Goal: Information Seeking & Learning: Learn about a topic

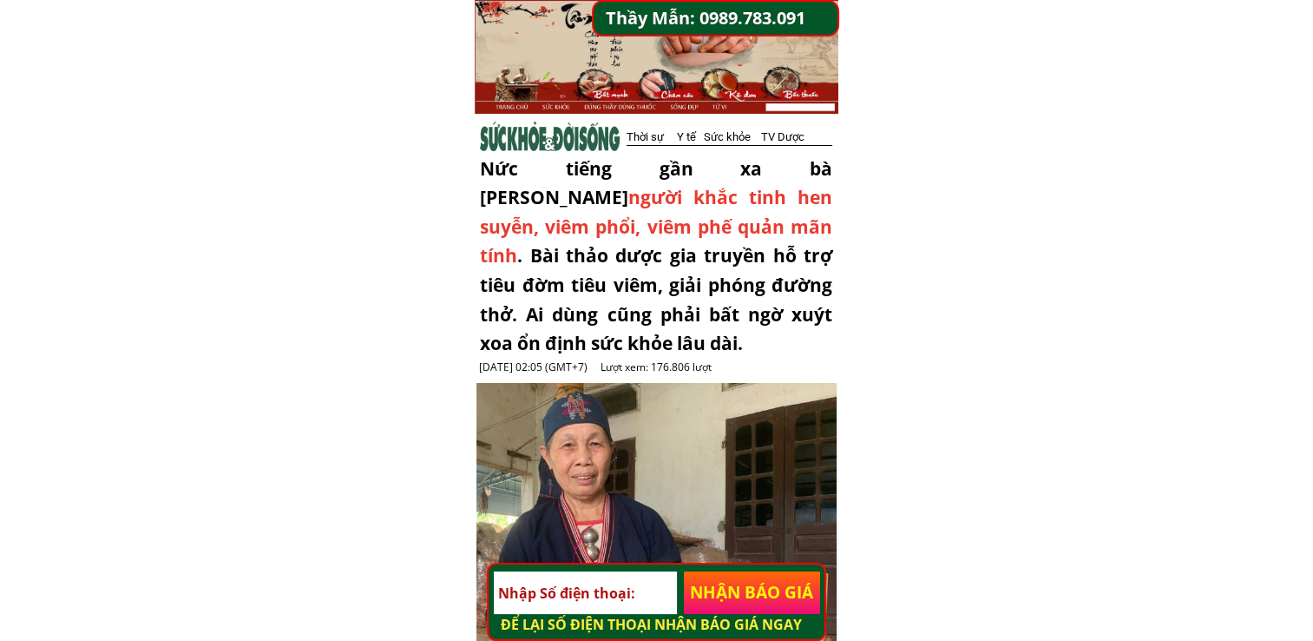
drag, startPoint x: 647, startPoint y: 348, endPoint x: 476, endPoint y: 122, distance: 283.7
drag, startPoint x: 476, startPoint y: 122, endPoint x: 427, endPoint y: 207, distance: 97.2
click at [504, 135] on div at bounding box center [550, 137] width 141 height 31
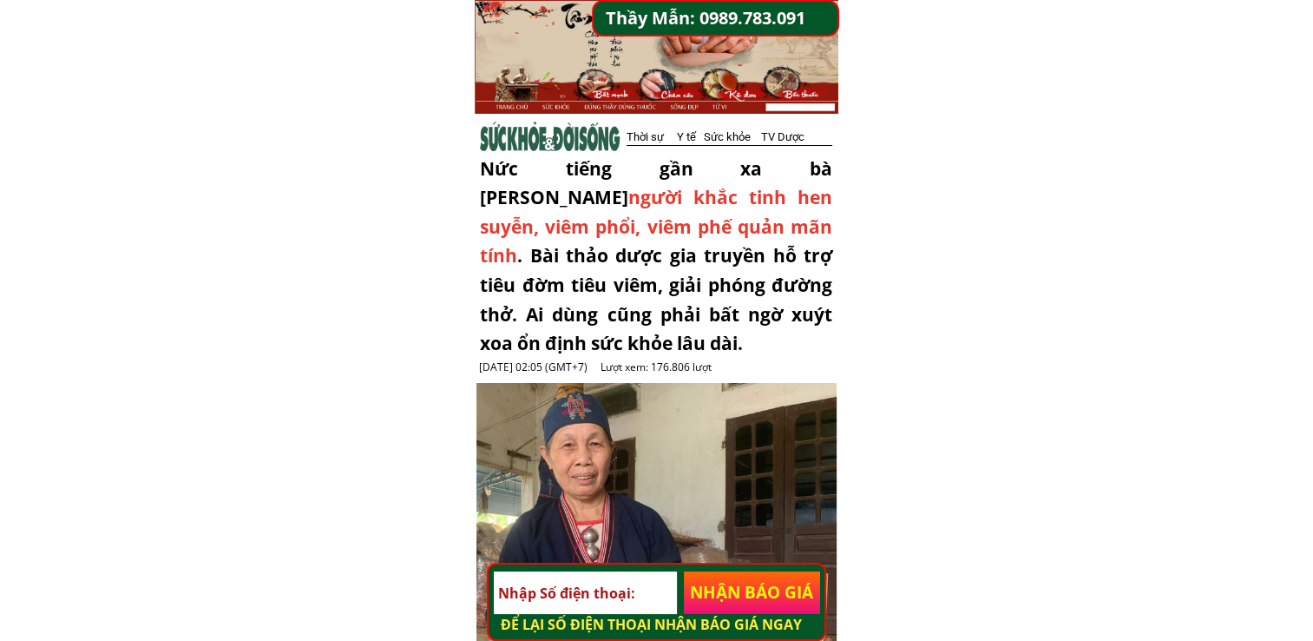
click at [504, 135] on div at bounding box center [550, 137] width 141 height 31
click at [705, 136] on div "Thời sự Y tế Sức khỏe TV Dược" at bounding box center [737, 137] width 220 height 18
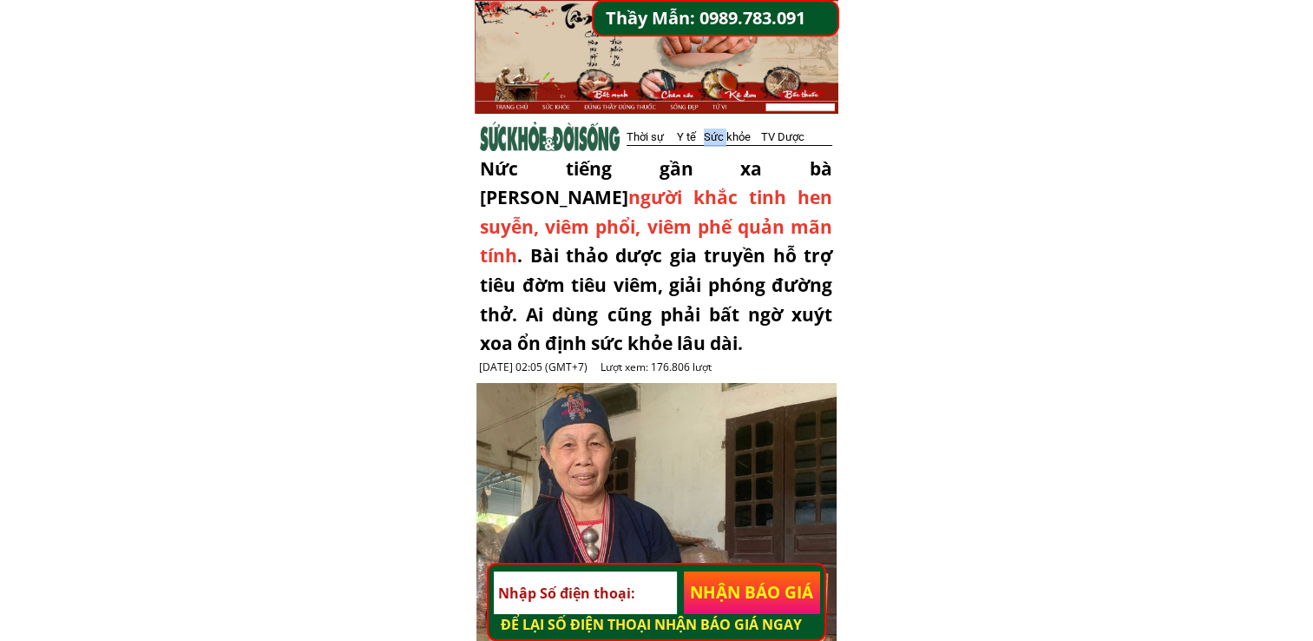
click at [705, 136] on div "Thời sự Y tế Sức khỏe TV Dược" at bounding box center [737, 137] width 220 height 18
drag, startPoint x: 705, startPoint y: 136, endPoint x: 705, endPoint y: 148, distance: 11.3
click at [705, 148] on div at bounding box center [730, 145] width 206 height 15
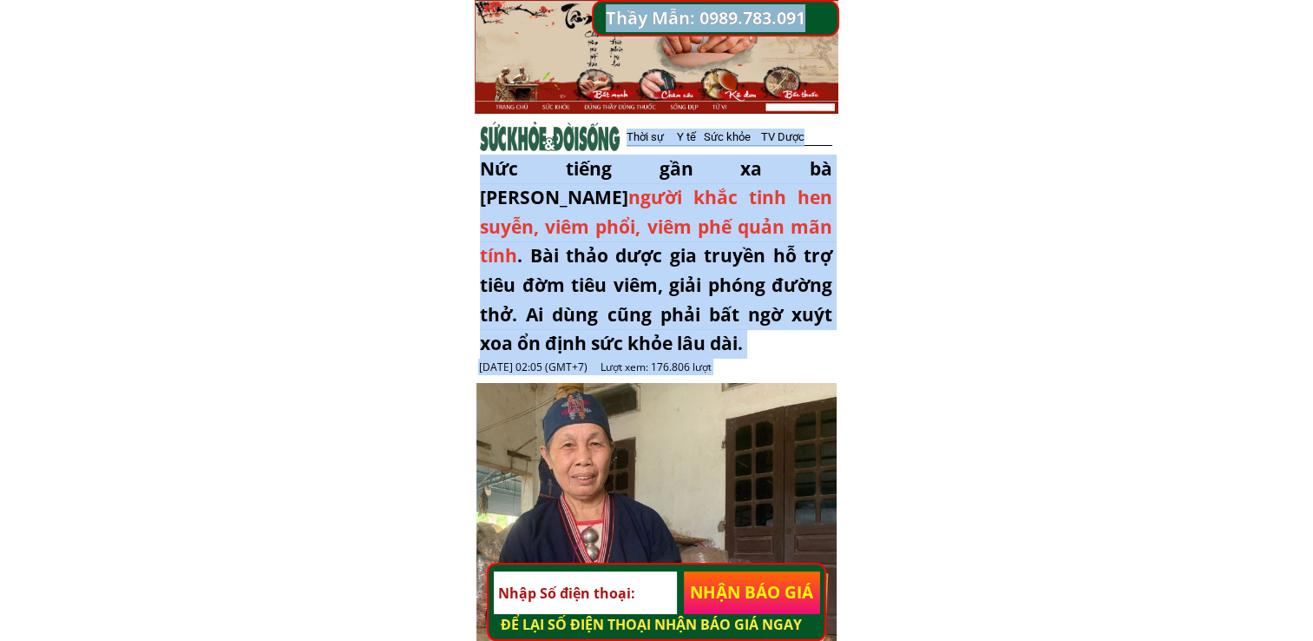
drag, startPoint x: 625, startPoint y: 138, endPoint x: 832, endPoint y: 141, distance: 207.5
copy div "Lor ips dolo, Sita Cons, Adip eli seddo eiu temp,.. inc utla etdo, magn aliq en…"
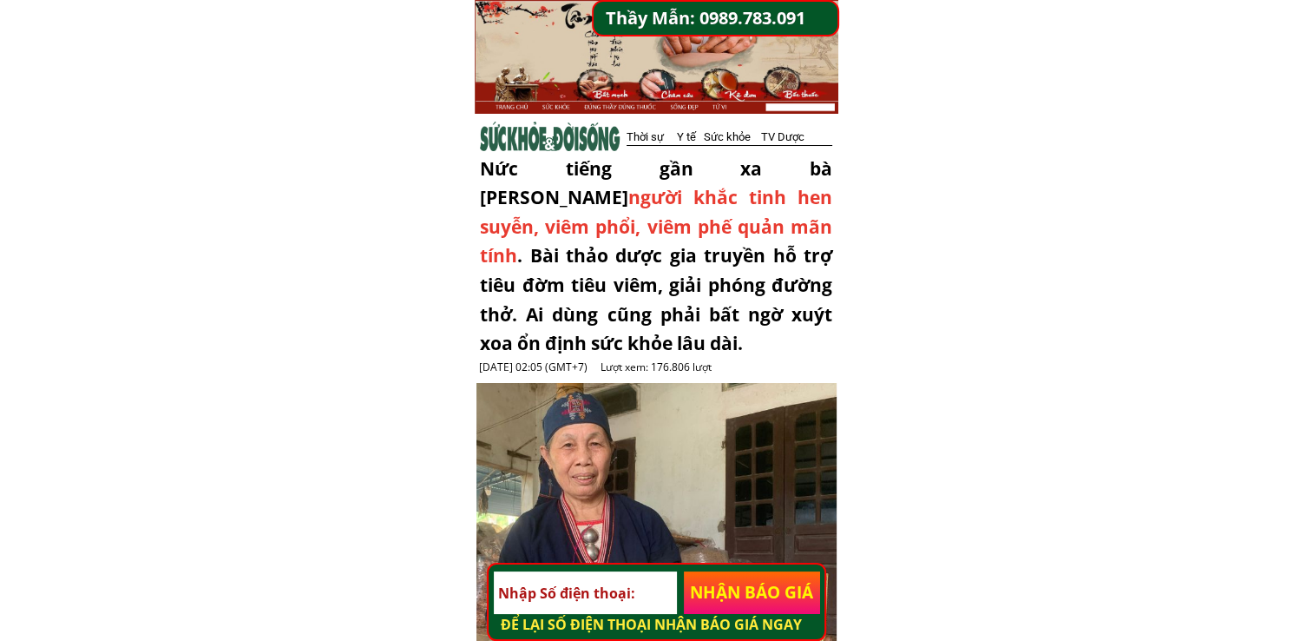
drag, startPoint x: 491, startPoint y: 171, endPoint x: 722, endPoint y: 335, distance: 283.2
click at [722, 335] on div "Nức tiếng gần xa bà [PERSON_NAME] người khắc tinh hen suyễn, viêm phổi, viêm ph…" at bounding box center [656, 256] width 352 height 204
copy div "Nức tiếng gần xa bà [PERSON_NAME] người khắc tinh hen suyễn, viêm phổi, viêm ph…"
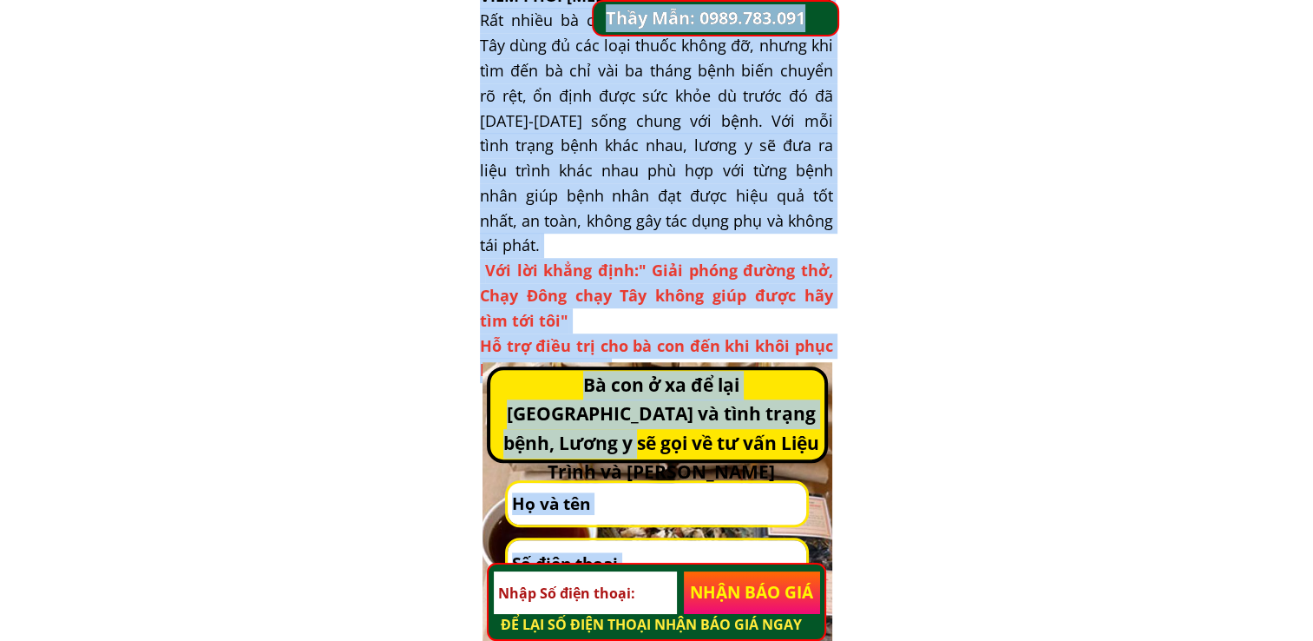
scroll to position [1215, 0]
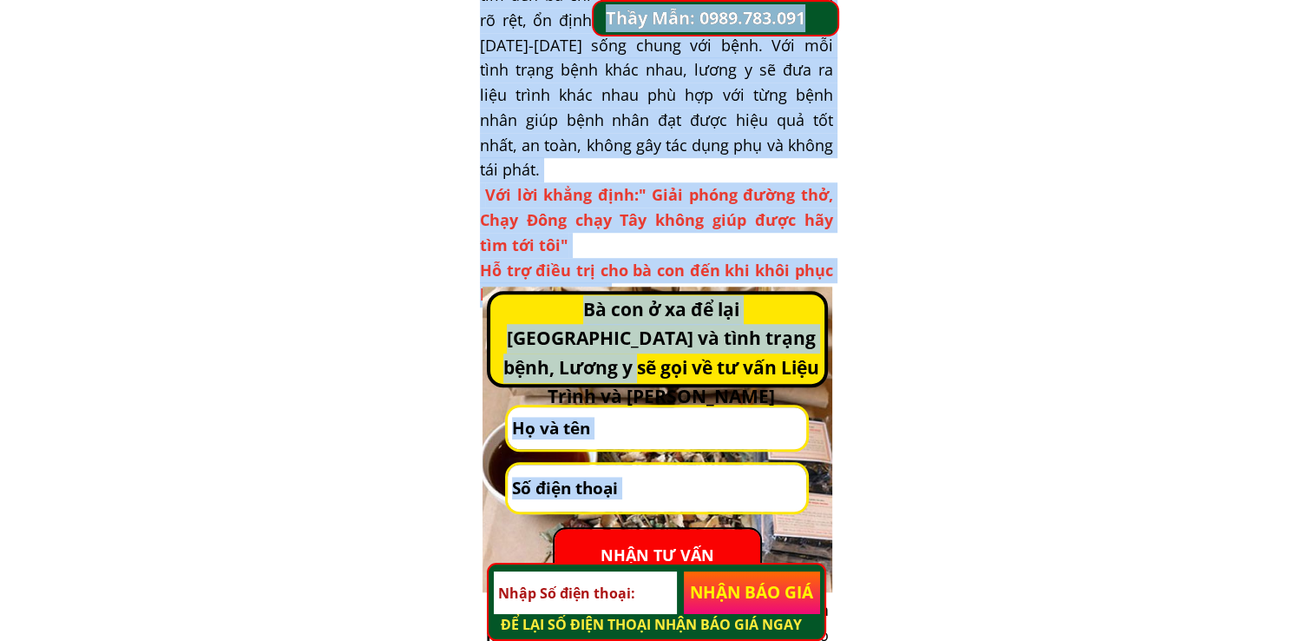
drag, startPoint x: 490, startPoint y: 92, endPoint x: 770, endPoint y: 277, distance: 335.8
copy div "Lorem i Dolor Sit Ame - Conse ad elit sedd eiu tem inc utl etdo mag al enim adm…"
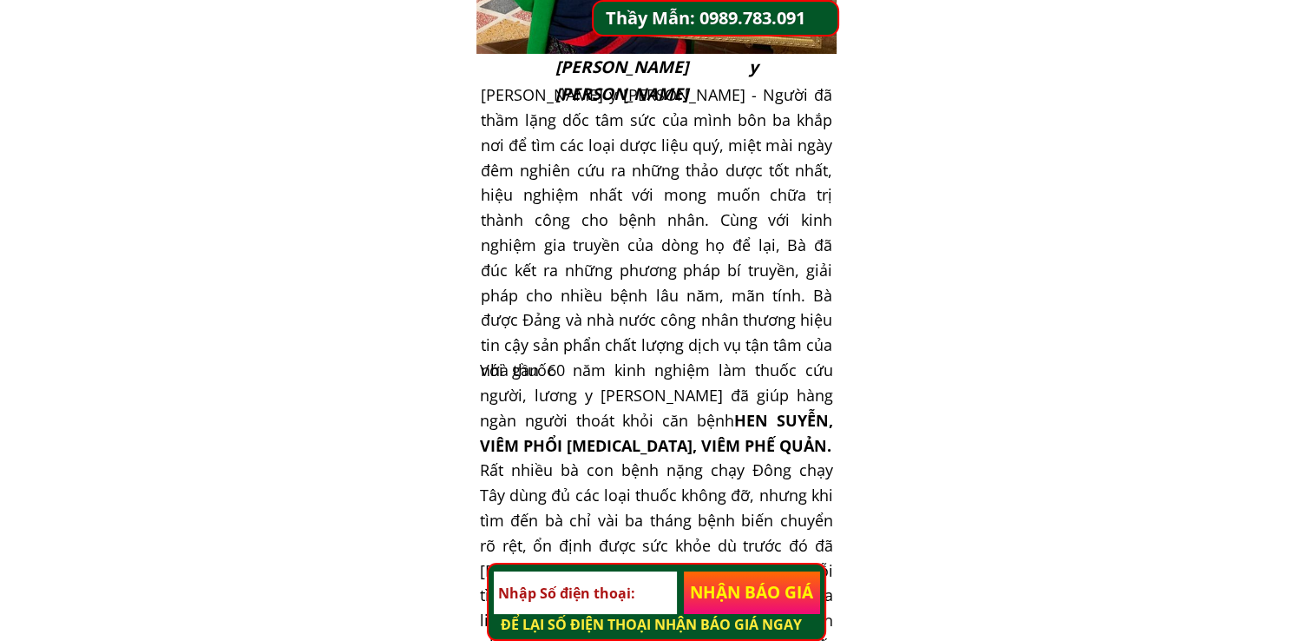
scroll to position [694, 0]
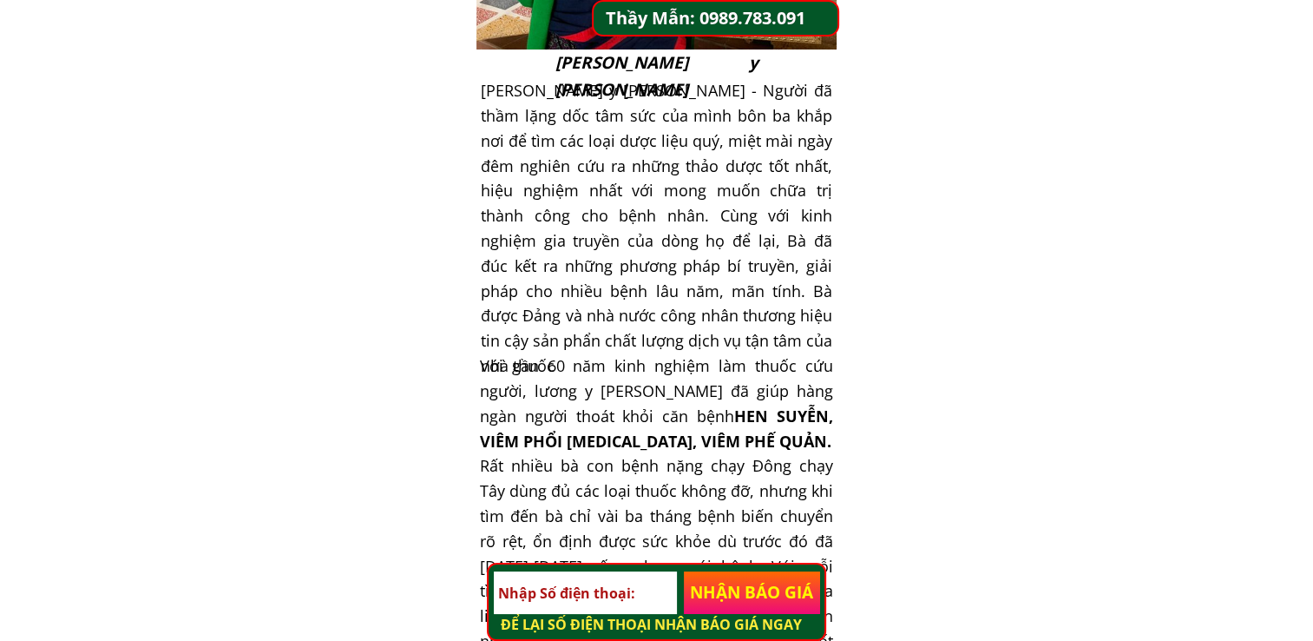
drag, startPoint x: 485, startPoint y: 95, endPoint x: 684, endPoint y: 413, distance: 374.7
copy div "Lorem i Dolor Sit Ame - Conse ad elit sedd eiu tem inc utl etdo mag al enim adm…"
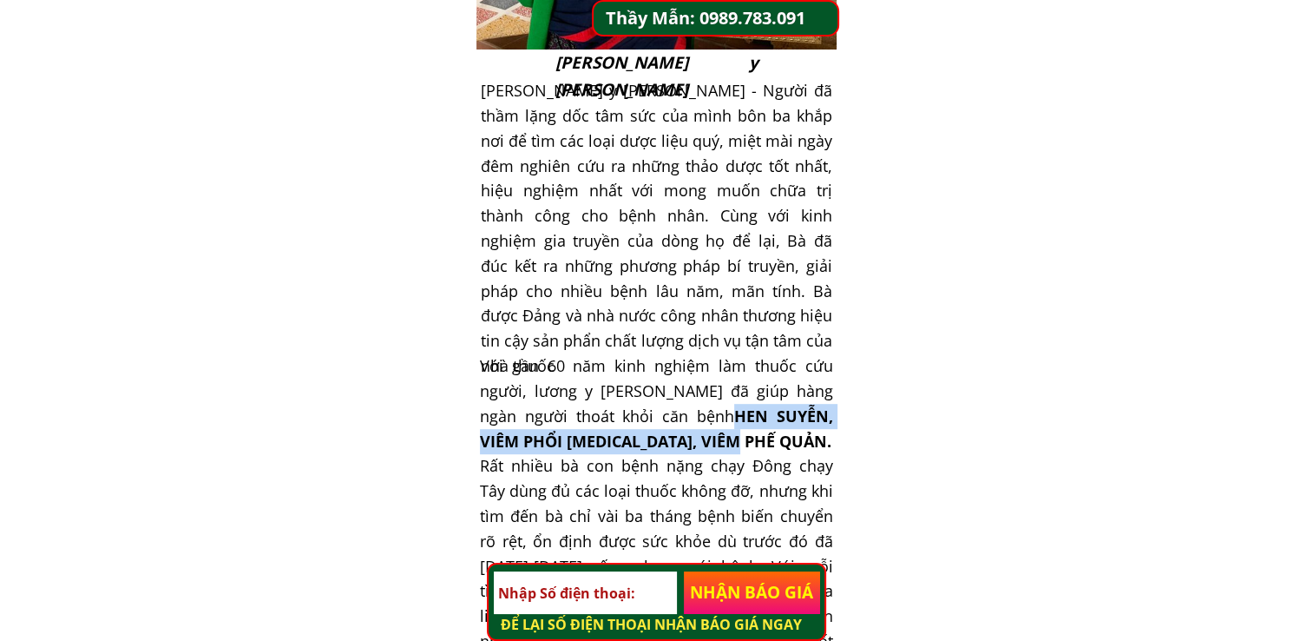
drag, startPoint x: 692, startPoint y: 418, endPoint x: 736, endPoint y: 441, distance: 49.7
click at [736, 441] on h3 "Với gần 60 năm kinh nghiệm làm thuốc cứu người, lương y [PERSON_NAME] đã giúp h…" at bounding box center [656, 590] width 353 height 475
copy span "HEN SUYỄN, VIÊM PHỔI [MEDICAL_DATA], VIÊM PHẾ QUẢN."
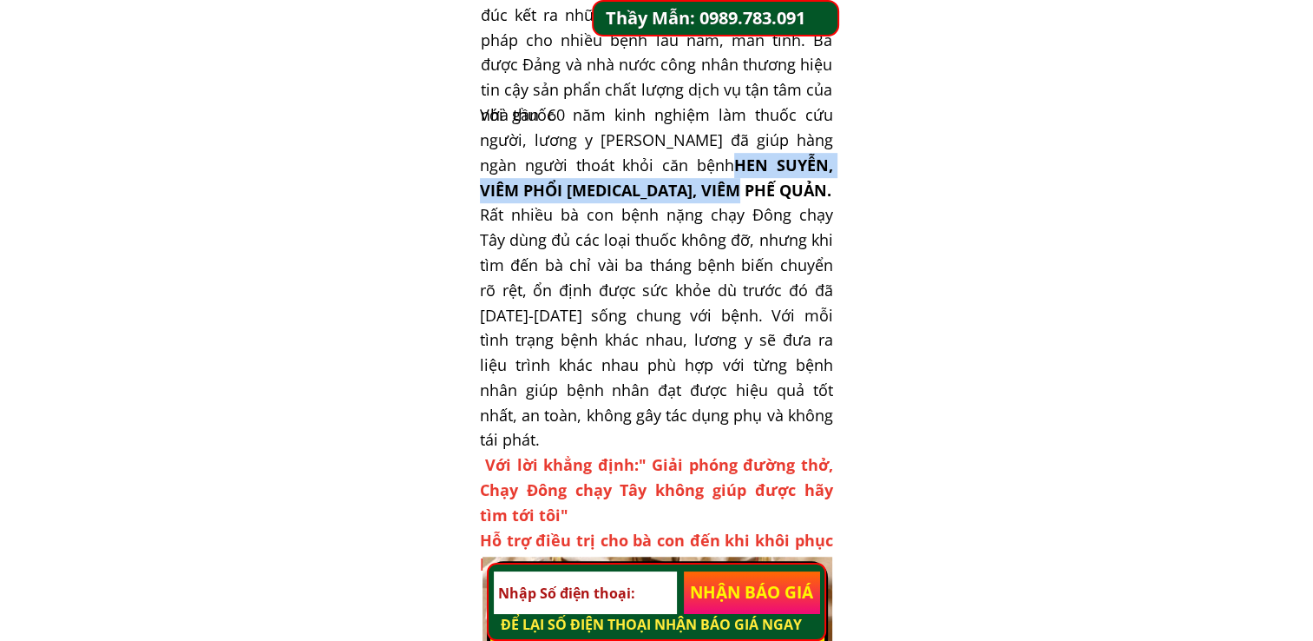
scroll to position [955, 0]
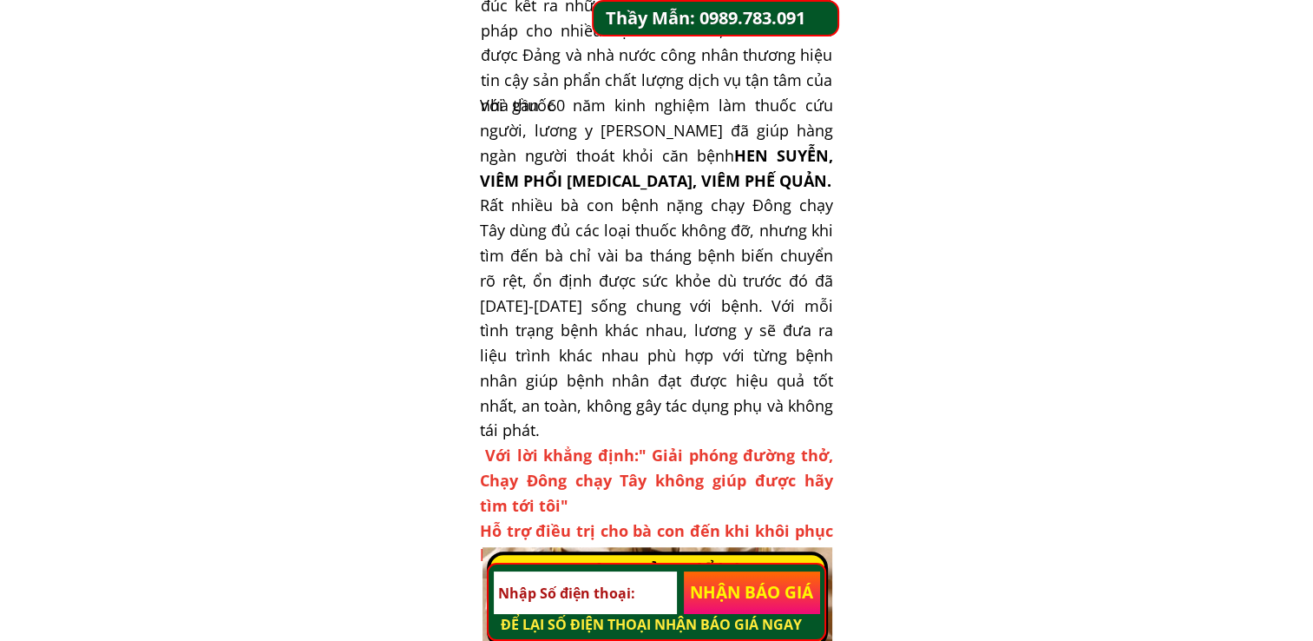
drag, startPoint x: 271, startPoint y: 316, endPoint x: 444, endPoint y: 280, distance: 177.2
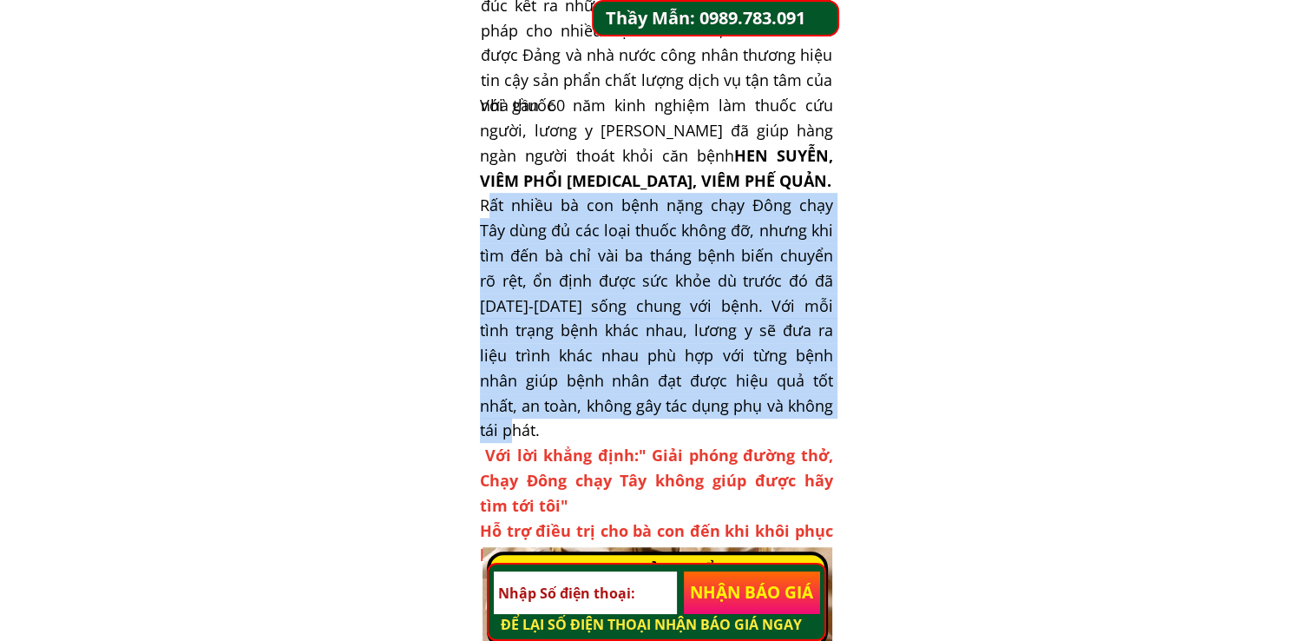
drag, startPoint x: 490, startPoint y: 206, endPoint x: 799, endPoint y: 402, distance: 366.0
click at [799, 402] on h3 "Với gần 60 năm kinh nghiệm làm thuốc cứu người, lương y [PERSON_NAME] đã giúp h…" at bounding box center [656, 330] width 353 height 475
copy h3 "Rất nhiều bà con bệnh nặng chạy Đông chạy Tây dùng đủ các loại thuốc không đỡ, …"
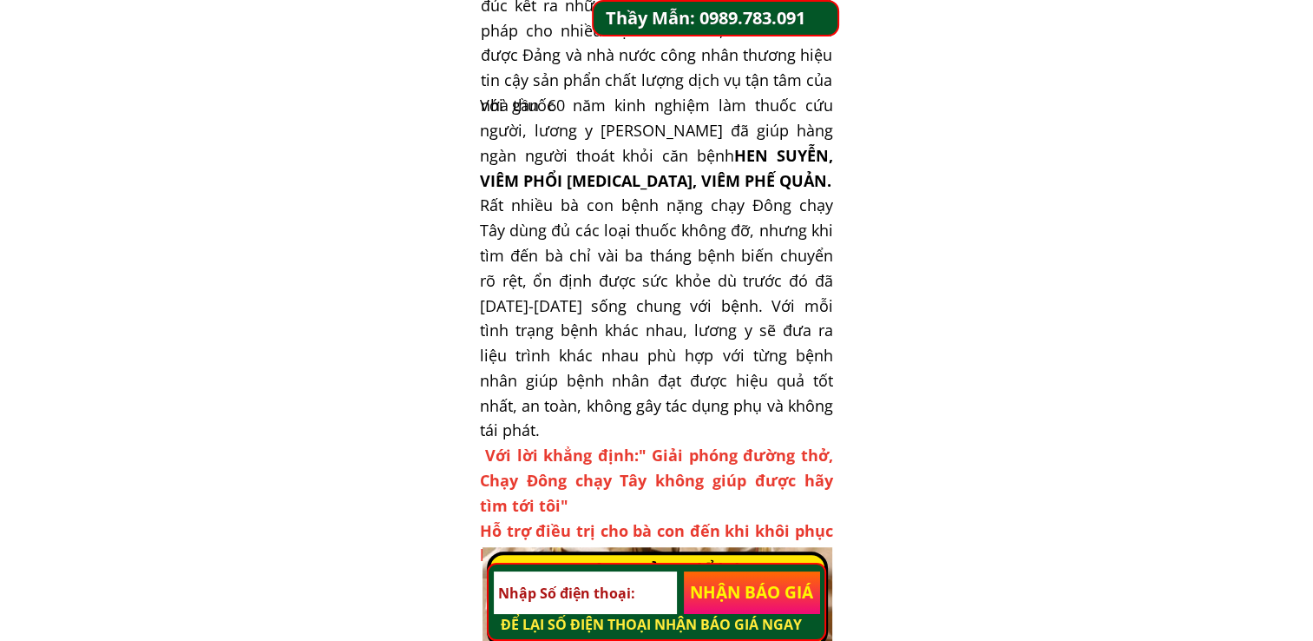
drag, startPoint x: 484, startPoint y: 434, endPoint x: 611, endPoint y: 540, distance: 165.1
click at [611, 540] on h3 "Với gần 60 năm kinh nghiệm làm thuốc cứu người, lương y [PERSON_NAME] đã giúp h…" at bounding box center [656, 330] width 353 height 475
copy span "Với lời khẳng định:" Giải phóng đường thở, [PERSON_NAME] chạy Tây không giúp đư…"
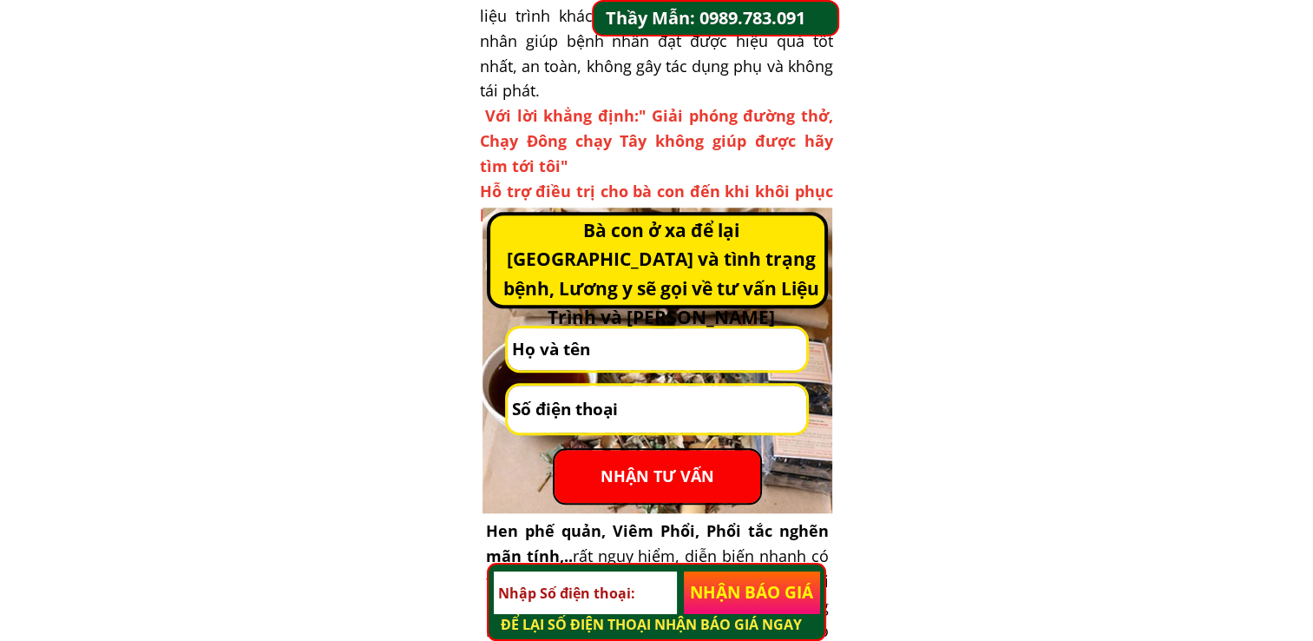
scroll to position [1476, 0]
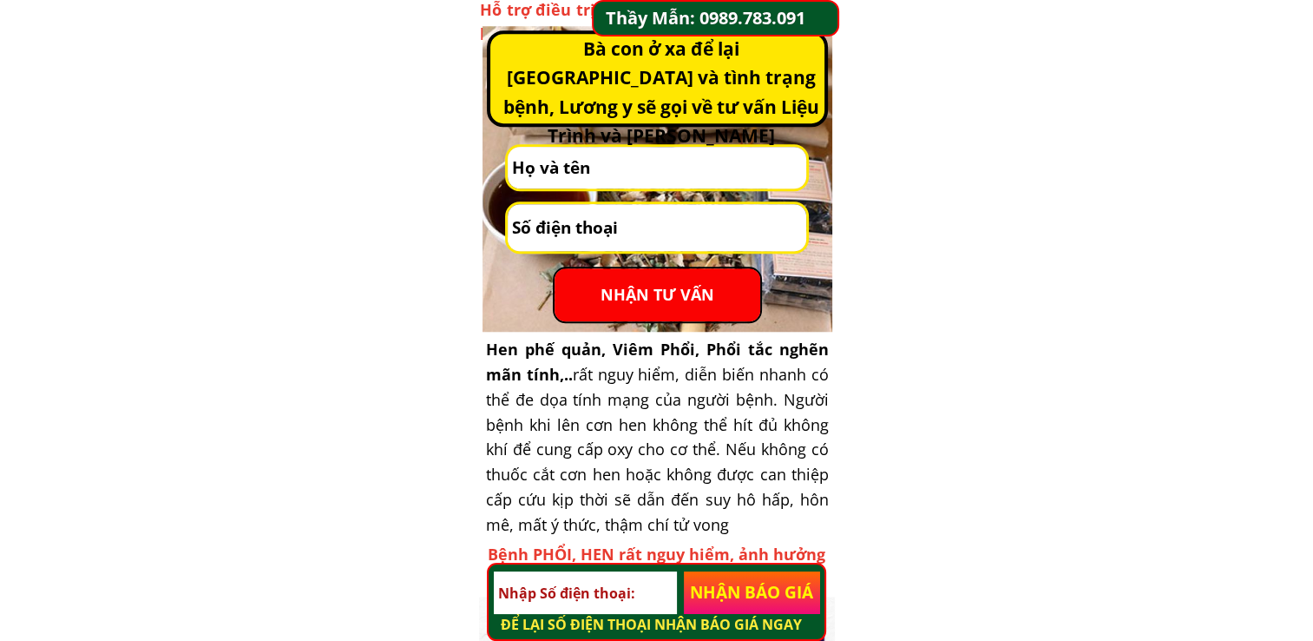
drag, startPoint x: 575, startPoint y: 240, endPoint x: 504, endPoint y: 286, distance: 85.2
click at [505, 286] on form "NHẬN TƯ VẤN" at bounding box center [657, 233] width 304 height 179
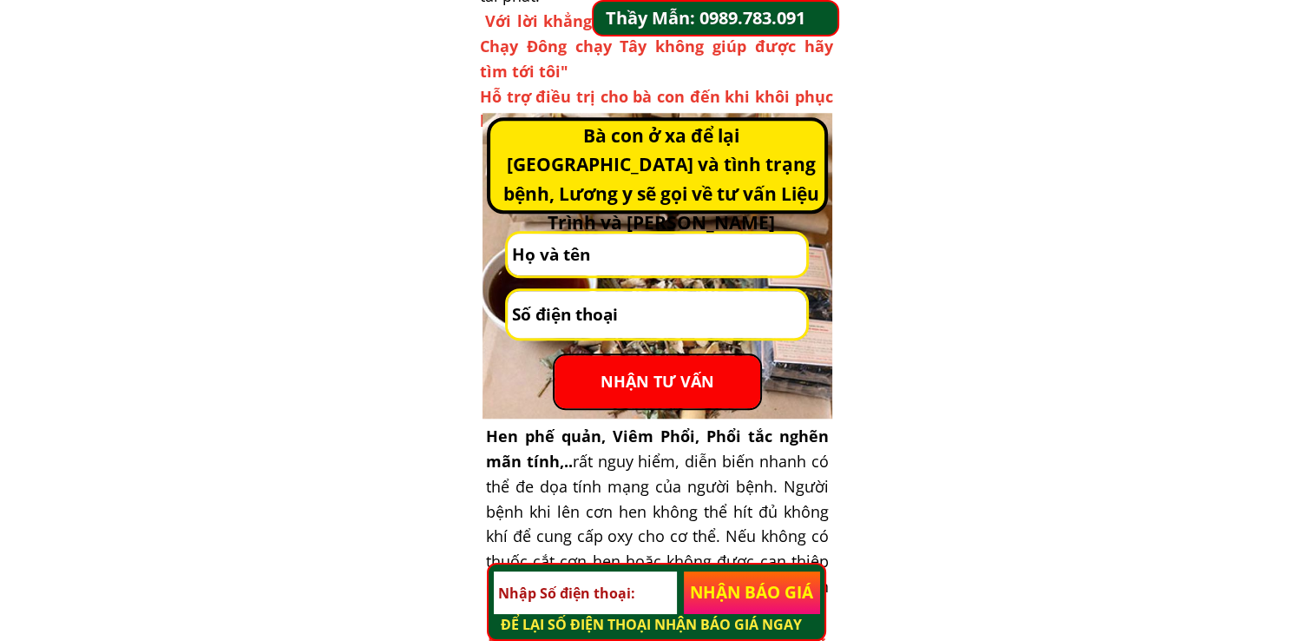
scroll to position [1389, 0]
drag, startPoint x: 483, startPoint y: 120, endPoint x: 808, endPoint y: 400, distance: 429.6
click at [802, 387] on div "NHẬN TƯ VẤN Bà con ở xa để lại Số [GEOGRAPHIC_DATA] và tình trạng bệnh, Lương y…" at bounding box center [658, 266] width 350 height 306
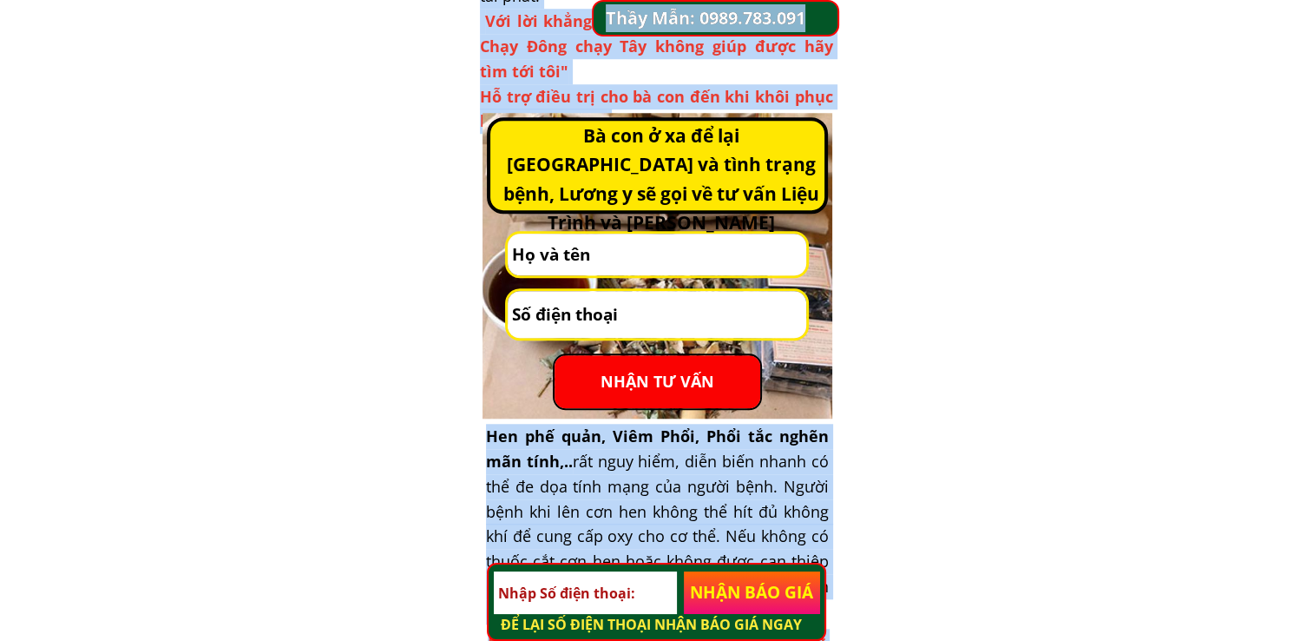
drag, startPoint x: 848, startPoint y: 423, endPoint x: 723, endPoint y: 353, distance: 143.0
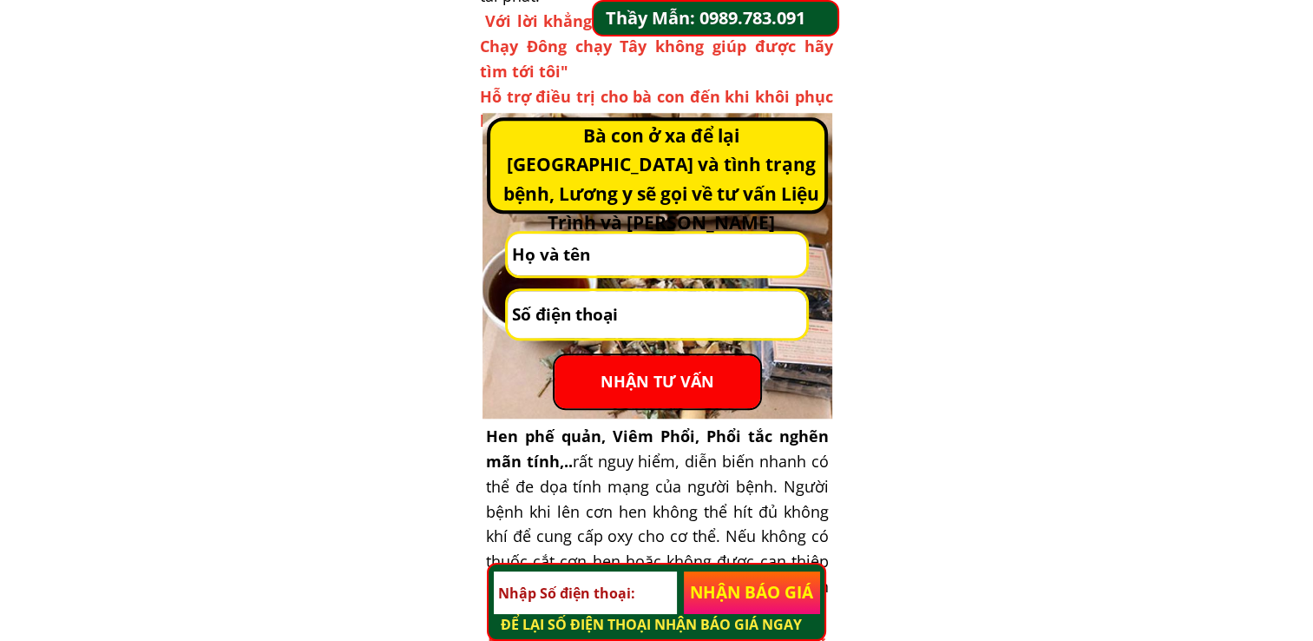
drag, startPoint x: 723, startPoint y: 353, endPoint x: 937, endPoint y: 372, distance: 215.2
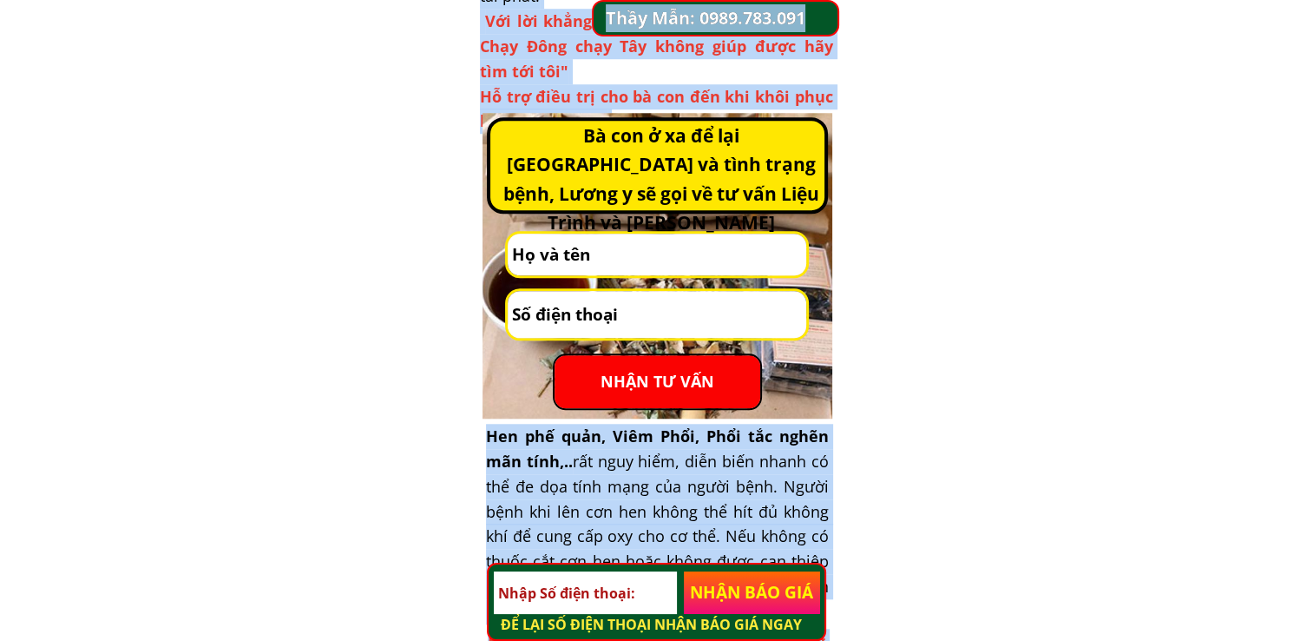
drag, startPoint x: 835, startPoint y: 264, endPoint x: 682, endPoint y: 257, distance: 152.9
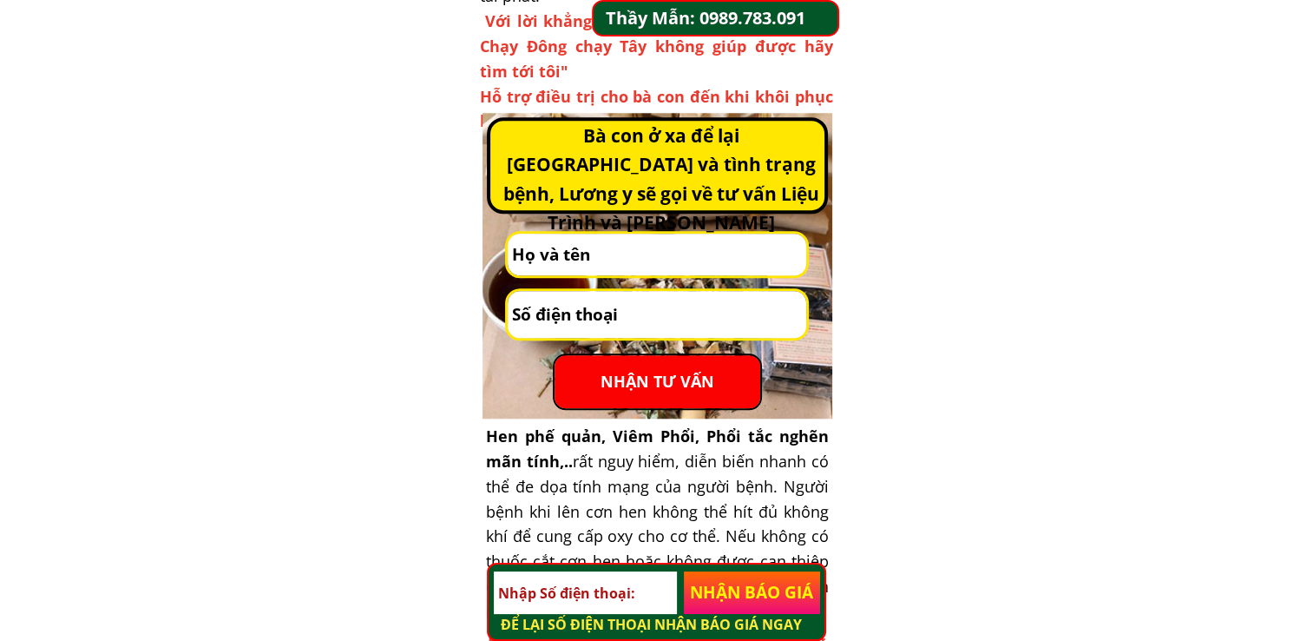
drag, startPoint x: 682, startPoint y: 252, endPoint x: 615, endPoint y: 217, distance: 75.3
click at [615, 217] on div at bounding box center [658, 266] width 350 height 306
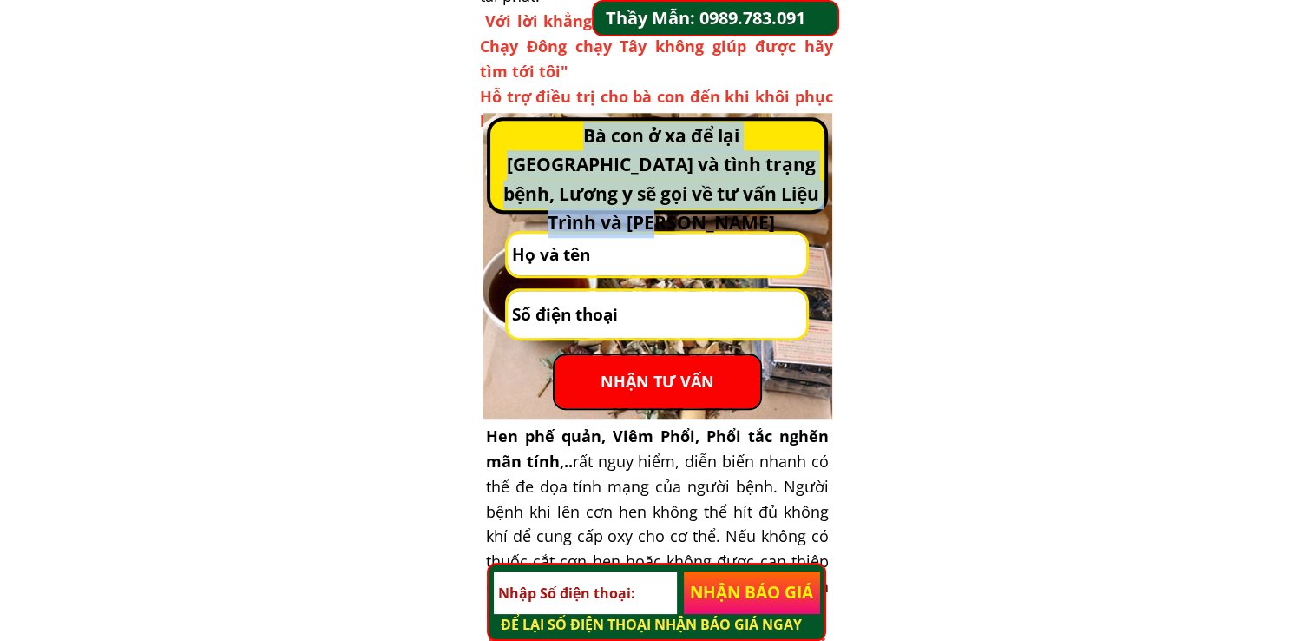
drag, startPoint x: 509, startPoint y: 136, endPoint x: 802, endPoint y: 187, distance: 297.8
click at [802, 187] on h3 "Bà con ở xa để lại [GEOGRAPHIC_DATA] và tình trạng bệnh, Lương y sẽ gọi về tư v…" at bounding box center [661, 180] width 335 height 116
copy h3 "Bà con ở xa để lại [GEOGRAPHIC_DATA] và tình trạng bệnh, Lương y sẽ gọi về tư v…"
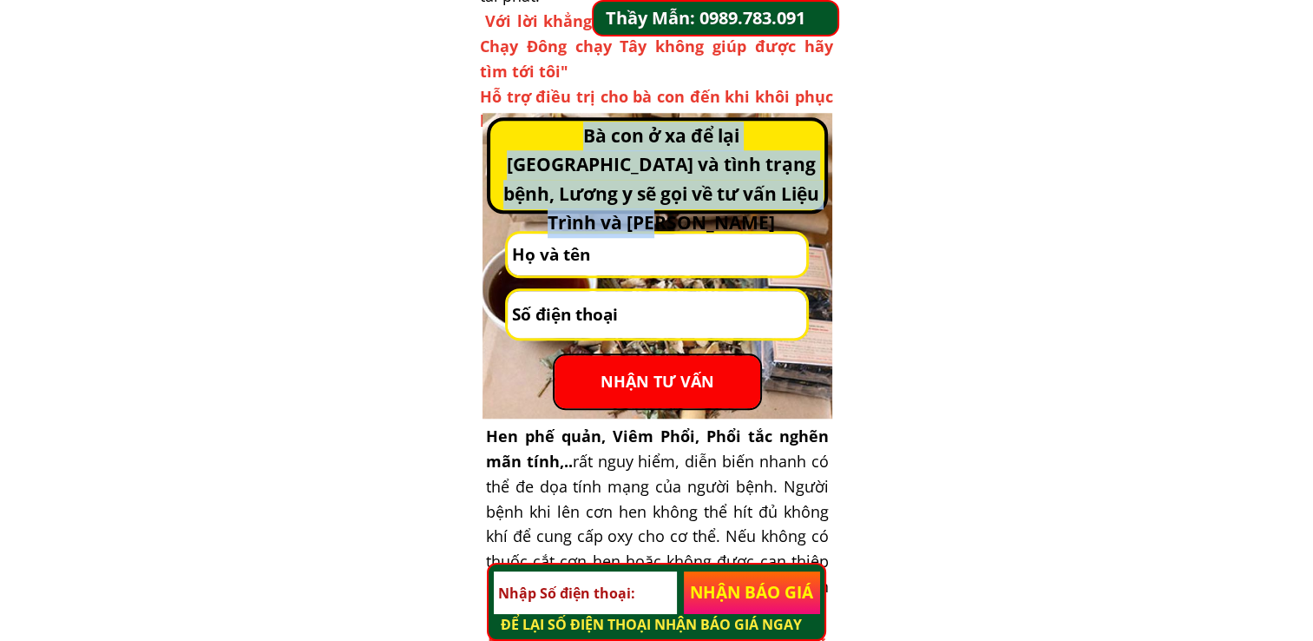
drag, startPoint x: 509, startPoint y: 141, endPoint x: 796, endPoint y: 200, distance: 293.5
click at [796, 200] on h3 "Bà con ở xa để lại [GEOGRAPHIC_DATA] và tình trạng bệnh, Lương y sẽ gọi về tư v…" at bounding box center [661, 180] width 335 height 116
copy h3 "Bà con ở xa để lại [GEOGRAPHIC_DATA] và tình trạng bệnh, Lương y sẽ gọi về tư v…"
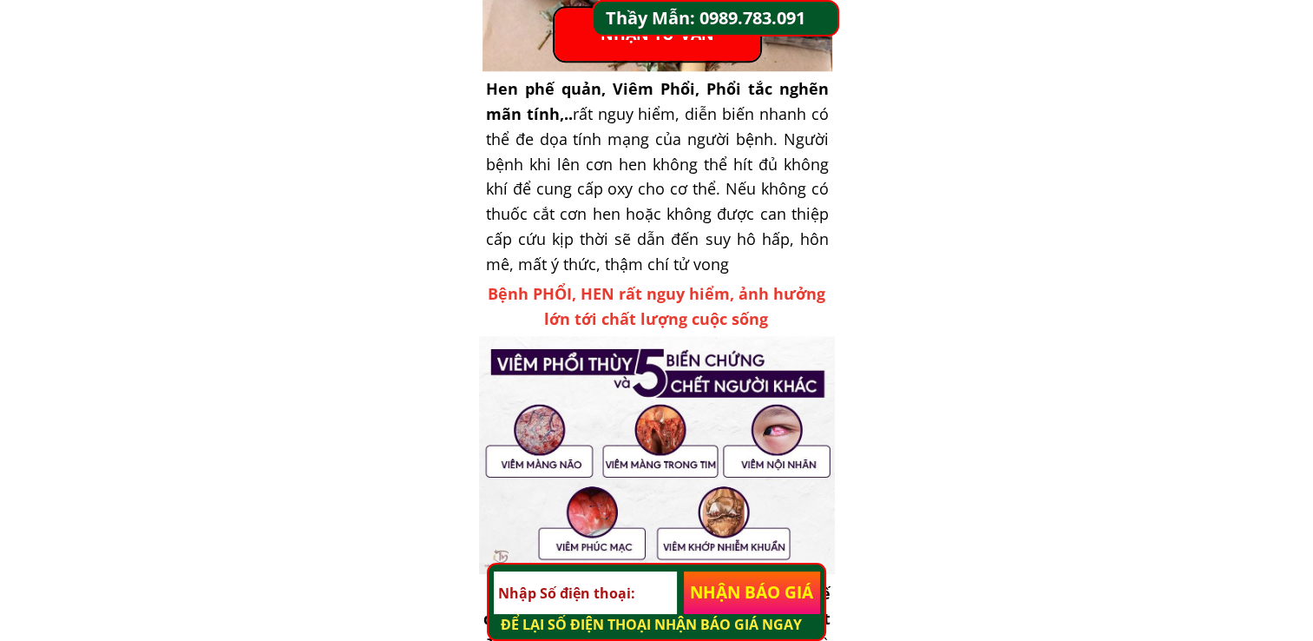
scroll to position [1649, 0]
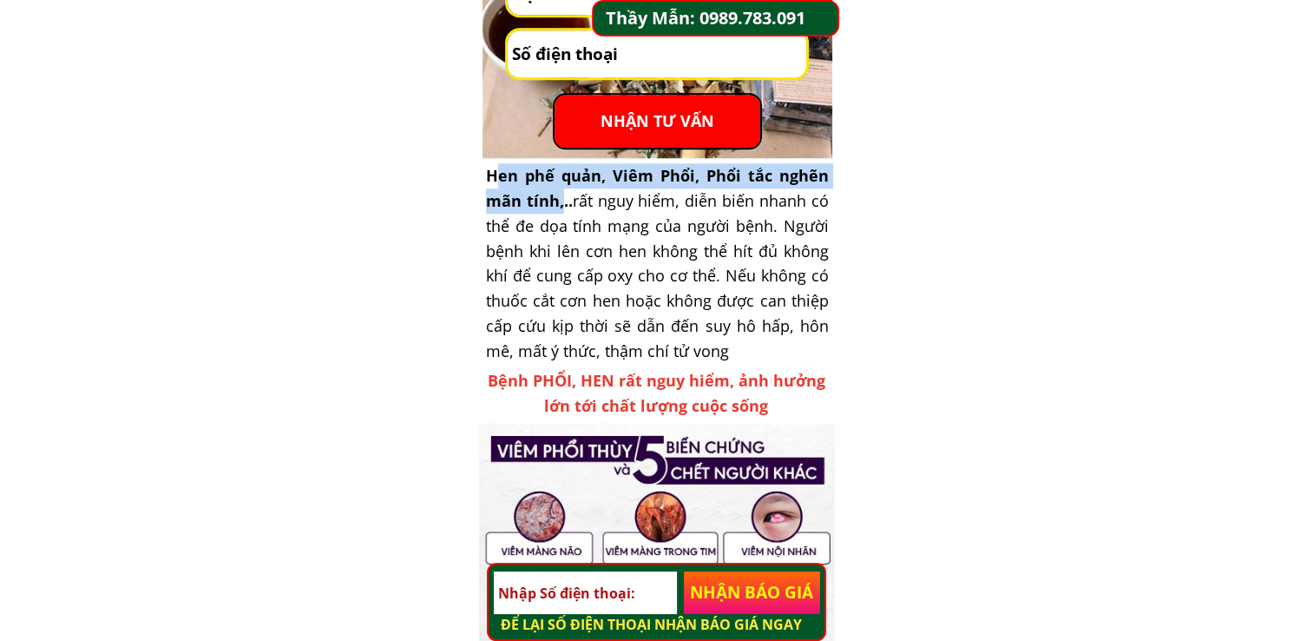
drag, startPoint x: 490, startPoint y: 168, endPoint x: 558, endPoint y: 204, distance: 76.5
click at [558, 204] on span "Hen phế quản, Viêm Phổi, Phổi tắc nghẽn mãn tính,.." at bounding box center [657, 188] width 343 height 46
copy span "Hen phế quản, Viêm Phổi, Phổi tắc nghẽn mãn tính"
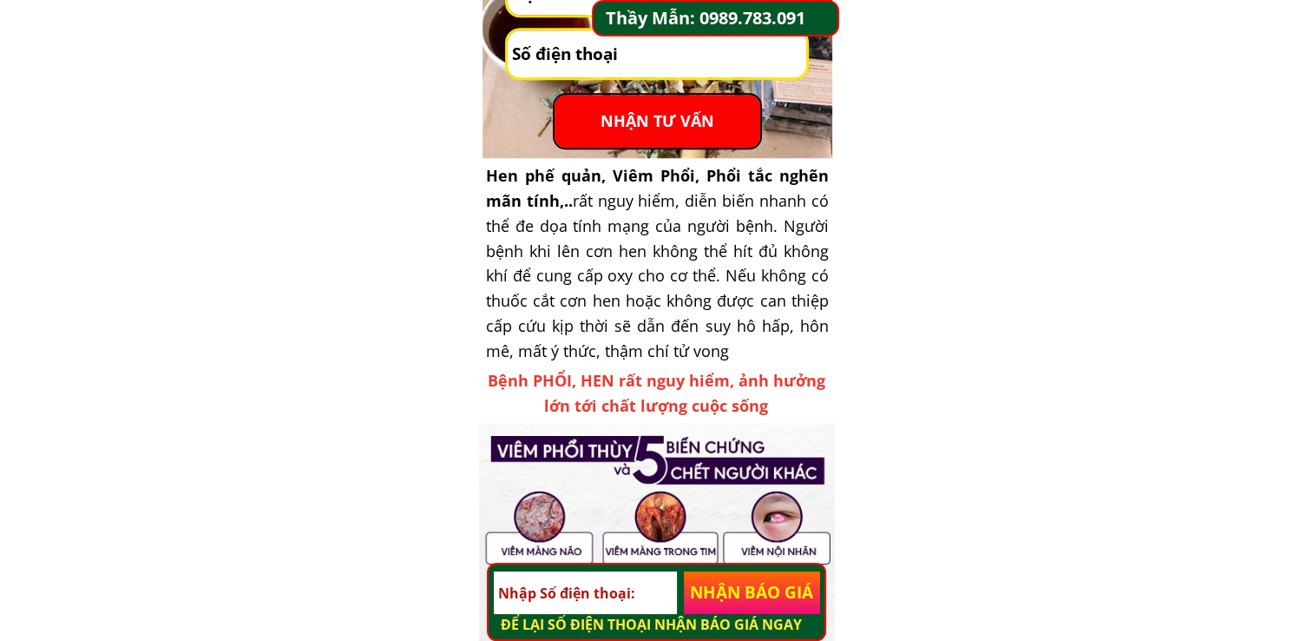
drag, startPoint x: 575, startPoint y: 203, endPoint x: 723, endPoint y: 356, distance: 213.0
click at [723, 356] on div "Hen phế quản, Viêm Phổi, Phổi tắc nghẽn mãn tính,.. rất nguy hiểm, diễn biến nh…" at bounding box center [657, 263] width 343 height 200
drag, startPoint x: 492, startPoint y: 227, endPoint x: 479, endPoint y: 229, distance: 13.3
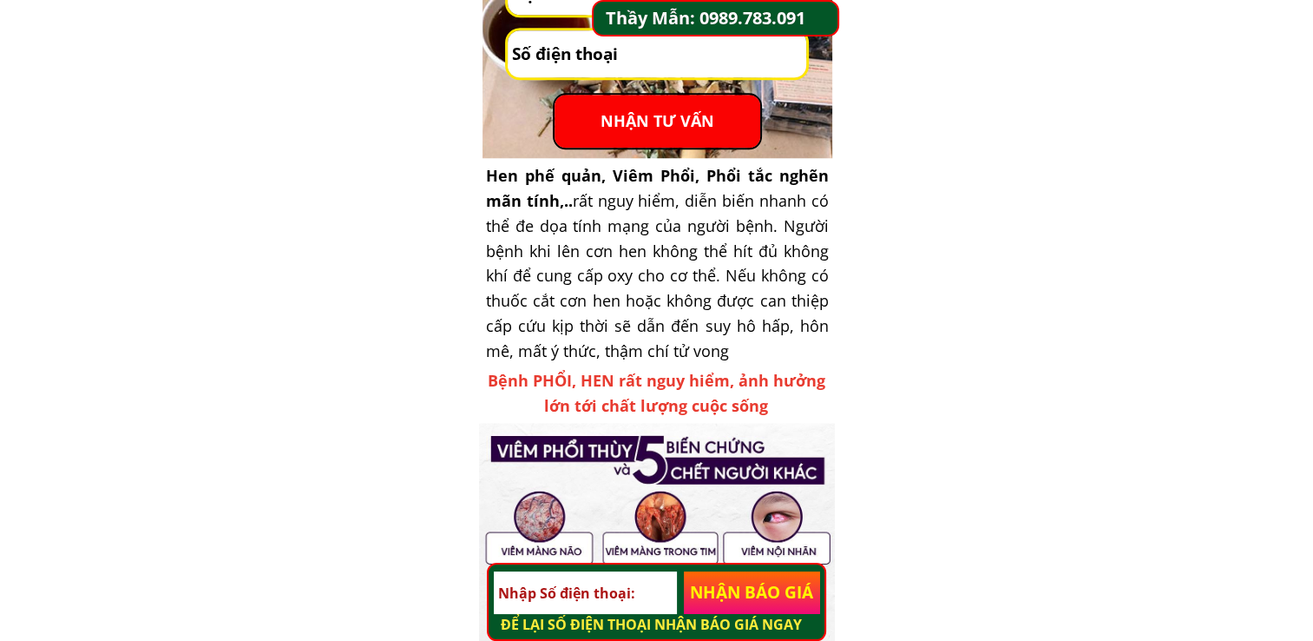
click at [489, 229] on div "Hen phế quản, Viêm Phổi, Phổi tắc nghẽn mãn tính,.. rất nguy hiểm, diễn biến nh…" at bounding box center [657, 263] width 343 height 200
drag, startPoint x: 489, startPoint y: 224, endPoint x: 481, endPoint y: 228, distance: 8.9
click at [490, 232] on div "Hen phế quản, Viêm Phổi, Phổi tắc nghẽn mãn tính,.. rất nguy hiểm, diễn biến nh…" at bounding box center [657, 263] width 343 height 200
drag, startPoint x: 487, startPoint y: 222, endPoint x: 753, endPoint y: 350, distance: 295.4
click at [753, 350] on div "Hen phế quản, Viêm Phổi, Phổi tắc nghẽn mãn tính,.. rất nguy hiểm, diễn biến nh…" at bounding box center [657, 263] width 343 height 200
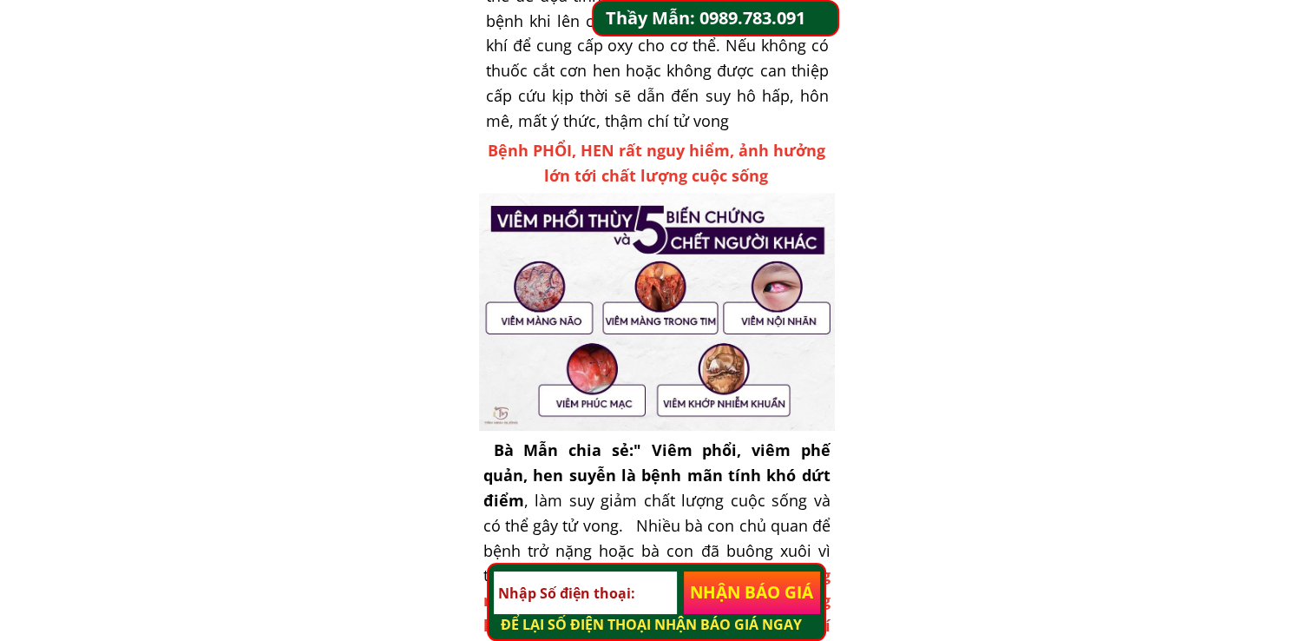
scroll to position [1910, 0]
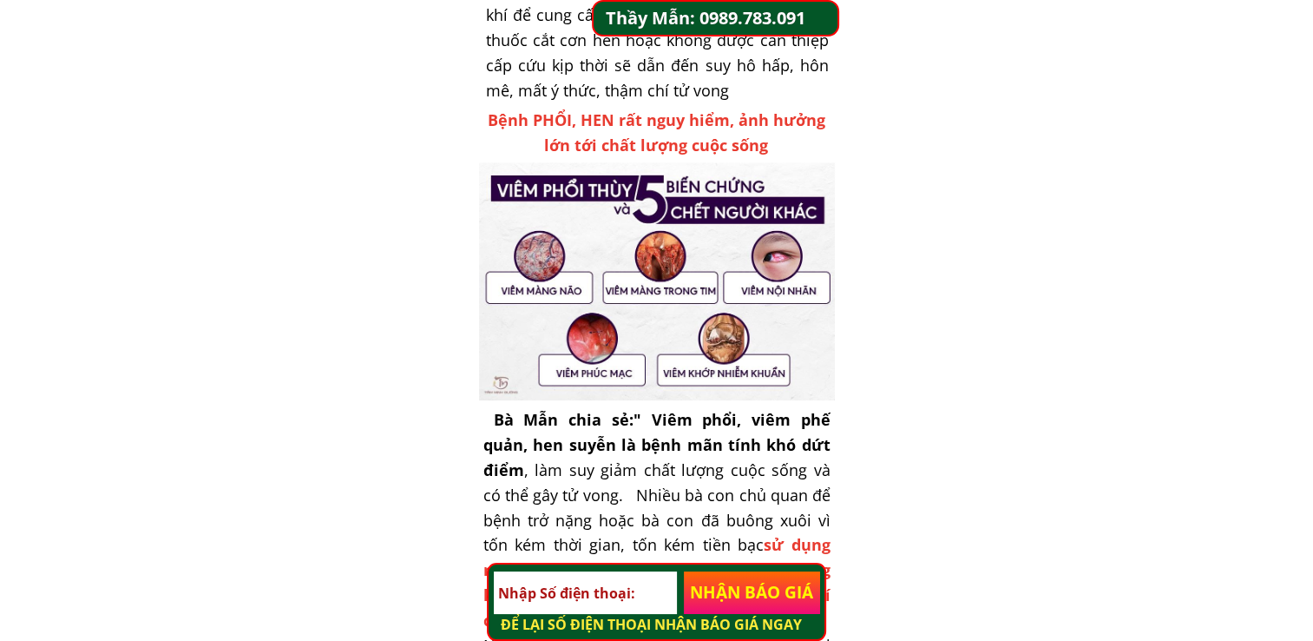
drag, startPoint x: 531, startPoint y: 319, endPoint x: 513, endPoint y: 333, distance: 23.5
click at [513, 333] on div at bounding box center [657, 280] width 356 height 237
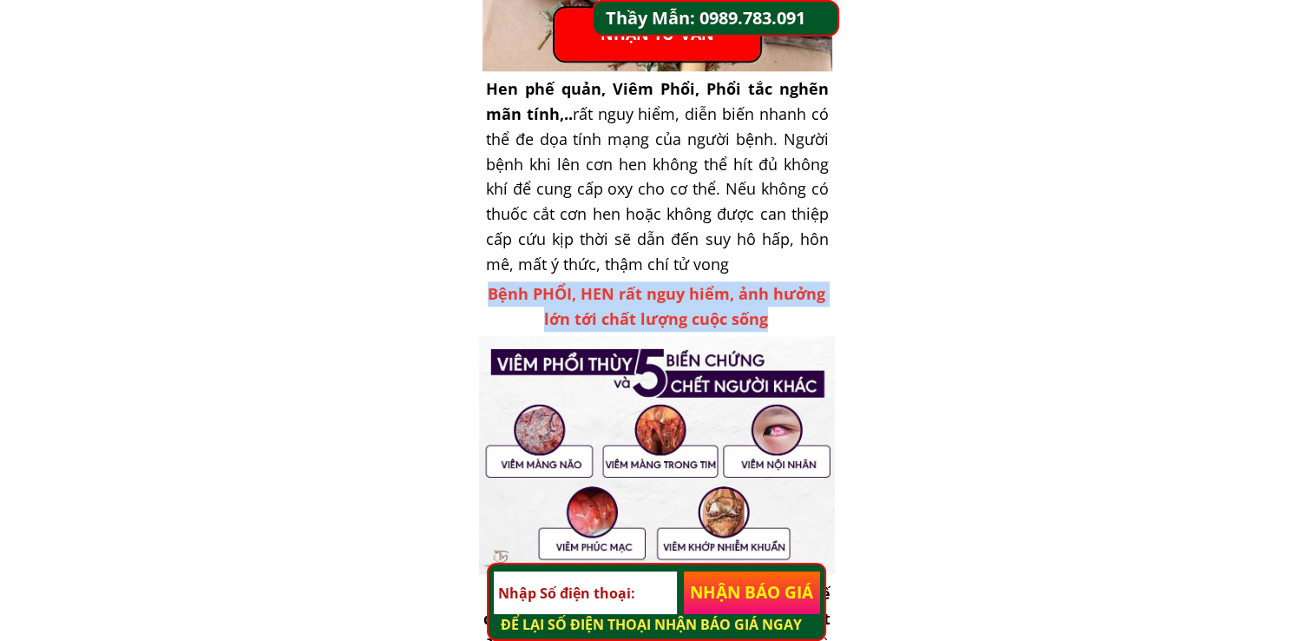
drag, startPoint x: 492, startPoint y: 293, endPoint x: 785, endPoint y: 313, distance: 293.2
click at [785, 313] on div "Bệnh PHỔI, HEN rất nguy hiểm, ảnh hưởng lớn tới chất lượng cuộc sống" at bounding box center [656, 306] width 355 height 50
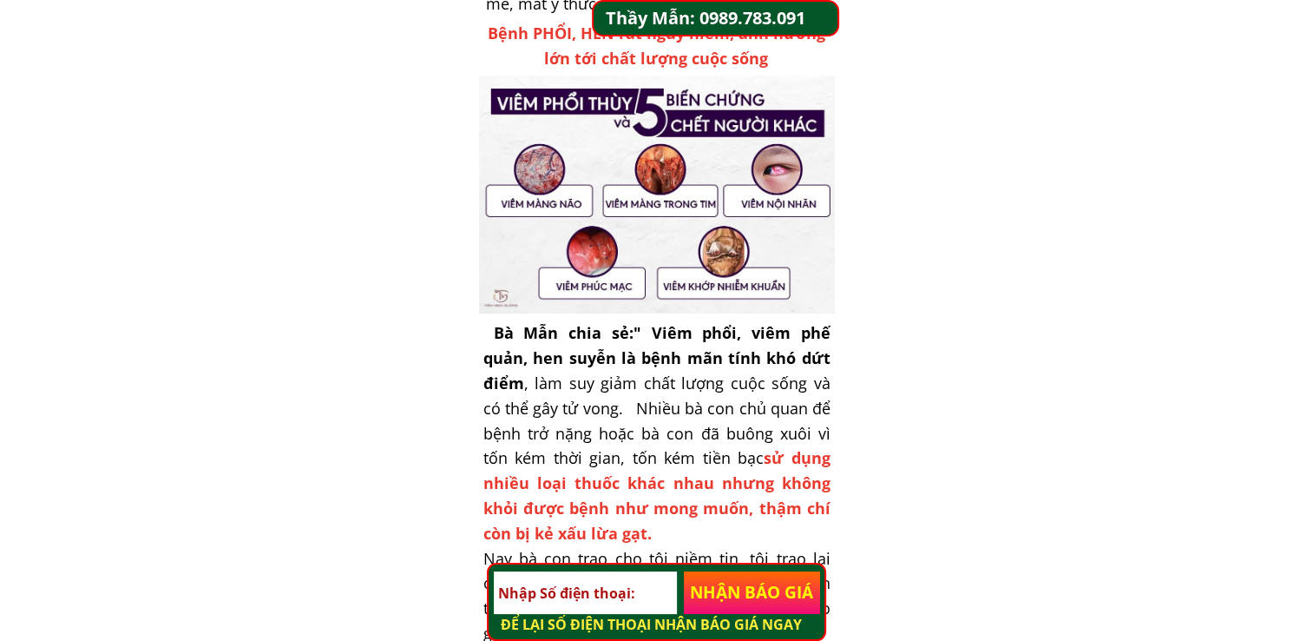
scroll to position [2083, 0]
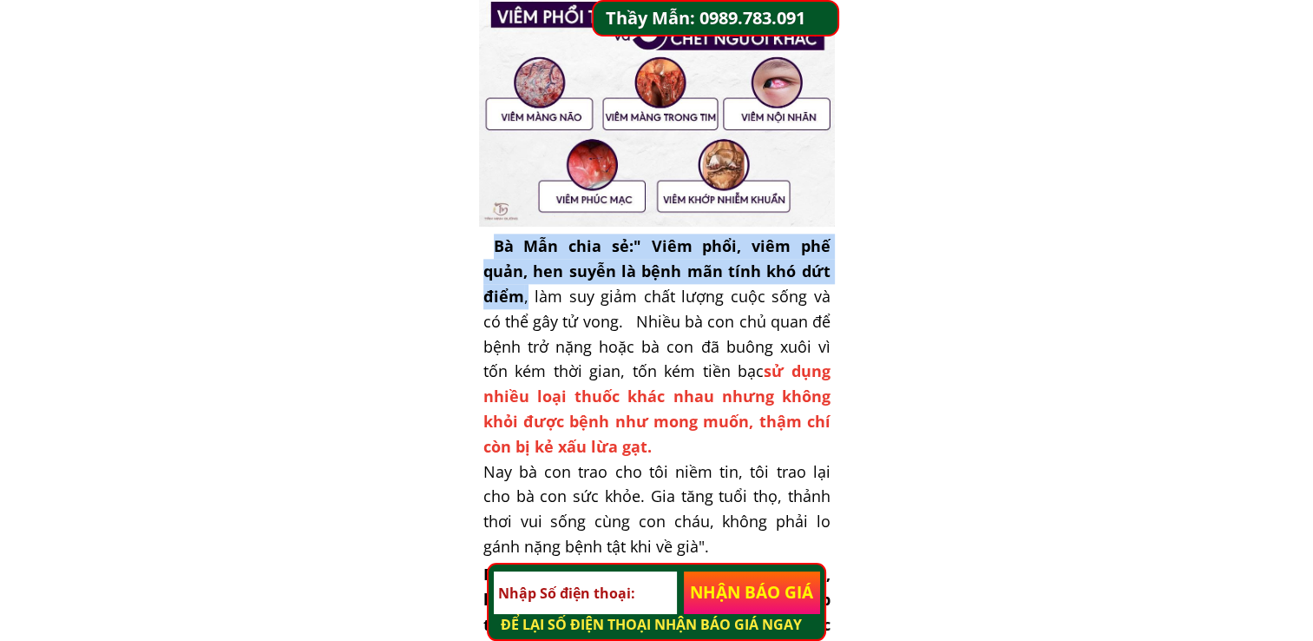
drag, startPoint x: 489, startPoint y: 248, endPoint x: 830, endPoint y: 278, distance: 342.4
click at [830, 278] on h3 "Bà Mẫn chia sẻ:" Viêm phổi, viêm phế quản, hen suyễn là bệnh mãn tính khó dứt đ…" at bounding box center [656, 408] width 347 height 350
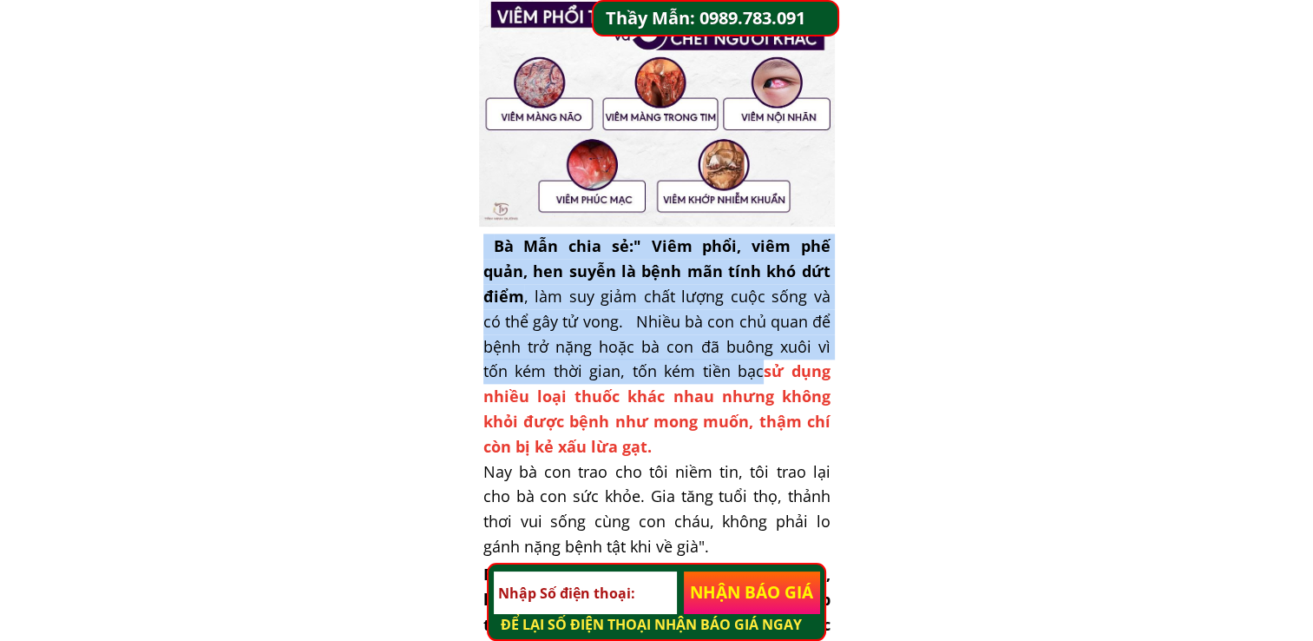
drag, startPoint x: 483, startPoint y: 297, endPoint x: 677, endPoint y: 370, distance: 207.6
click at [677, 370] on h3 "Bà Mẫn chia sẻ:" Viêm phổi, viêm phế quản, hen suyễn là bệnh mãn tính khó dứt đ…" at bounding box center [656, 408] width 347 height 350
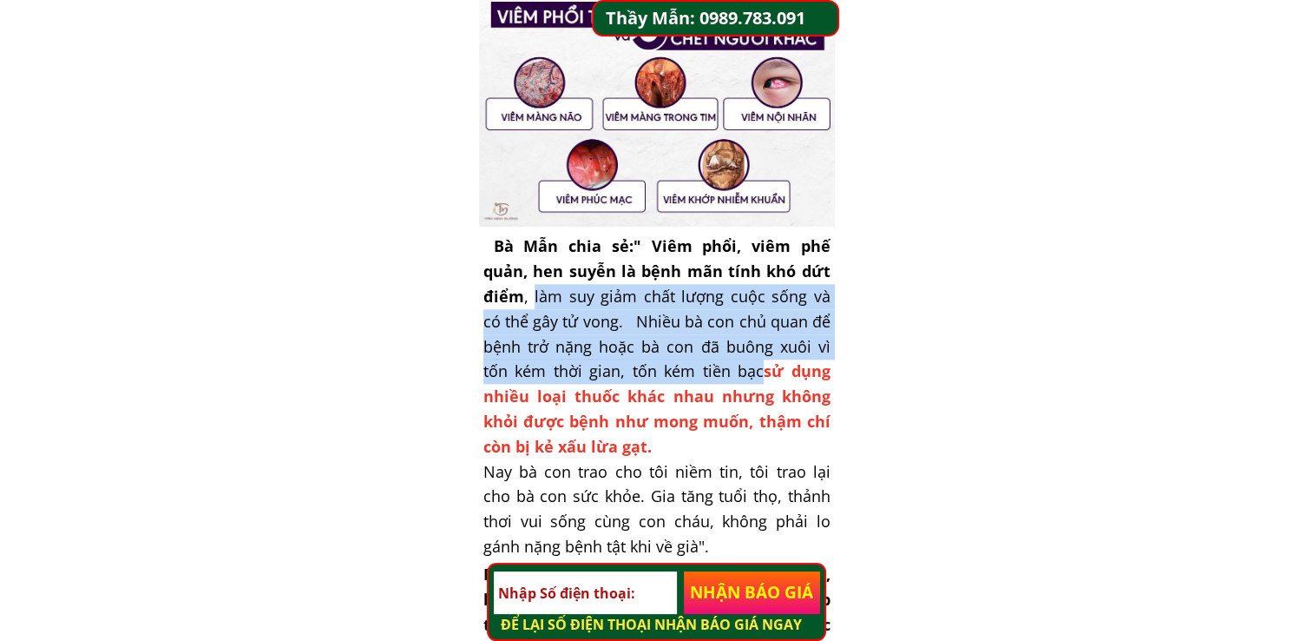
drag, startPoint x: 484, startPoint y: 298, endPoint x: 677, endPoint y: 363, distance: 203.4
click at [677, 363] on h3 "Bà Mẫn chia sẻ:" Viêm phổi, viêm phế quản, hen suyễn là bệnh mãn tính khó dứt đ…" at bounding box center [656, 408] width 347 height 350
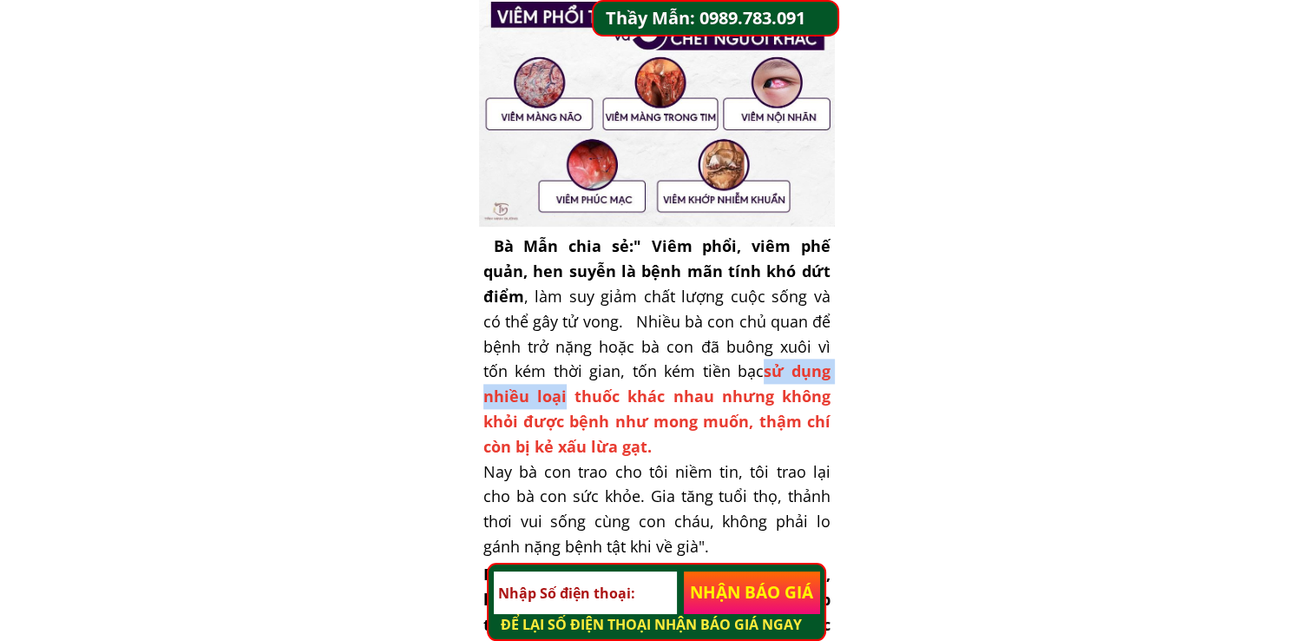
drag, startPoint x: 682, startPoint y: 372, endPoint x: 828, endPoint y: 378, distance: 145.9
click at [828, 378] on h3 "Bà Mẫn chia sẻ:" Viêm phổi, viêm phế quản, hen suyễn là bệnh mãn tính khó dứt đ…" at bounding box center [656, 408] width 347 height 350
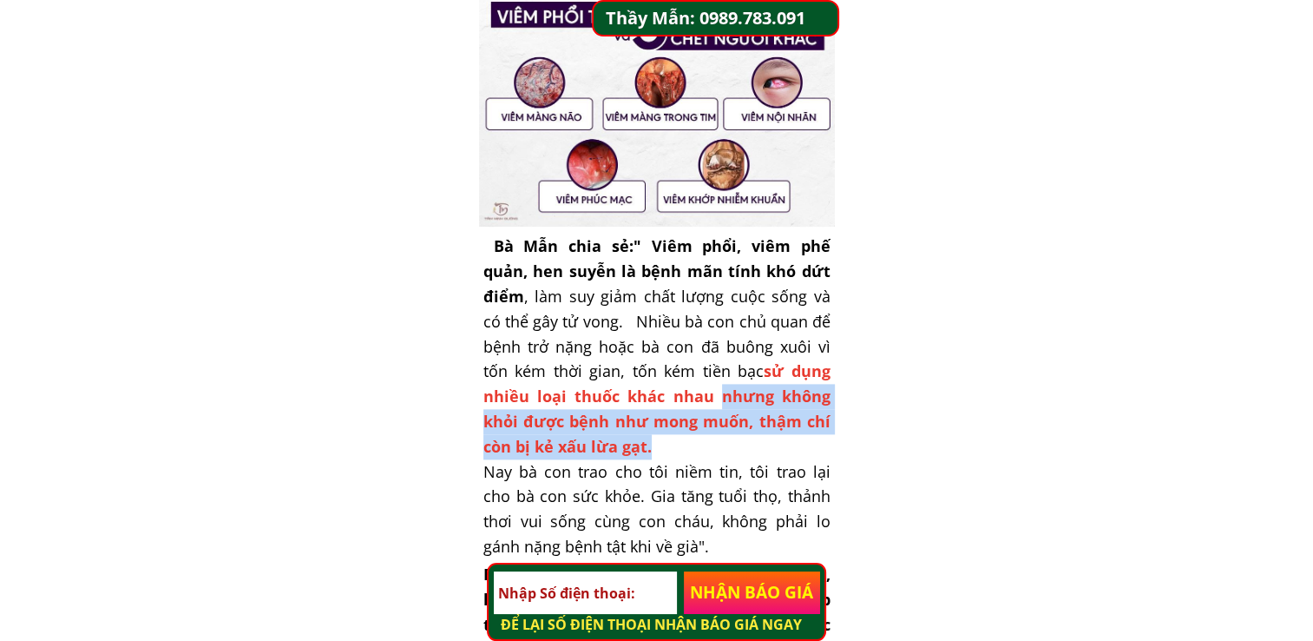
drag, startPoint x: 633, startPoint y: 398, endPoint x: 824, endPoint y: 449, distance: 197.5
click at [824, 449] on h3 "Bà Mẫn chia sẻ:" Viêm phổi, viêm phế quản, hen suyễn là bệnh mãn tính khó dứt đ…" at bounding box center [656, 408] width 347 height 350
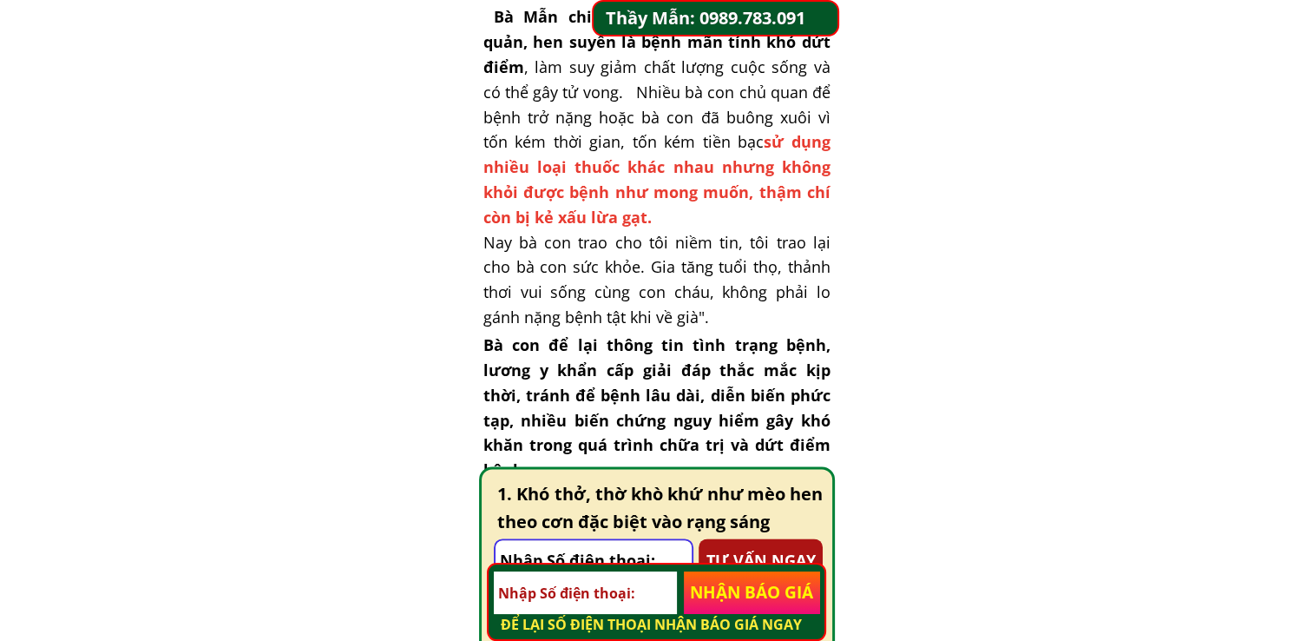
scroll to position [2343, 0]
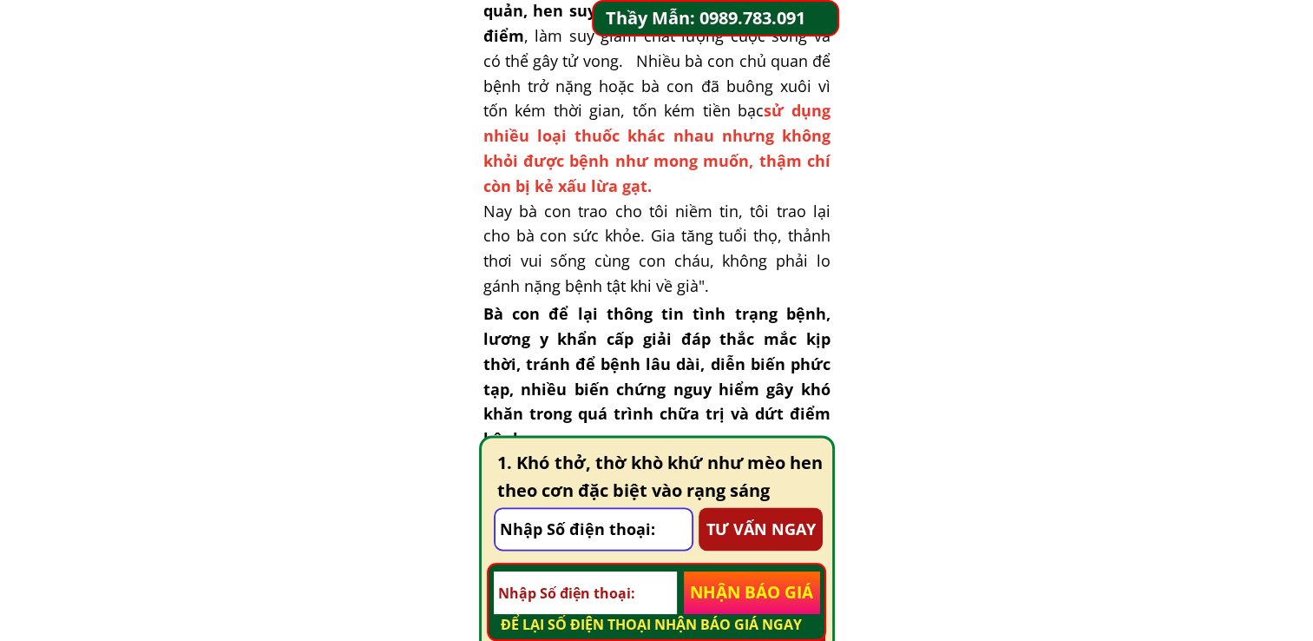
drag, startPoint x: 491, startPoint y: 208, endPoint x: 736, endPoint y: 287, distance: 257.2
click at [736, 287] on h3 "Bà Mẫn chia sẻ:" Viêm phổi, viêm phế quản, hen suyễn là bệnh mãn tính khó dứt đ…" at bounding box center [656, 148] width 347 height 350
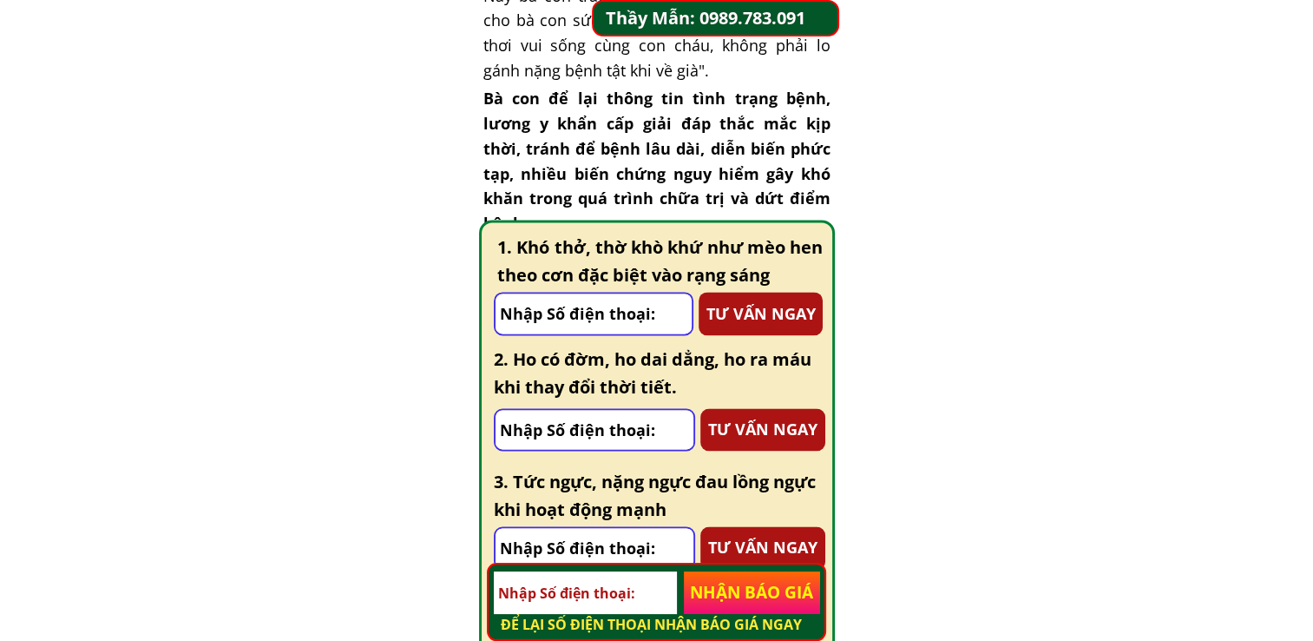
scroll to position [2517, 0]
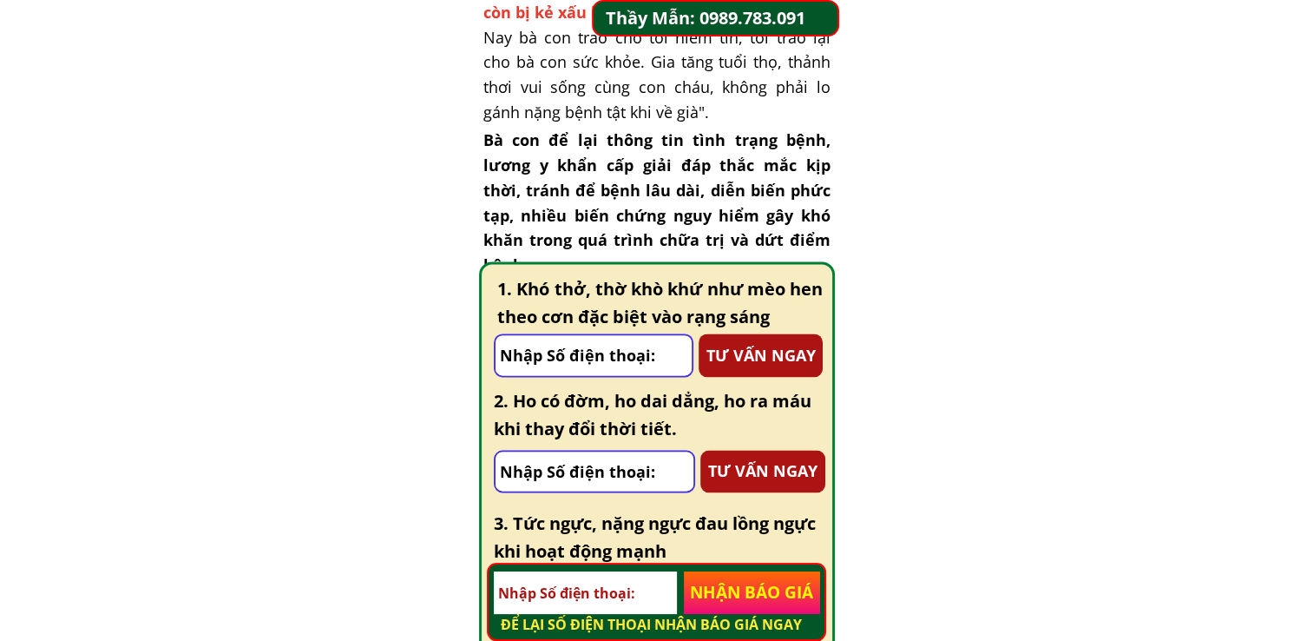
drag, startPoint x: 454, startPoint y: 174, endPoint x: 487, endPoint y: 157, distance: 36.9
drag, startPoint x: 494, startPoint y: 139, endPoint x: 826, endPoint y: 245, distance: 348.9
click at [826, 245] on h3 "Bà con để lại thông tin tình trạng bệnh, lương y khẩn cấp giải đáp thắc mắc kịp…" at bounding box center [656, 203] width 347 height 150
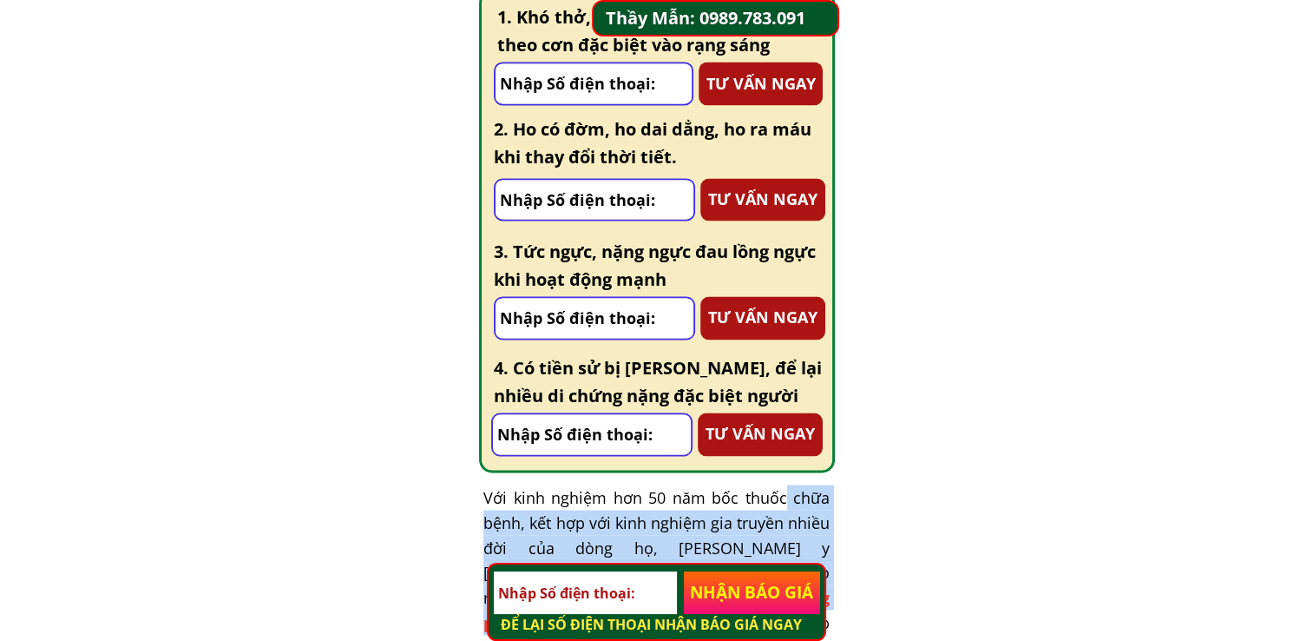
scroll to position [2864, 0]
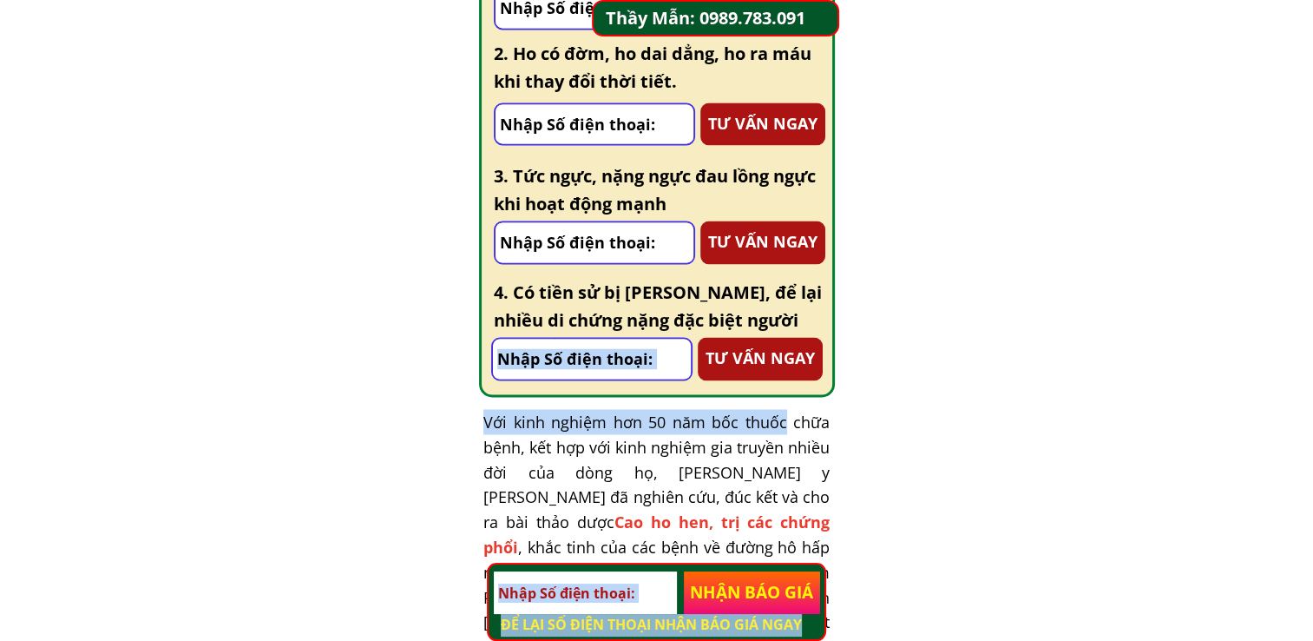
drag, startPoint x: 497, startPoint y: 100, endPoint x: 791, endPoint y: 378, distance: 404.0
click at [791, 378] on div "1. Khó thở, thờ khò khứ như mèo hen theo cơn đặc biệt vào rạng sáng TƯ VẤN NGAY…" at bounding box center [657, 155] width 356 height 483
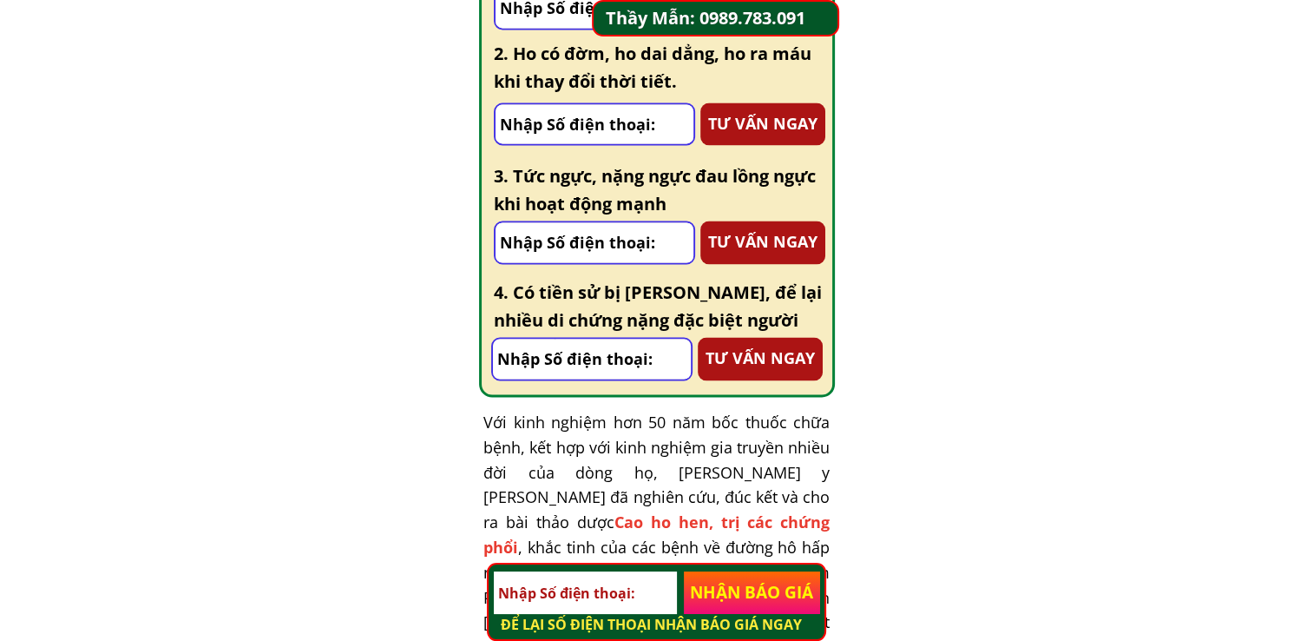
drag, startPoint x: 791, startPoint y: 378, endPoint x: 860, endPoint y: 37, distance: 347.3
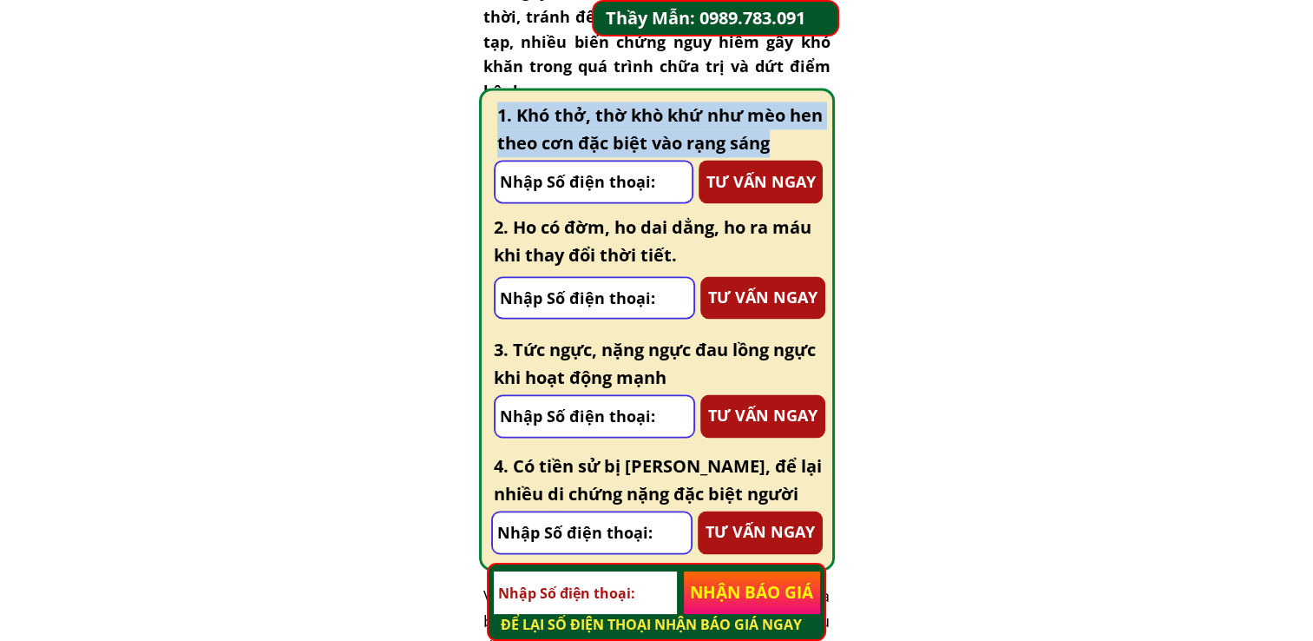
drag, startPoint x: 497, startPoint y: 114, endPoint x: 817, endPoint y: 137, distance: 320.3
click at [817, 137] on h3 "1. Khó thở, thờ khò khứ như mèo hen theo cơn đặc biệt vào rạng sáng" at bounding box center [659, 130] width 325 height 56
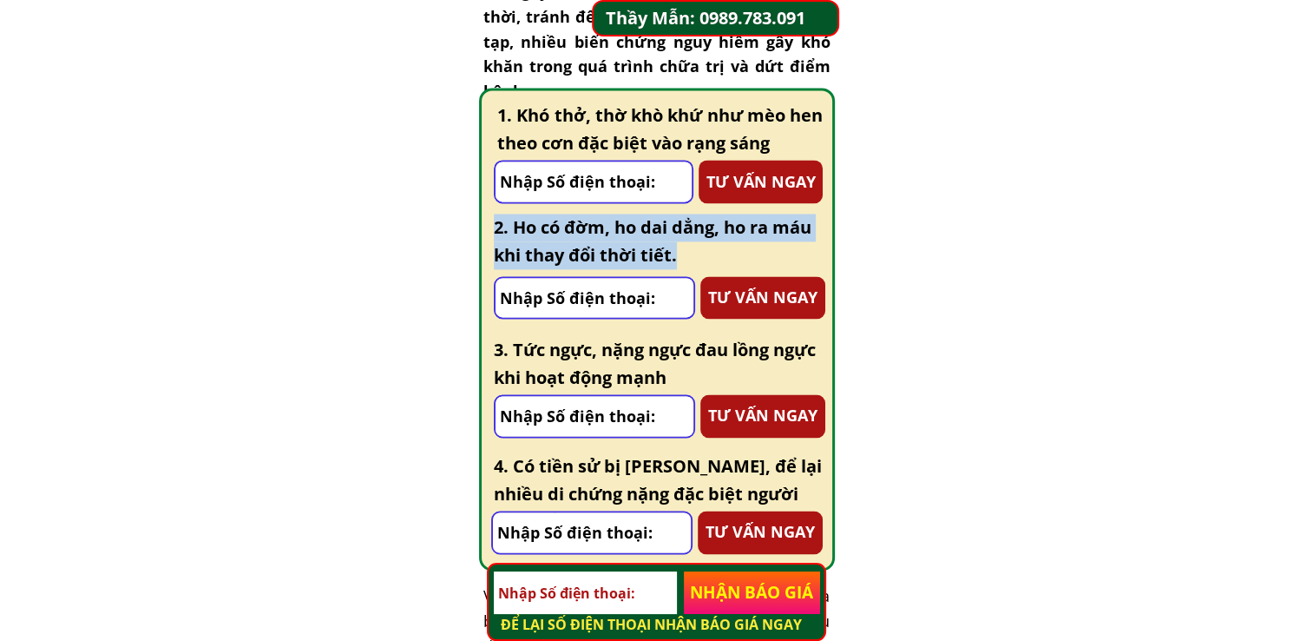
drag, startPoint x: 497, startPoint y: 229, endPoint x: 684, endPoint y: 267, distance: 190.5
click at [684, 265] on h3 "2. Ho có đờm, ho dai dẳng, ho ra máu khi thay đổi thời tiết." at bounding box center [659, 242] width 331 height 56
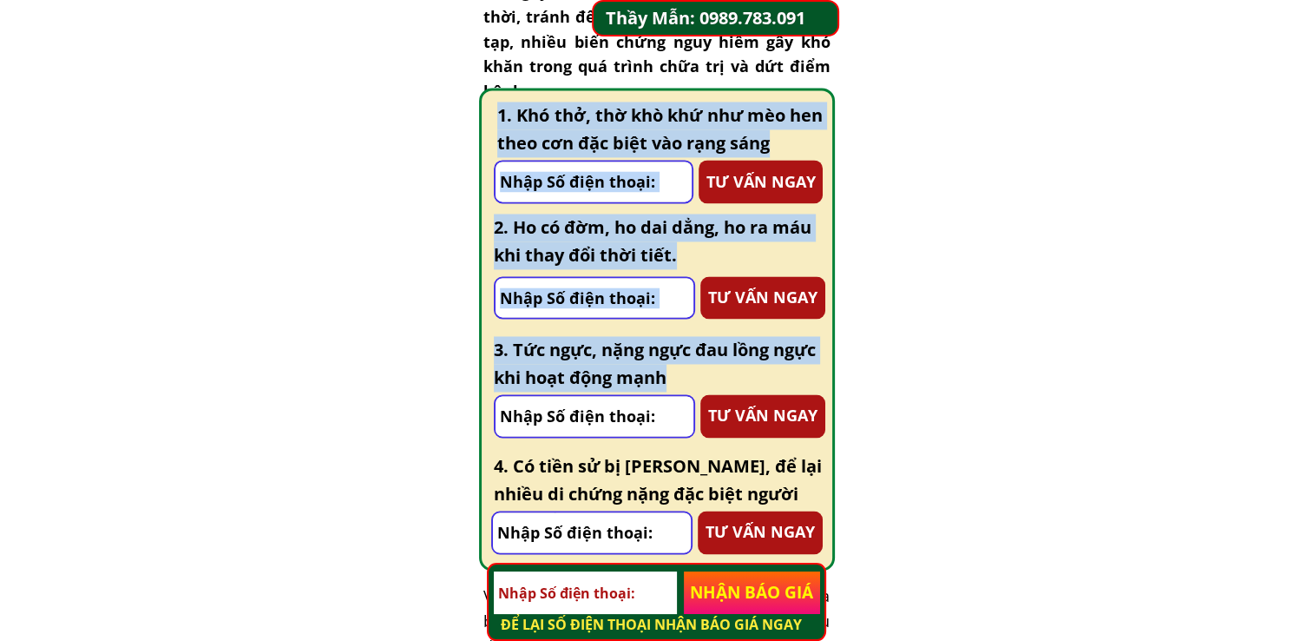
drag, startPoint x: 491, startPoint y: 352, endPoint x: 694, endPoint y: 383, distance: 205.4
click at [694, 383] on div "1. Khó thở, thờ khò khứ như mèo hen theo cơn đặc biệt vào rạng sáng TƯ VẤN NGAY…" at bounding box center [657, 329] width 356 height 483
drag, startPoint x: 694, startPoint y: 383, endPoint x: 654, endPoint y: 383, distance: 40.8
click at [689, 383] on h3 "3. Tức ngực, nặng ngực đau lồng ngực khi hoạt động mạnh" at bounding box center [660, 364] width 332 height 56
click at [687, 381] on h3 "3. Tức ngực, nặng ngực đau lồng ngực khi hoạt động mạnh" at bounding box center [660, 364] width 332 height 56
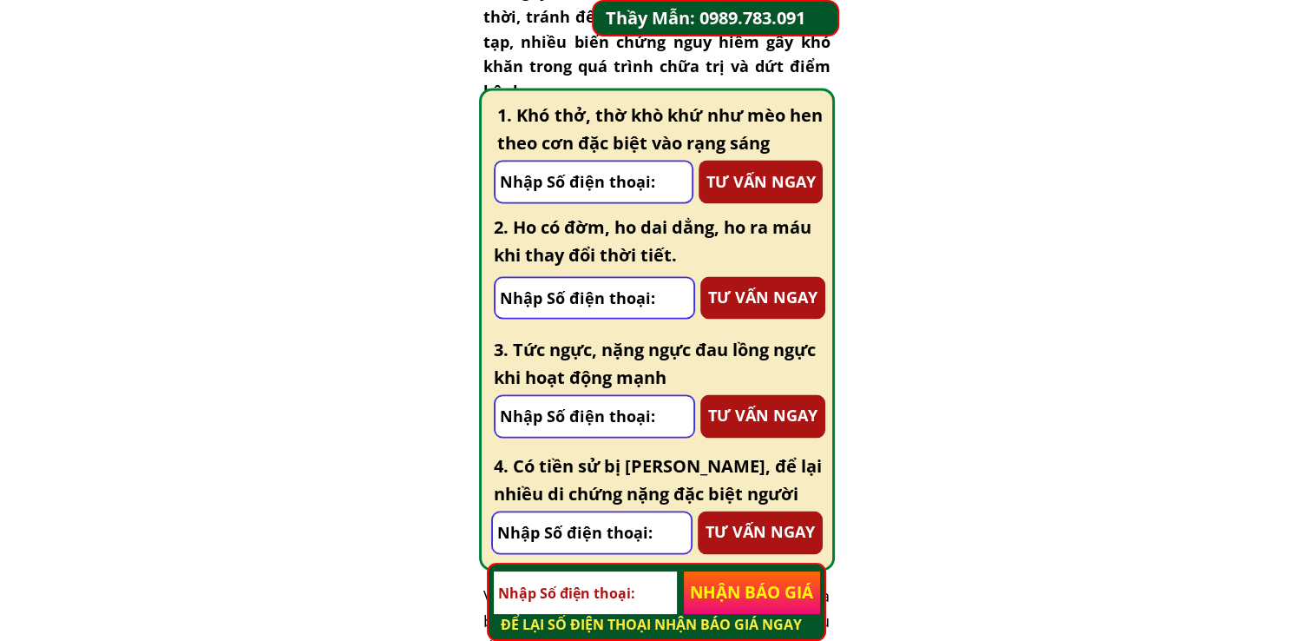
click at [686, 381] on h3 "3. Tức ngực, nặng ngực đau lồng ngực khi hoạt động mạnh" at bounding box center [660, 364] width 332 height 56
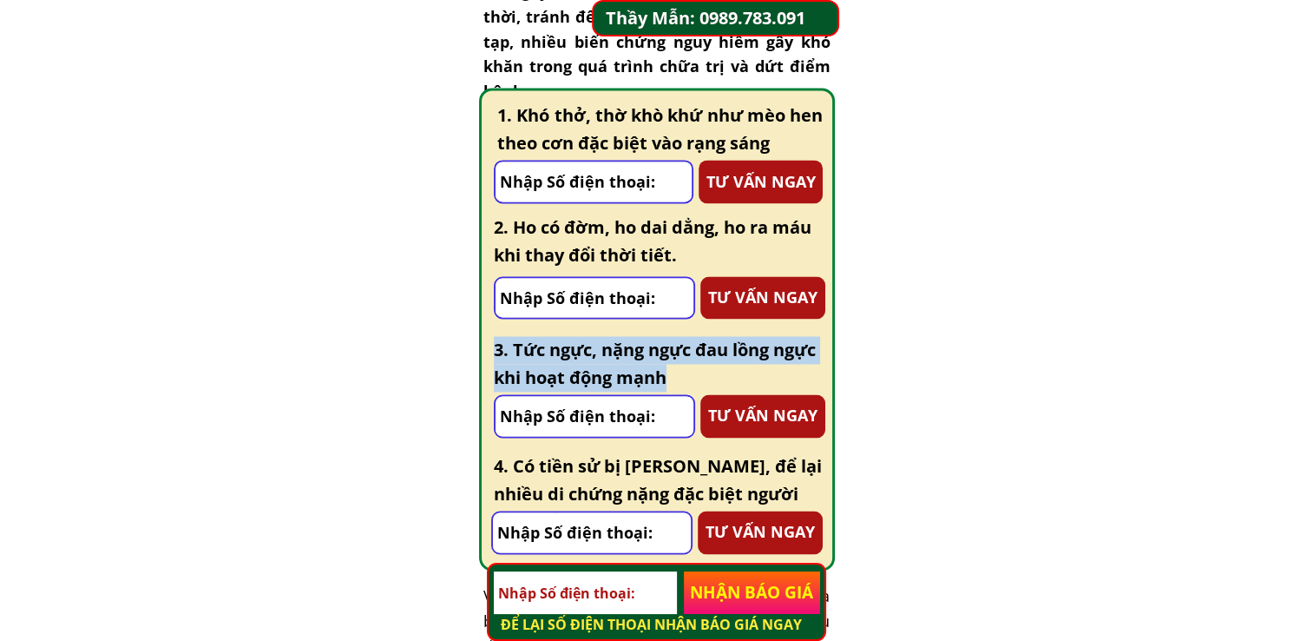
drag, startPoint x: 677, startPoint y: 381, endPoint x: 494, endPoint y: 358, distance: 184.5
click at [494, 358] on h3 "3. Tức ngực, nặng ngực đau lồng ngực khi hoạt động mạnh" at bounding box center [660, 364] width 332 height 56
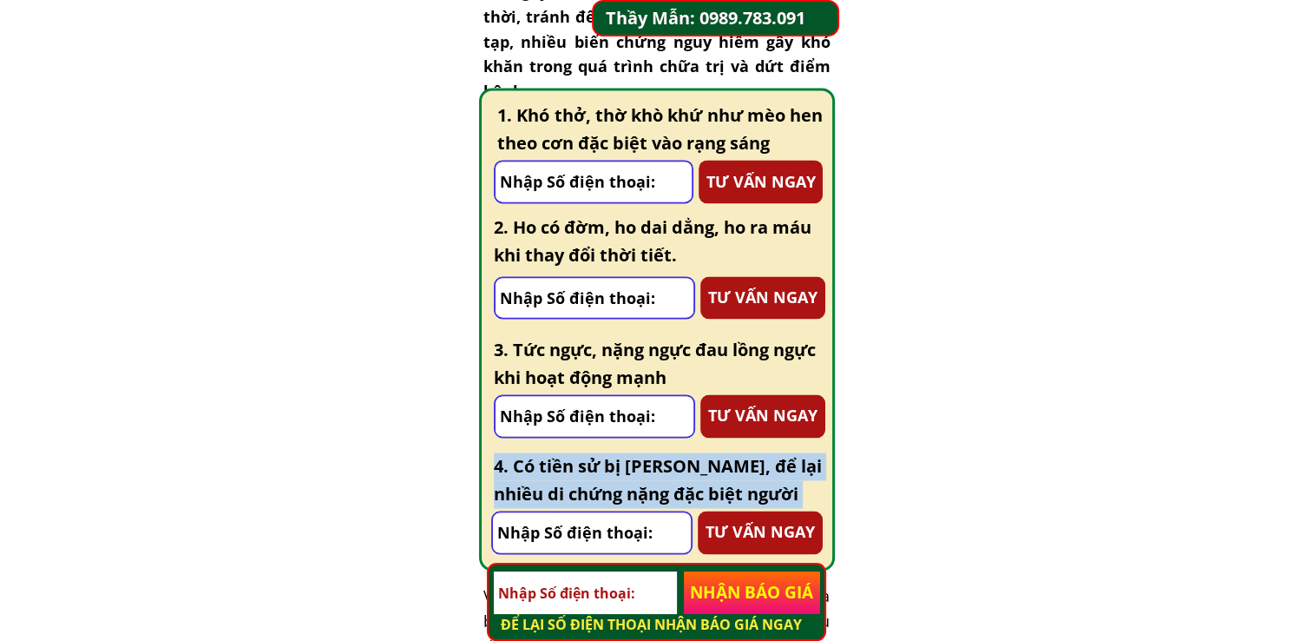
drag, startPoint x: 490, startPoint y: 461, endPoint x: 809, endPoint y: 489, distance: 319.7
click at [809, 489] on div "4. Có tiền sử bị [PERSON_NAME], để lại nhiều di chứng nặng đặc biệt người cao t…" at bounding box center [658, 503] width 334 height 102
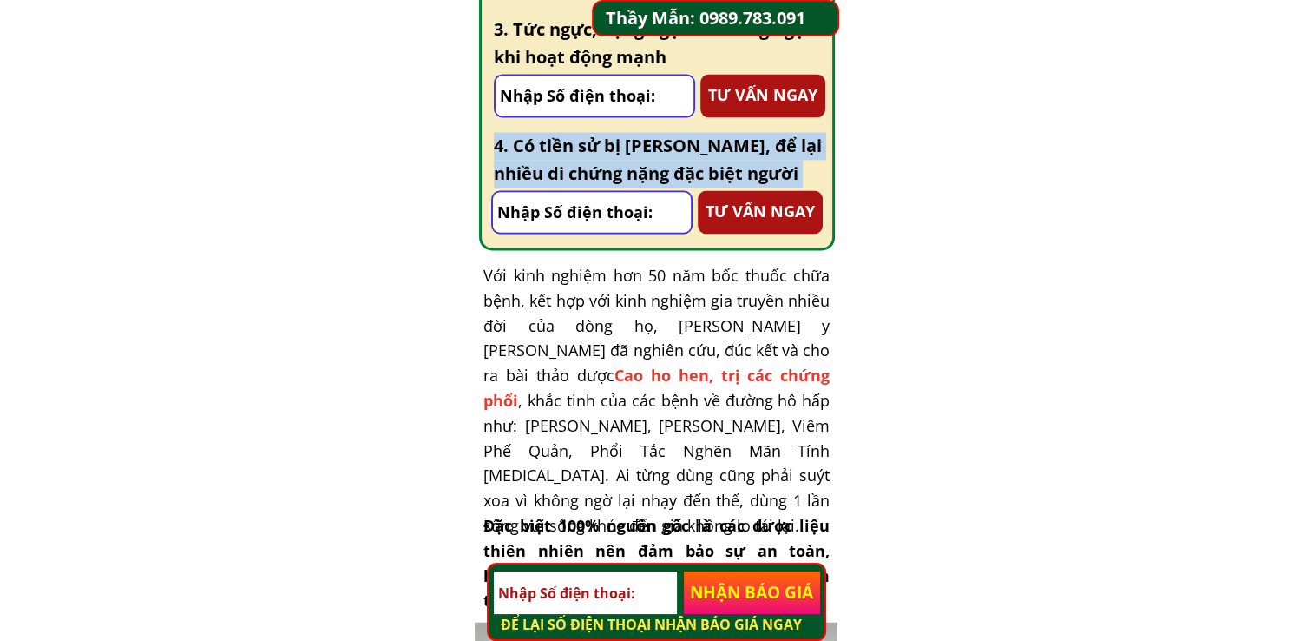
scroll to position [3038, 0]
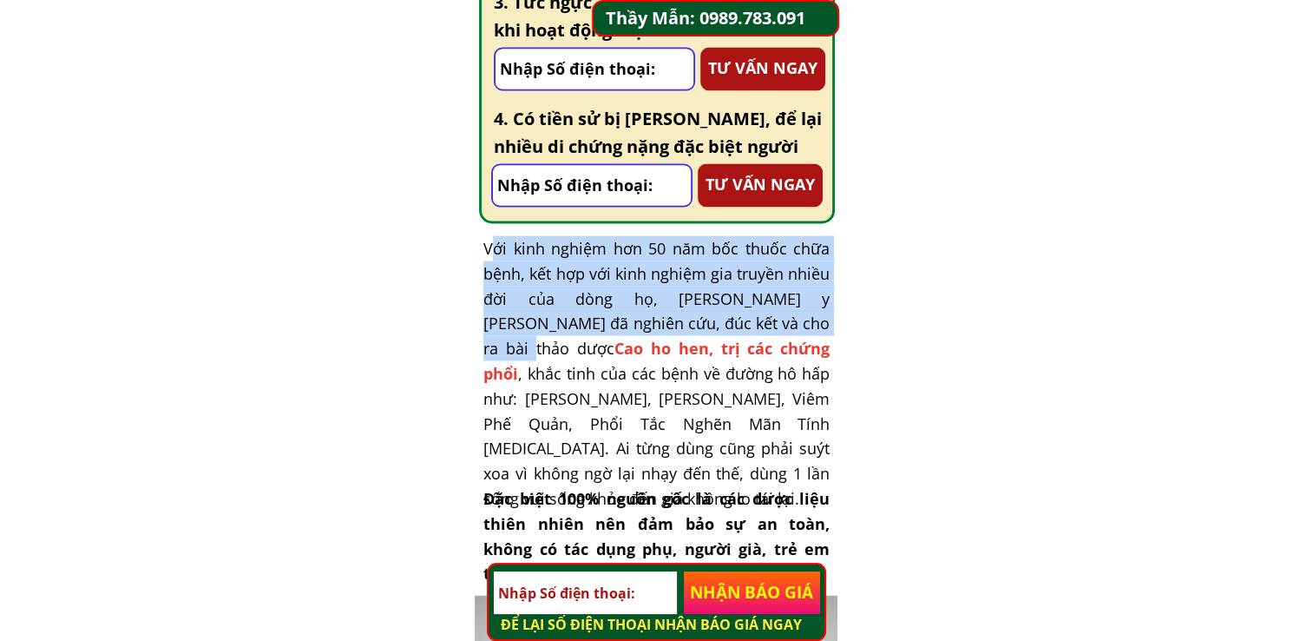
drag, startPoint x: 489, startPoint y: 244, endPoint x: 823, endPoint y: 323, distance: 343.4
click at [823, 323] on div "Với kinh nghiệm hơn 50 năm bốc thuốc chữa bệnh, kết hợp với kinh nghiệm gia tru…" at bounding box center [656, 372] width 346 height 275
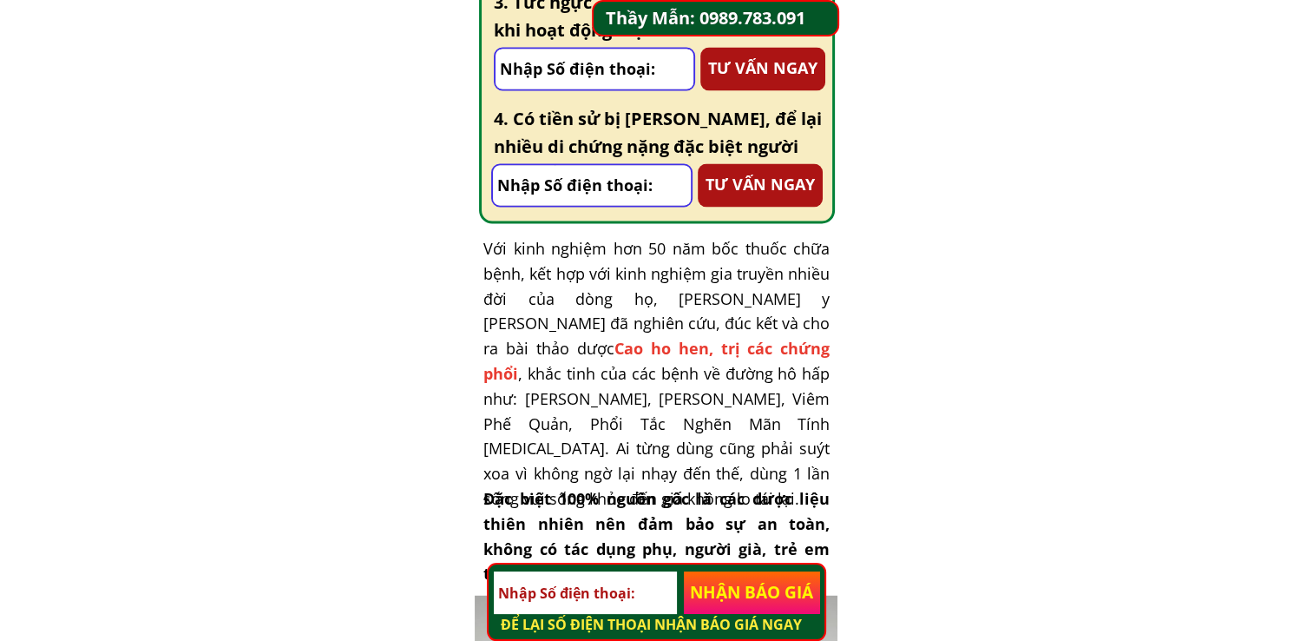
drag, startPoint x: 235, startPoint y: 212, endPoint x: 503, endPoint y: 246, distance: 270.4
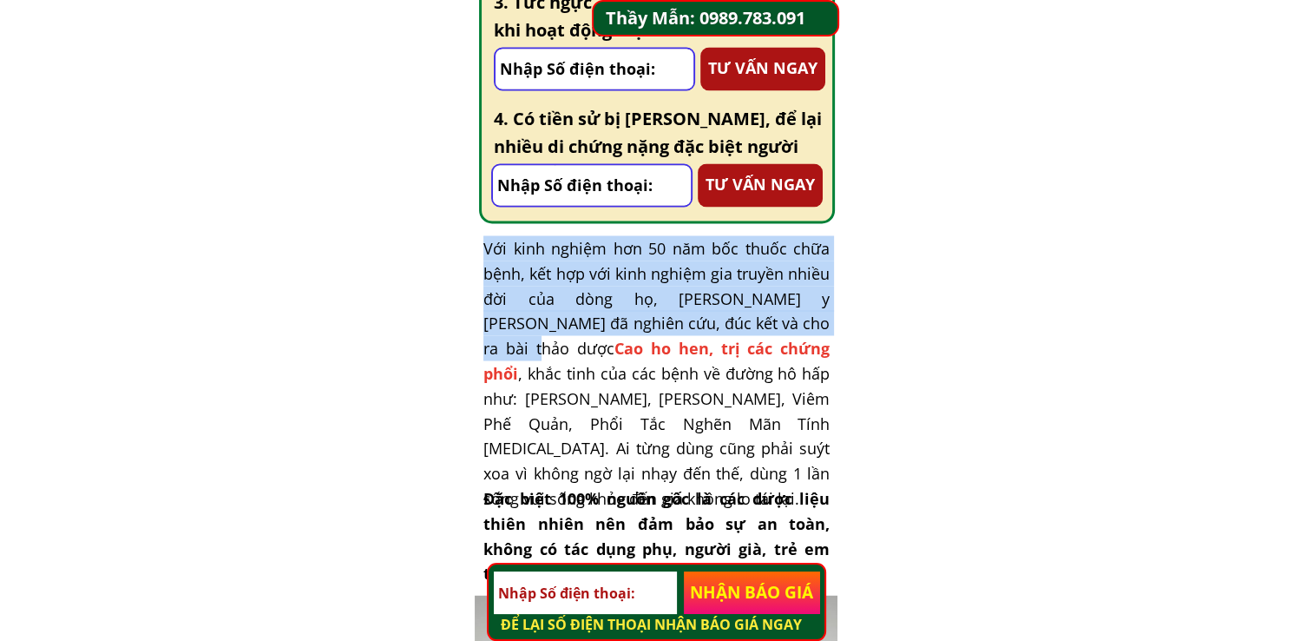
drag, startPoint x: 487, startPoint y: 247, endPoint x: 829, endPoint y: 328, distance: 351.4
click at [829, 328] on div "Với kinh nghiệm hơn 50 năm bốc thuốc chữa bệnh, kết hợp với kinh nghiệm gia tru…" at bounding box center [656, 372] width 346 height 275
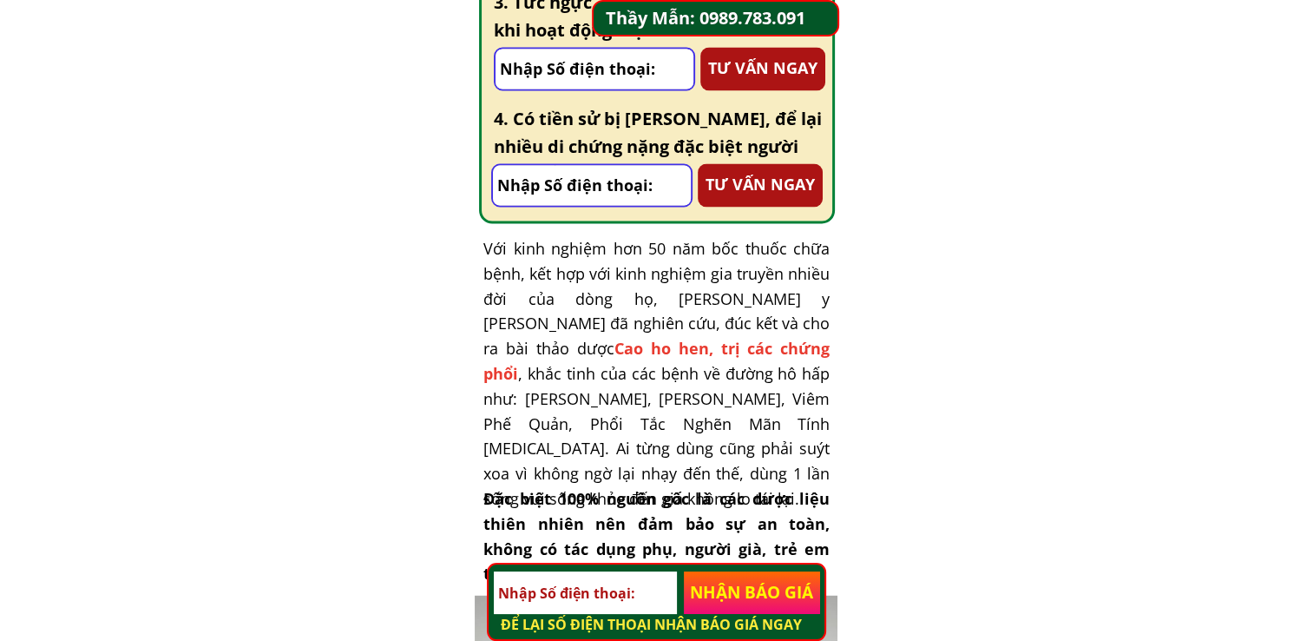
drag, startPoint x: 486, startPoint y: 349, endPoint x: 724, endPoint y: 358, distance: 238.0
click at [724, 358] on div "Với kinh nghiệm hơn 50 năm bốc thuốc chữa bệnh, kết hợp với kinh nghiệm gia tru…" at bounding box center [656, 372] width 346 height 275
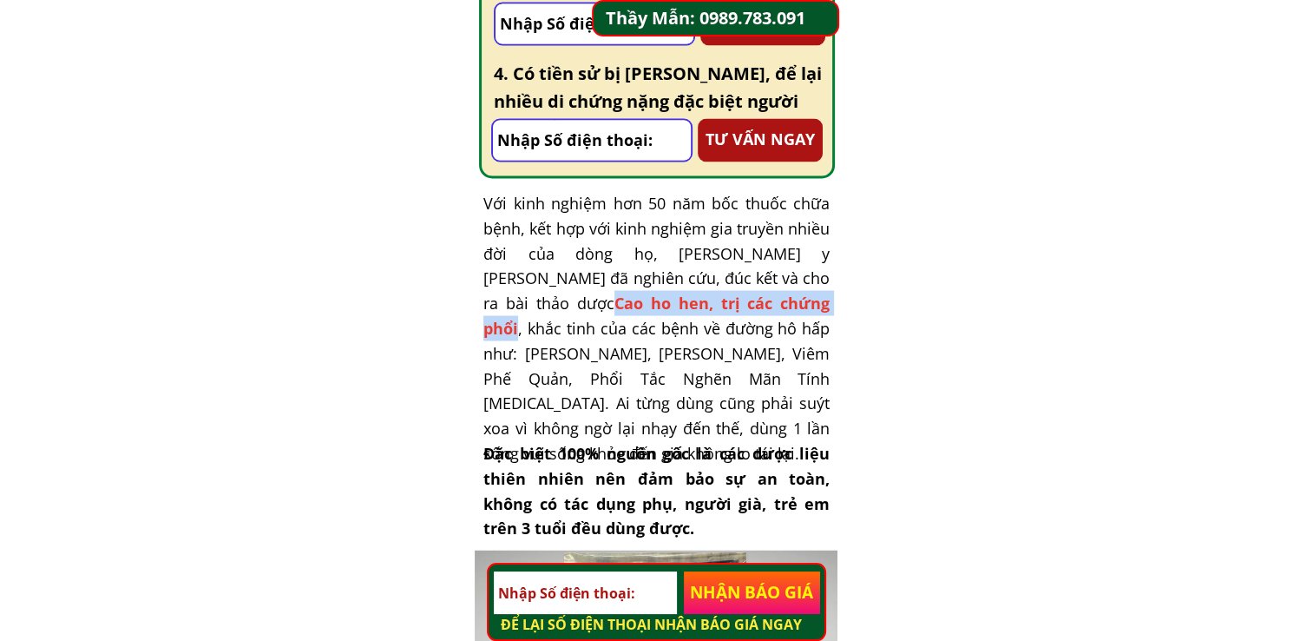
scroll to position [3125, 0]
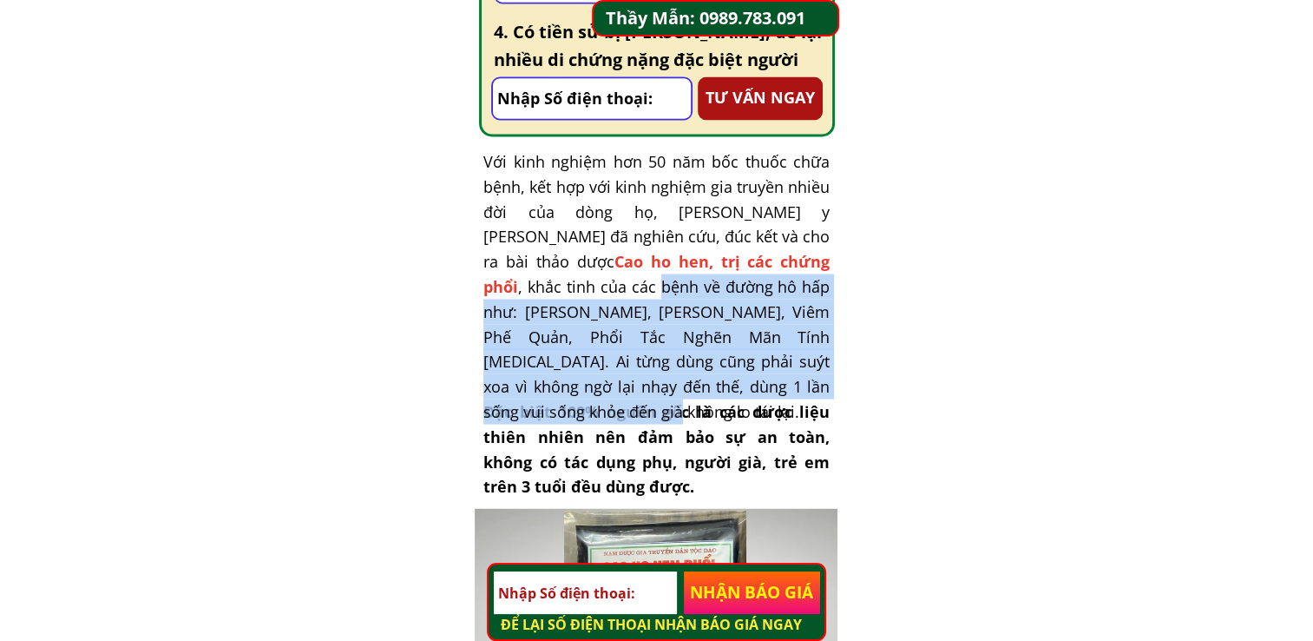
drag, startPoint x: 515, startPoint y: 287, endPoint x: 798, endPoint y: 379, distance: 297.5
click at [798, 379] on div "Với kinh nghiệm hơn 50 năm bốc thuốc chữa bệnh, kết hợp với kinh nghiệm gia tru…" at bounding box center [656, 285] width 346 height 275
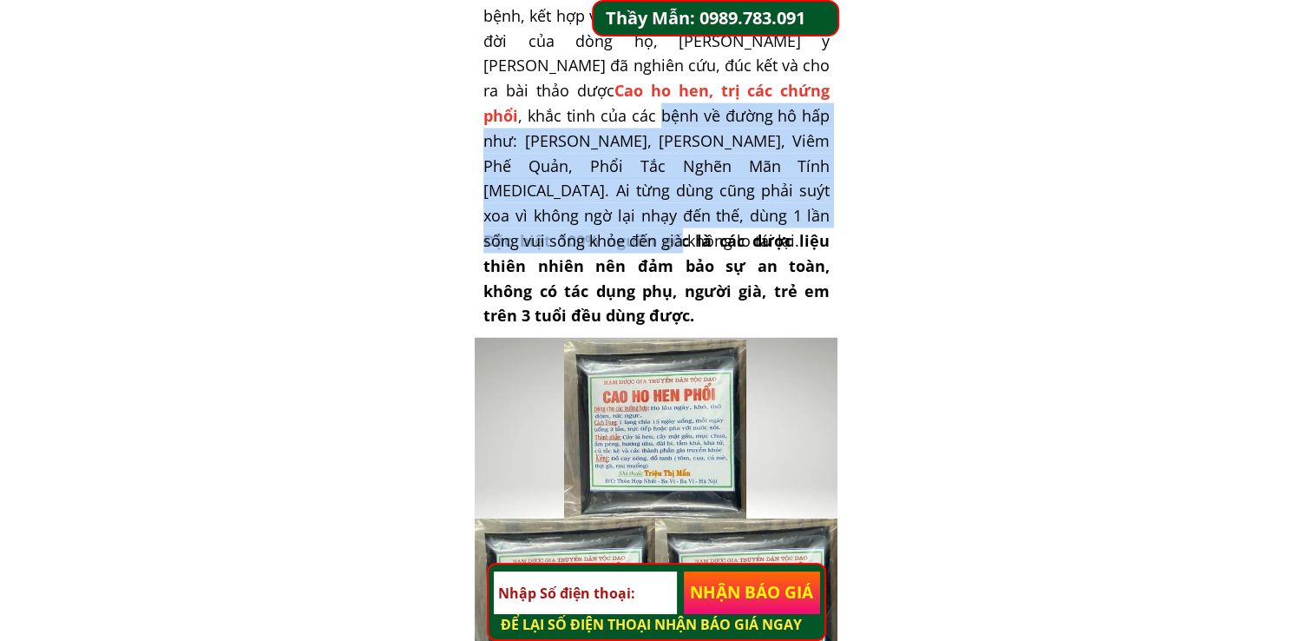
scroll to position [3298, 0]
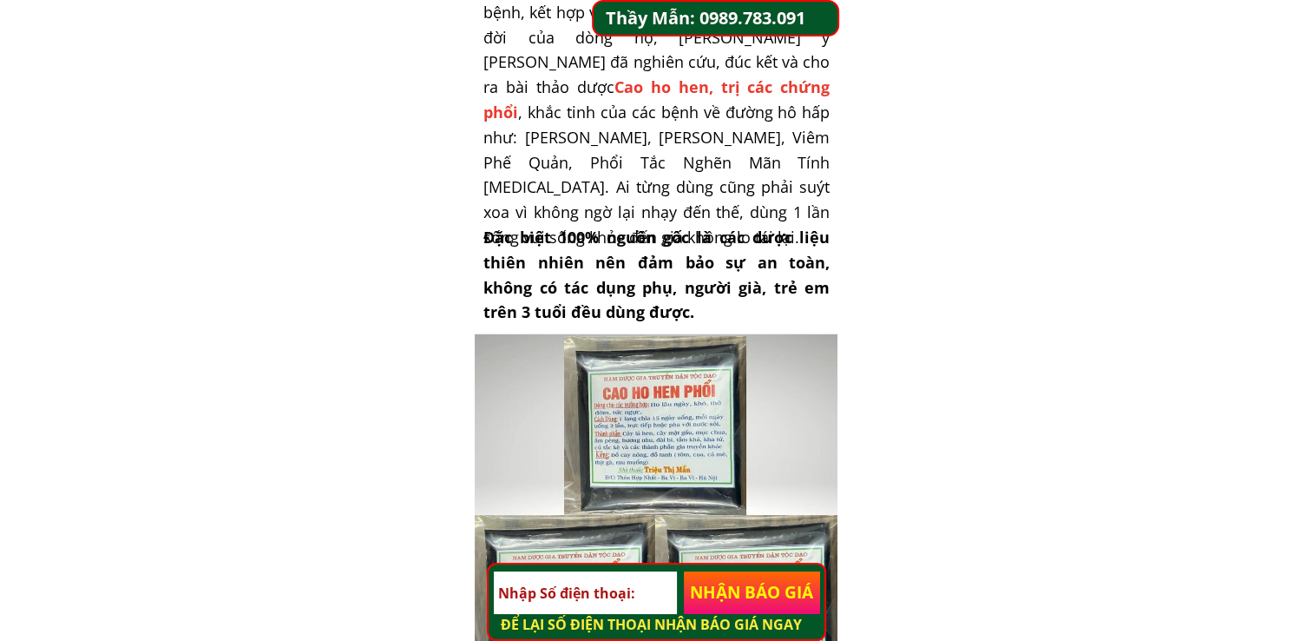
drag, startPoint x: 379, startPoint y: 299, endPoint x: 470, endPoint y: 234, distance: 111.5
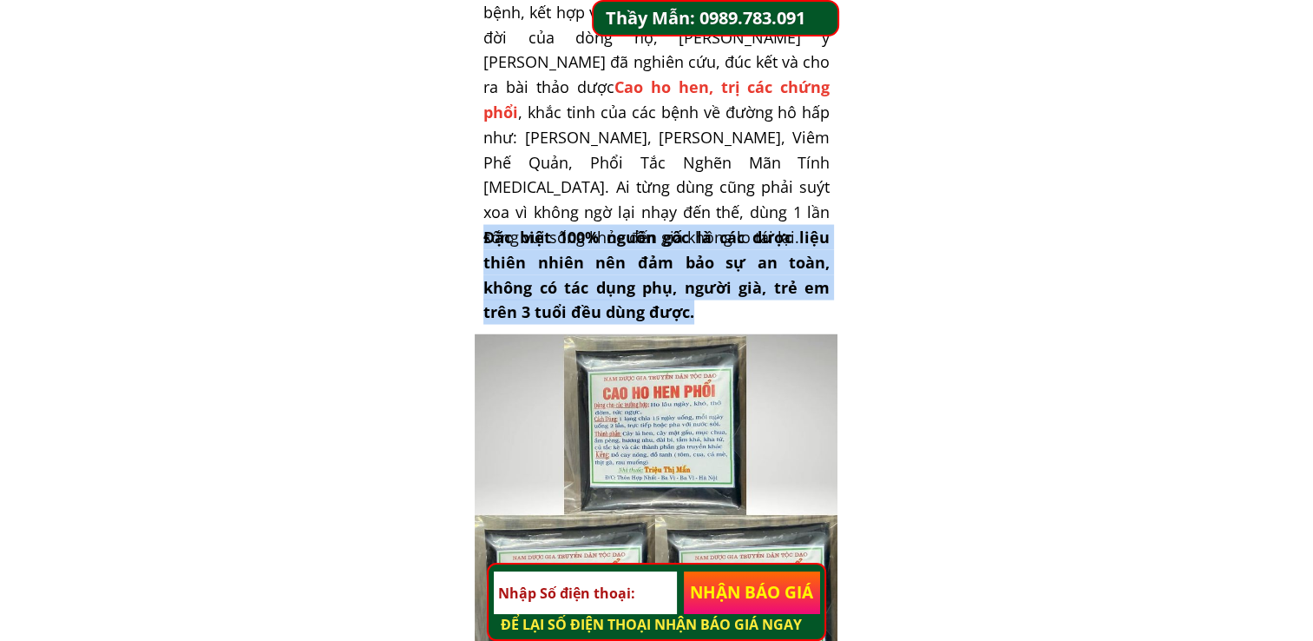
drag, startPoint x: 485, startPoint y: 236, endPoint x: 676, endPoint y: 305, distance: 202.9
click at [676, 305] on div "Đặc biệt 100% nguồn gốc là các dược liệu thiên nhiên nên đảm bảo sự an toàn, kh…" at bounding box center [656, 275] width 346 height 100
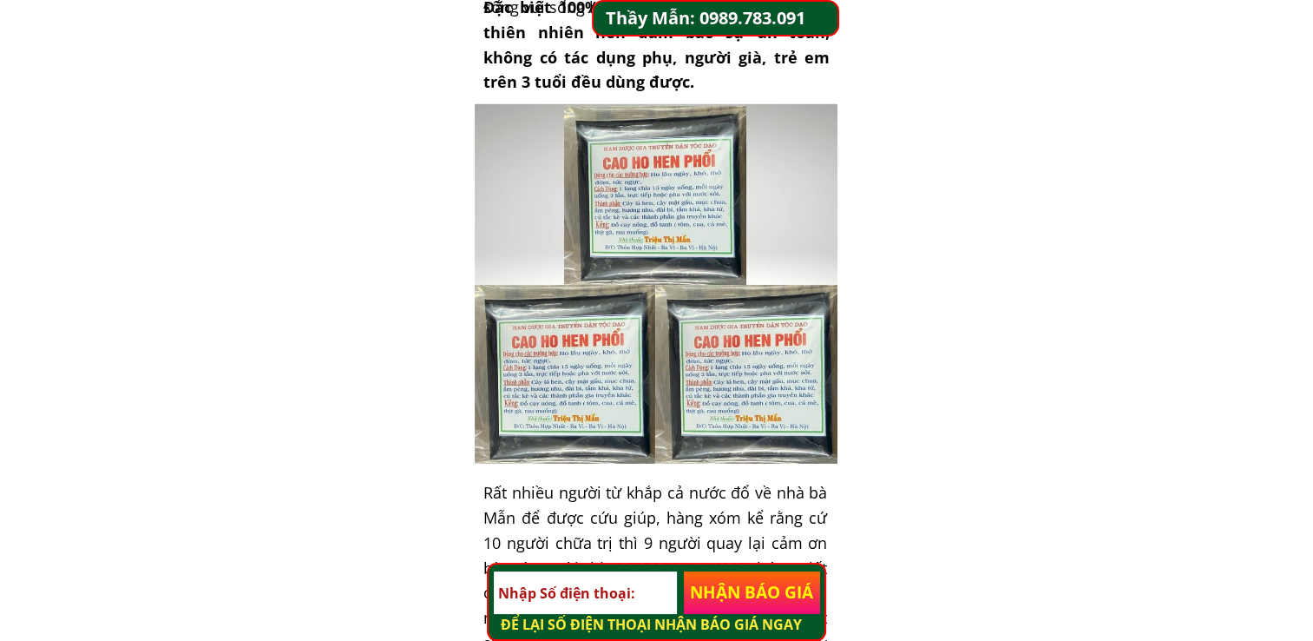
scroll to position [3559, 0]
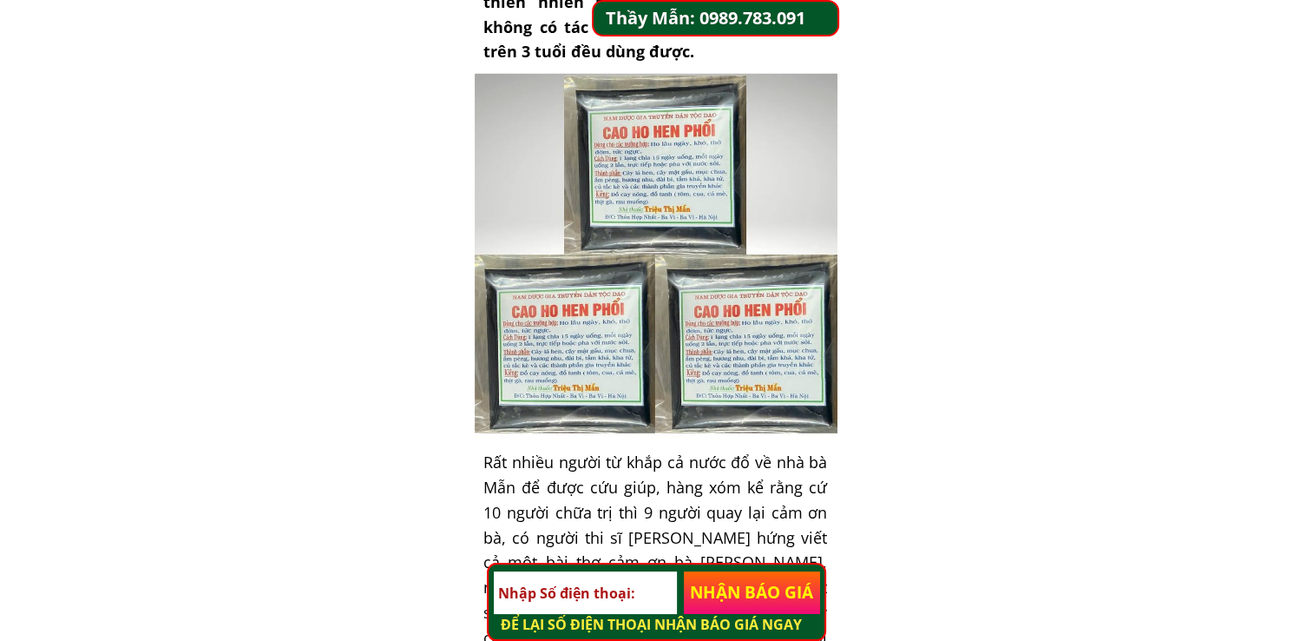
click at [602, 259] on div at bounding box center [655, 256] width 365 height 365
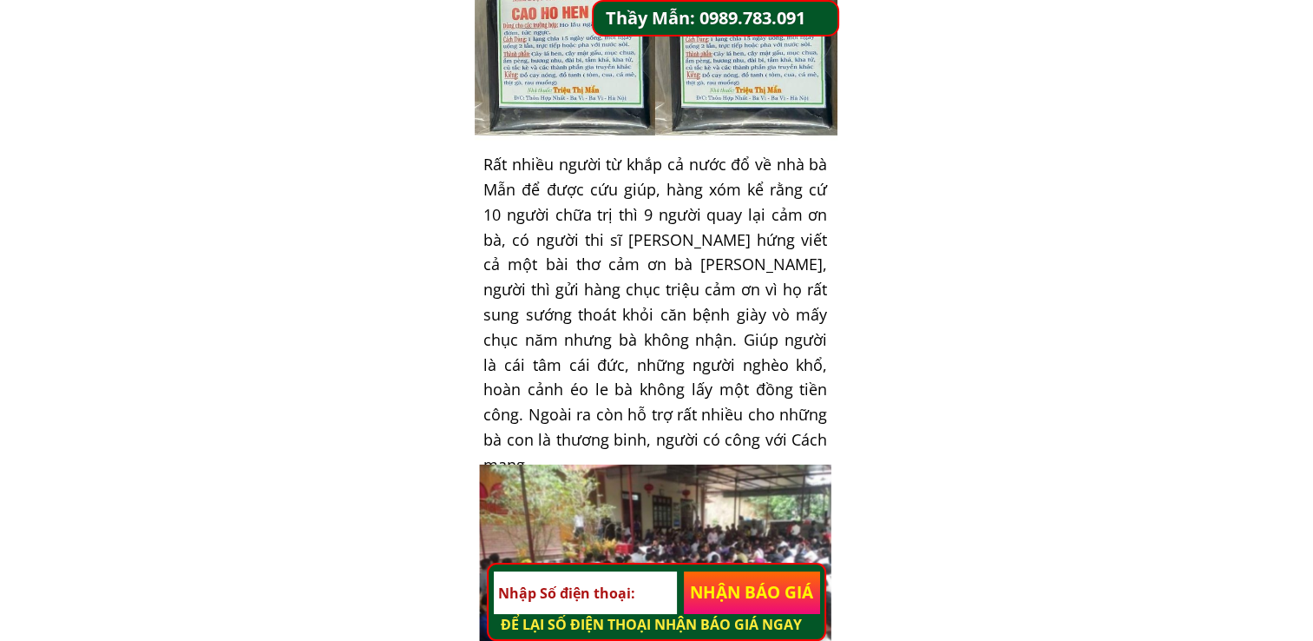
scroll to position [3906, 0]
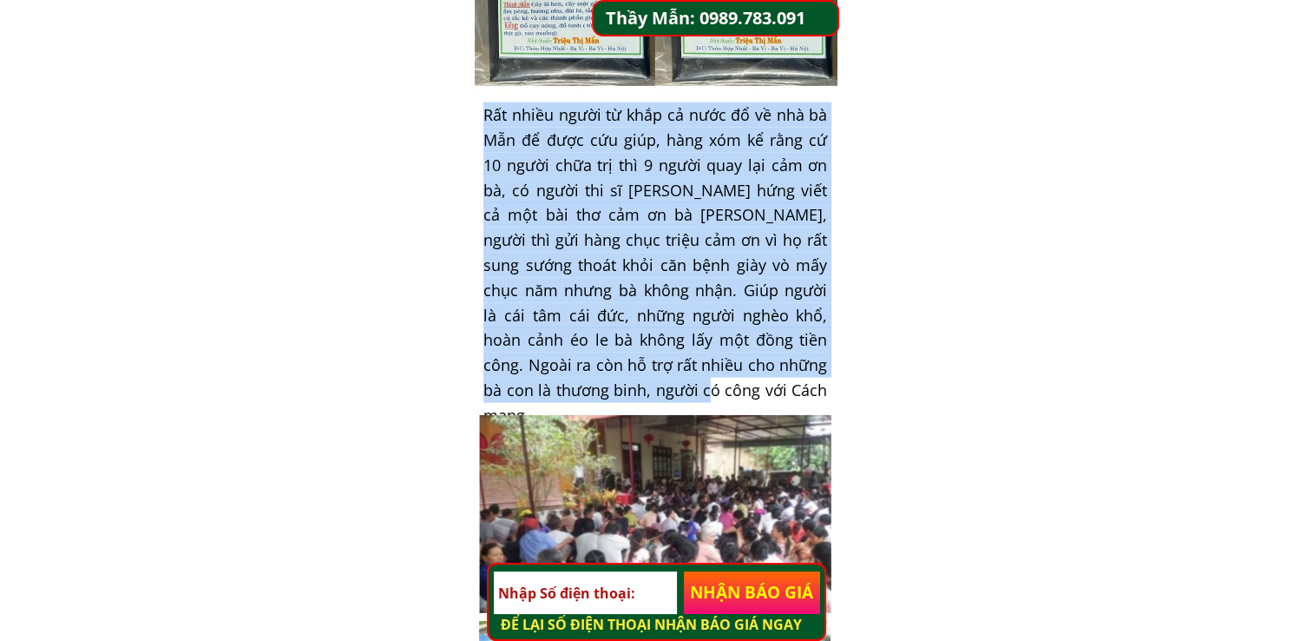
drag, startPoint x: 484, startPoint y: 114, endPoint x: 668, endPoint y: 382, distance: 325.3
click at [668, 382] on h3 "Rất nhiều người từ khắp cả nước đổ về nhà bà Mẫn để được cứu giúp, hàng xóm kể …" at bounding box center [655, 264] width 344 height 325
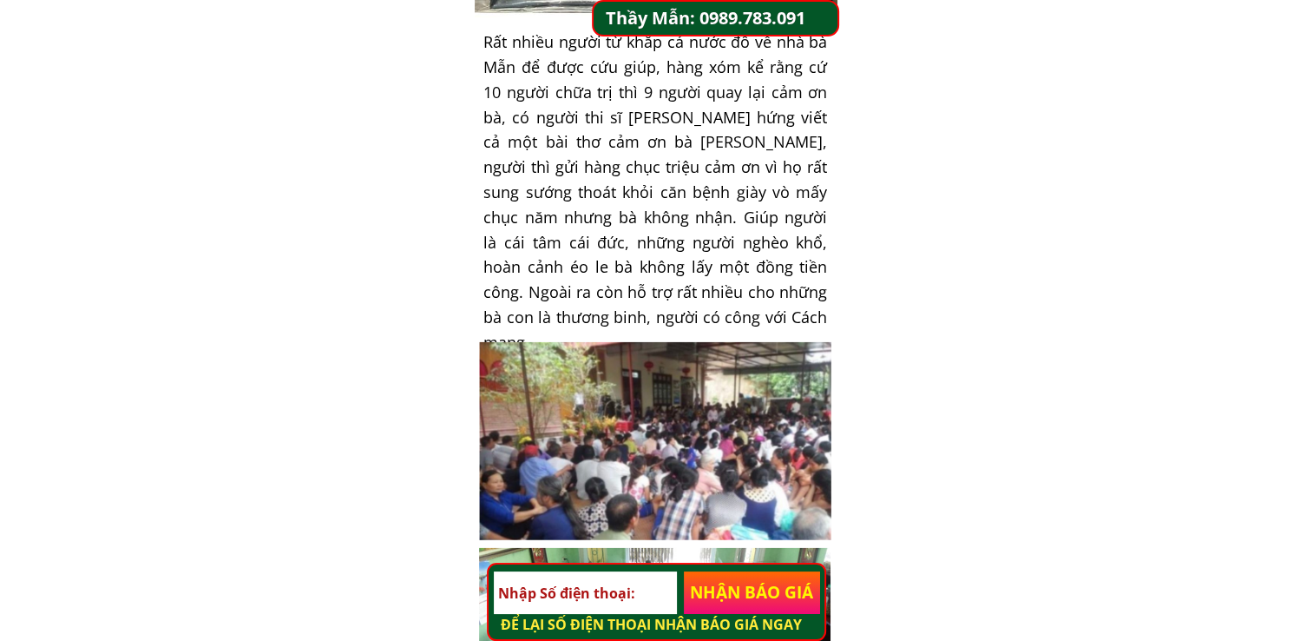
scroll to position [4197, 0]
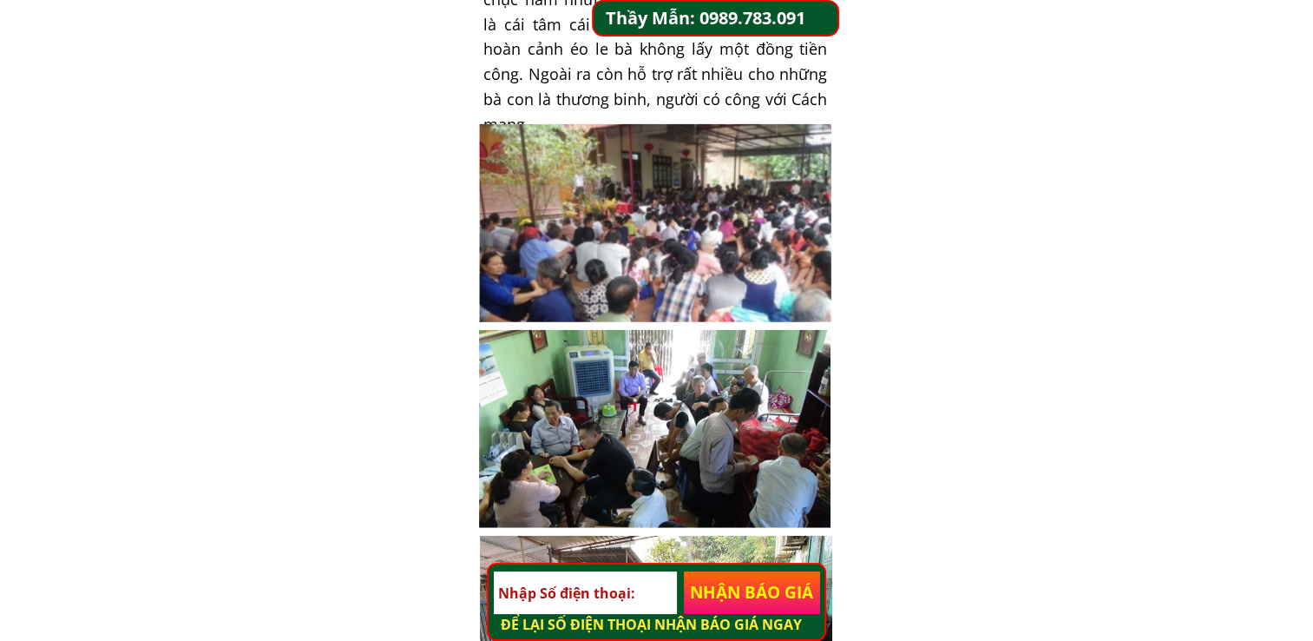
drag, startPoint x: 661, startPoint y: 221, endPoint x: 695, endPoint y: 217, distance: 34.1
click at [695, 217] on div at bounding box center [655, 223] width 352 height 198
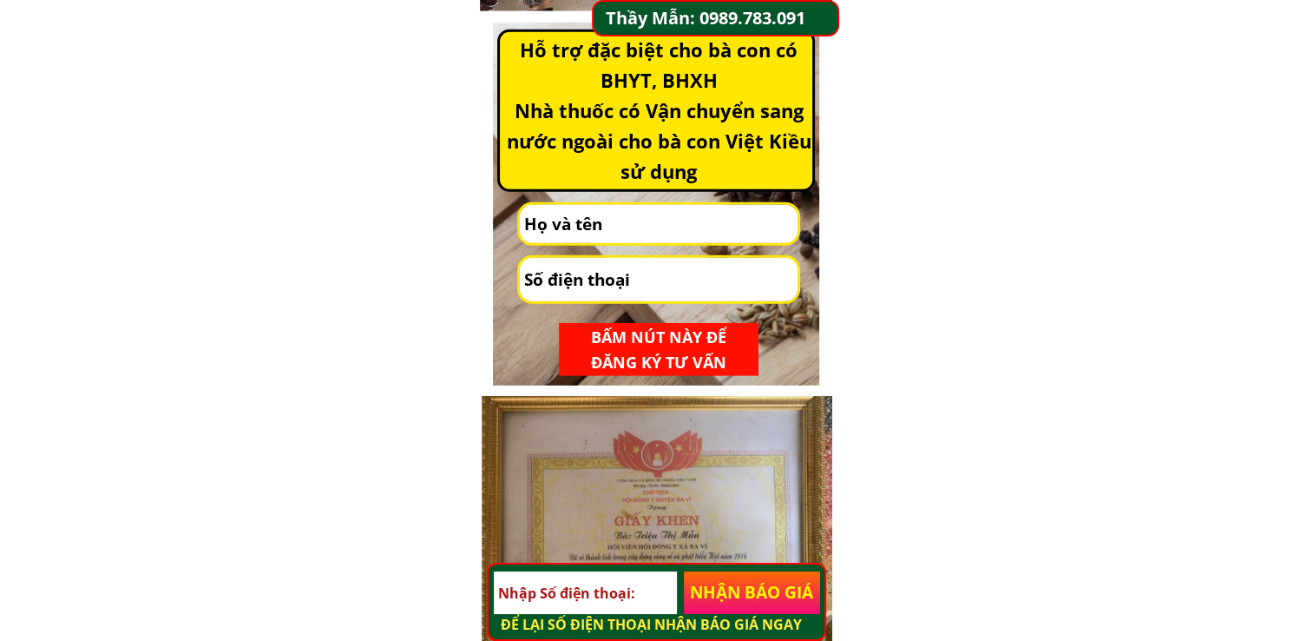
scroll to position [4891, 0]
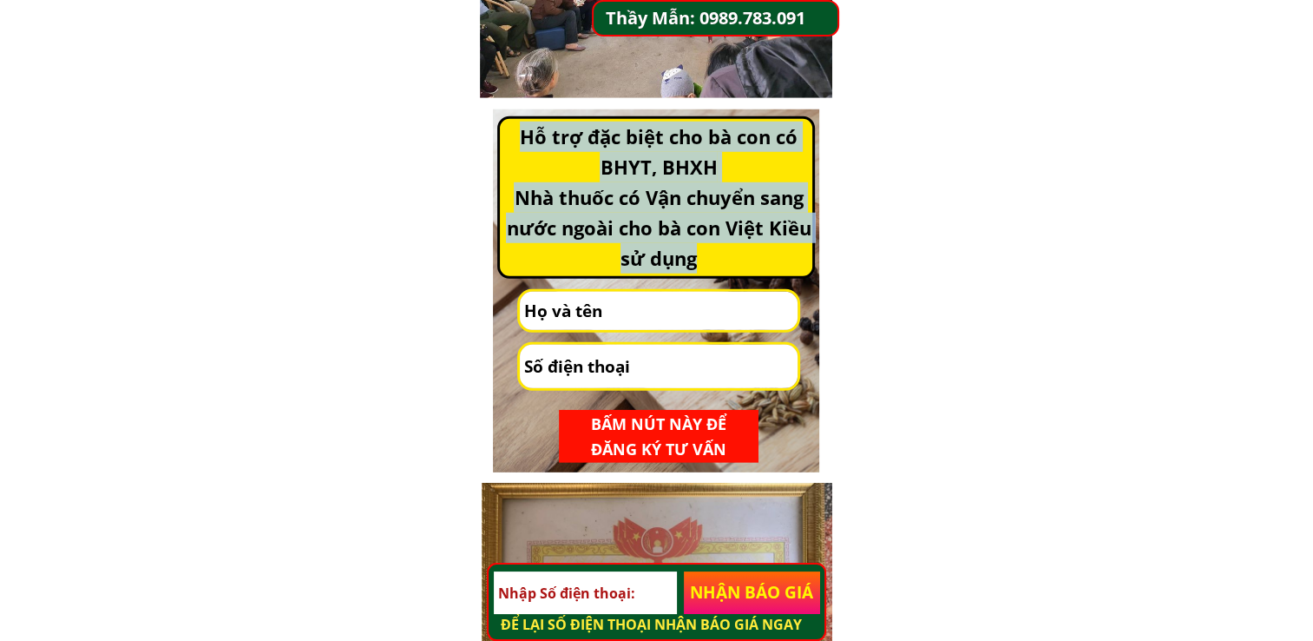
drag, startPoint x: 516, startPoint y: 134, endPoint x: 704, endPoint y: 273, distance: 233.3
click at [704, 273] on h3 "Hỗ trợ đặc biệt cho bà con có BHYT, BHXH Nhà thuốc có Vận chuyển sang nước ngoà…" at bounding box center [658, 198] width 311 height 153
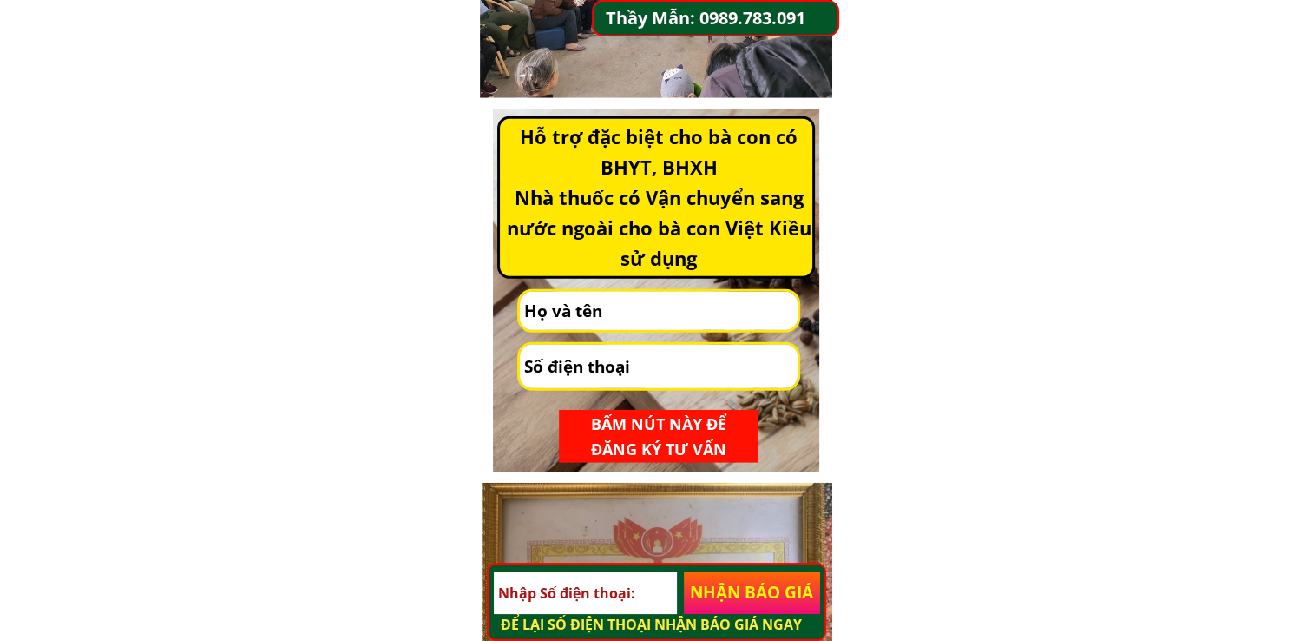
click at [281, 105] on body "Hen phế quản, Viêm Phổi, Phổi tắc nghẽn mãn tính,.. rất nguy hiểm, diễn biến nh…" at bounding box center [656, 639] width 1313 height 11060
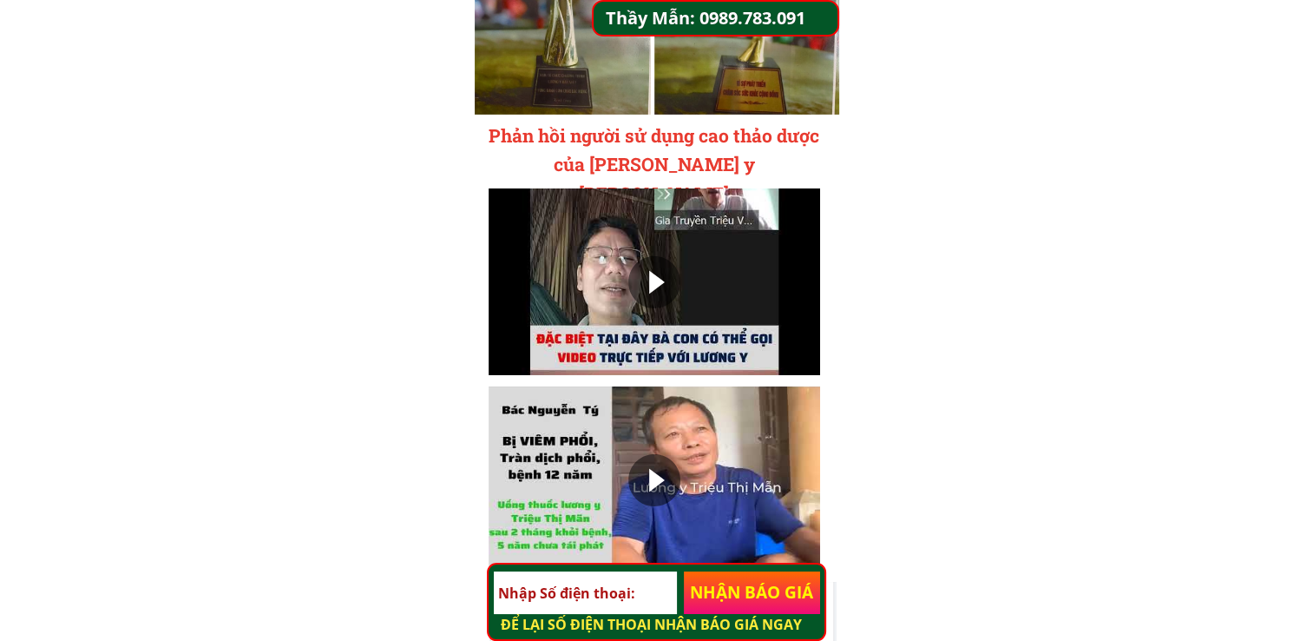
scroll to position [5759, 0]
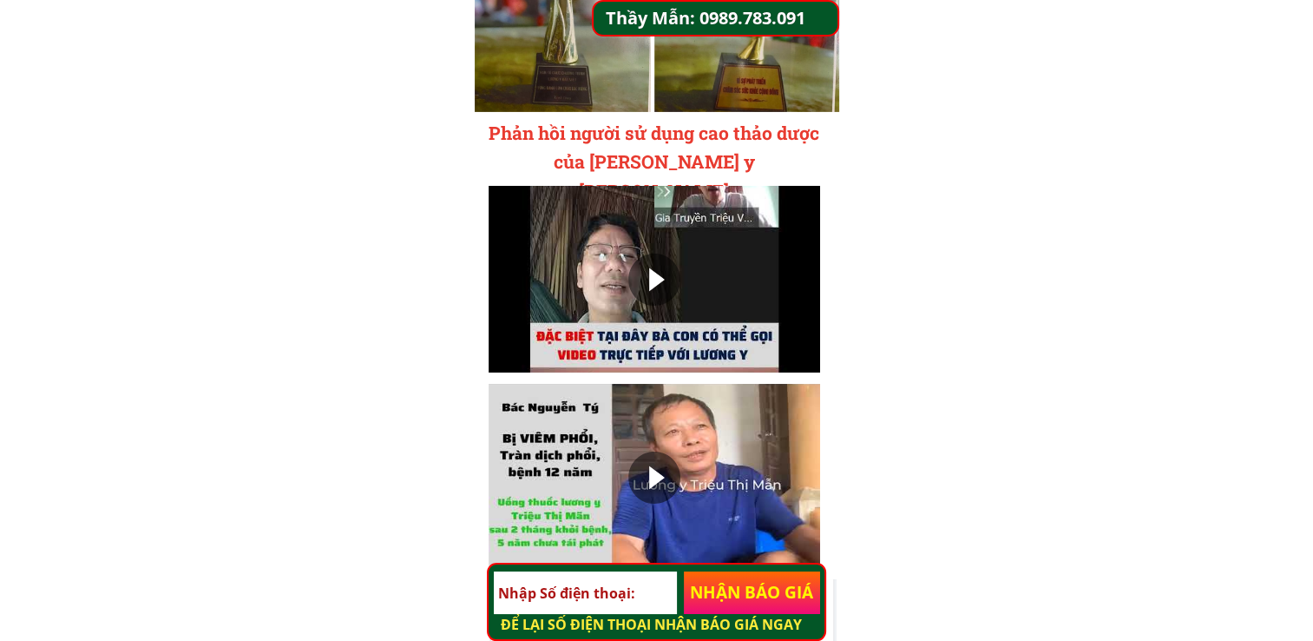
click at [653, 266] on div at bounding box center [654, 279] width 52 height 52
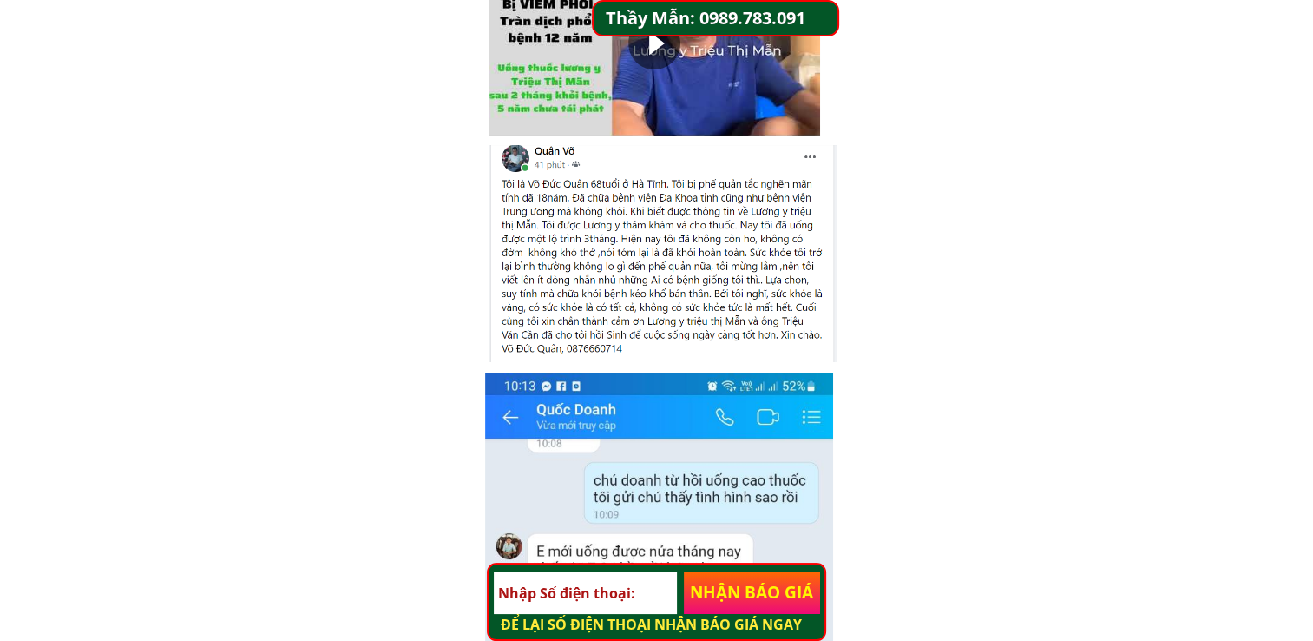
scroll to position [5585, 0]
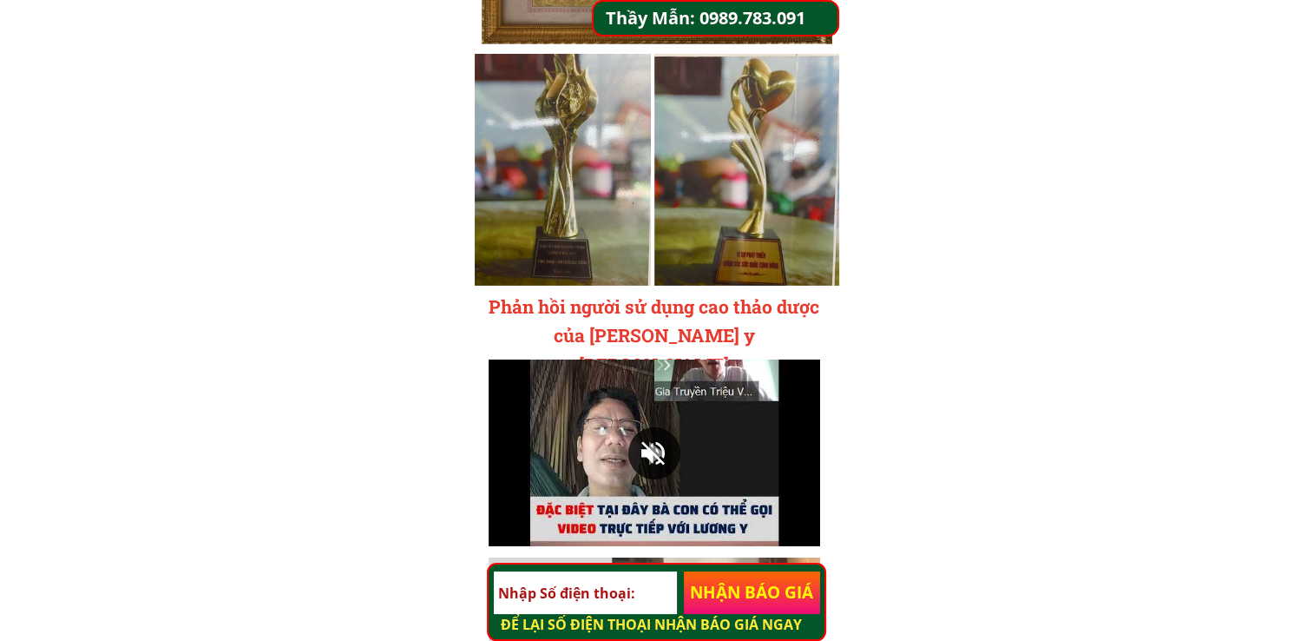
drag, startPoint x: 345, startPoint y: 260, endPoint x: 523, endPoint y: 104, distance: 237.4
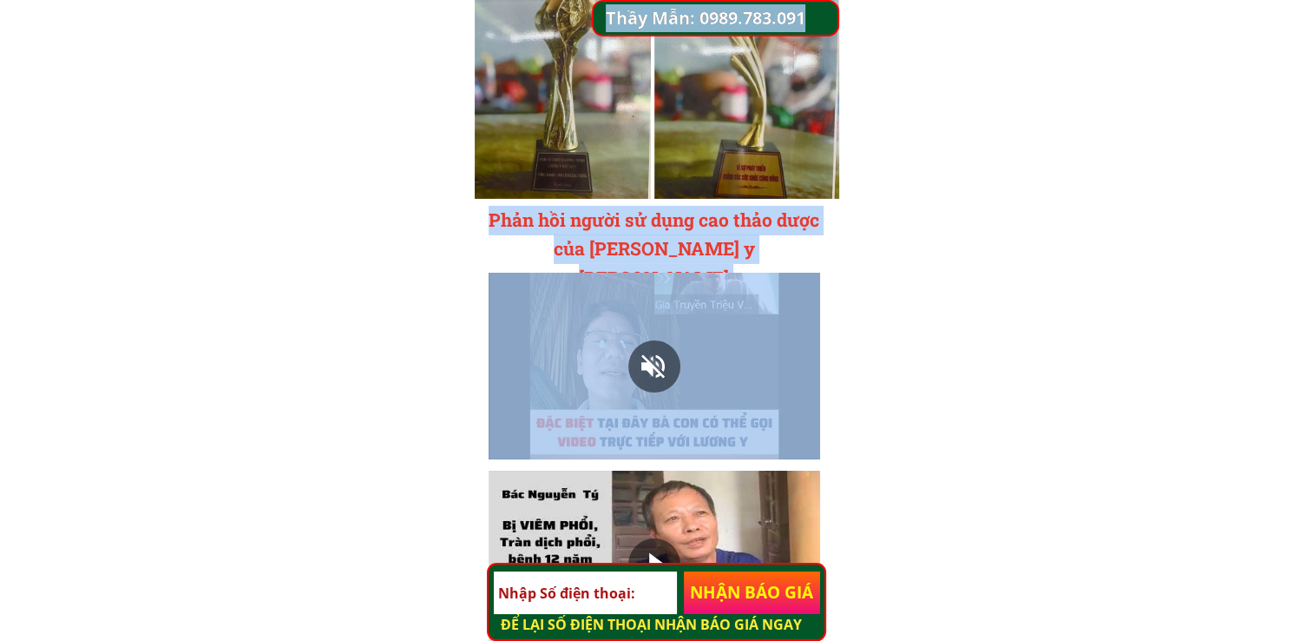
drag, startPoint x: 573, startPoint y: 388, endPoint x: 414, endPoint y: 429, distance: 164.0
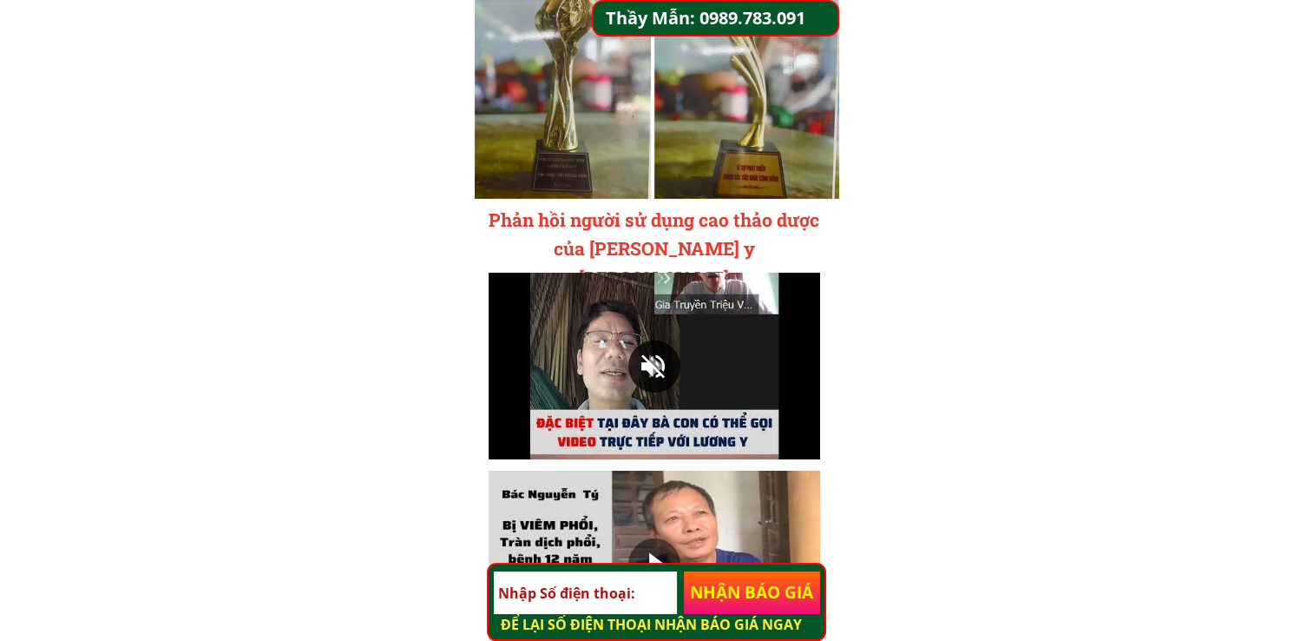
drag, startPoint x: 414, startPoint y: 429, endPoint x: 412, endPoint y: 420, distance: 8.9
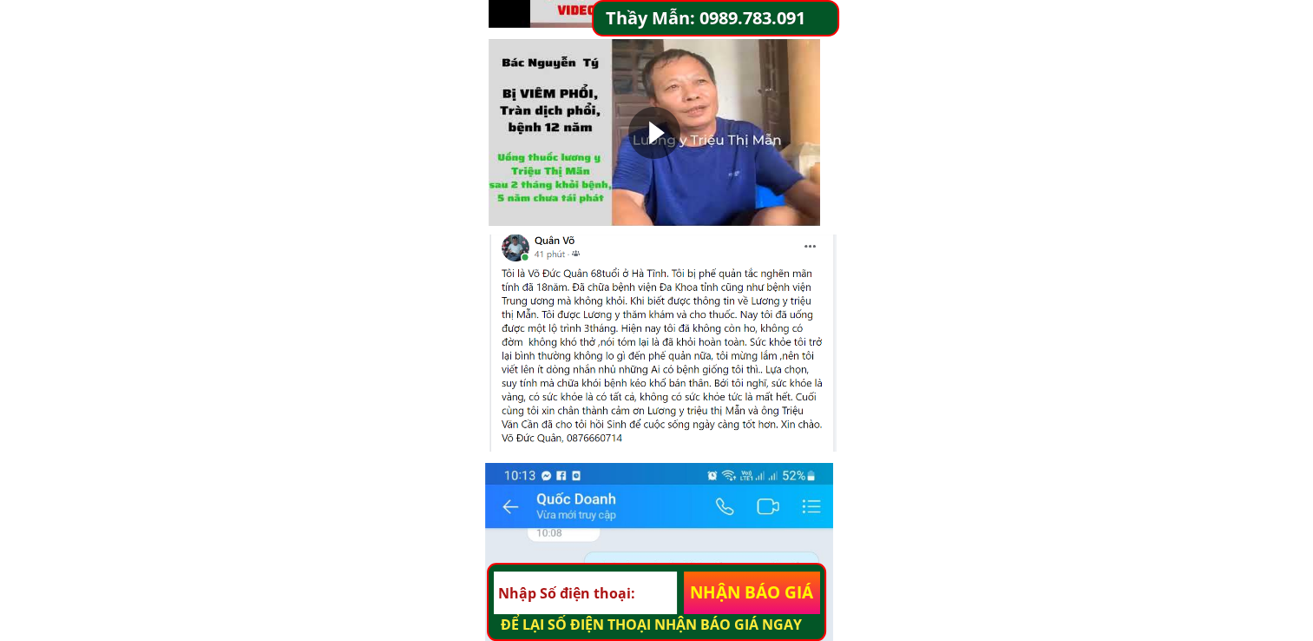
scroll to position [6106, 0]
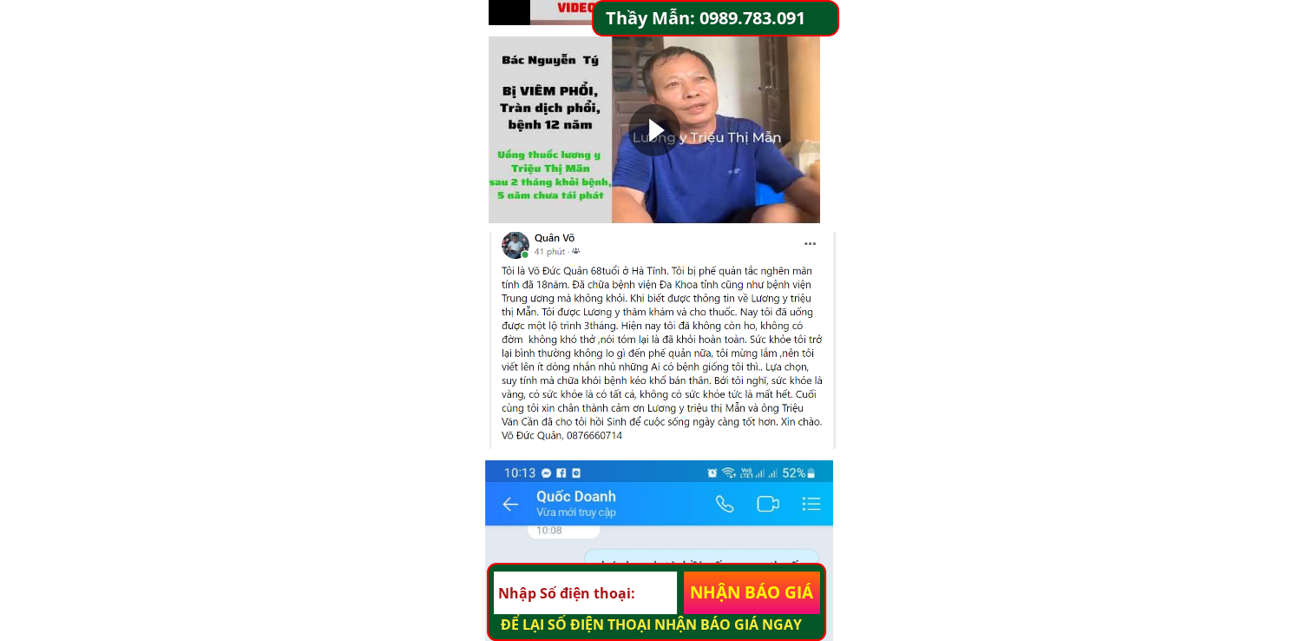
drag, startPoint x: 671, startPoint y: 335, endPoint x: 670, endPoint y: 371, distance: 35.6
click at [670, 371] on div at bounding box center [663, 340] width 347 height 217
click at [666, 365] on div at bounding box center [663, 340] width 347 height 217
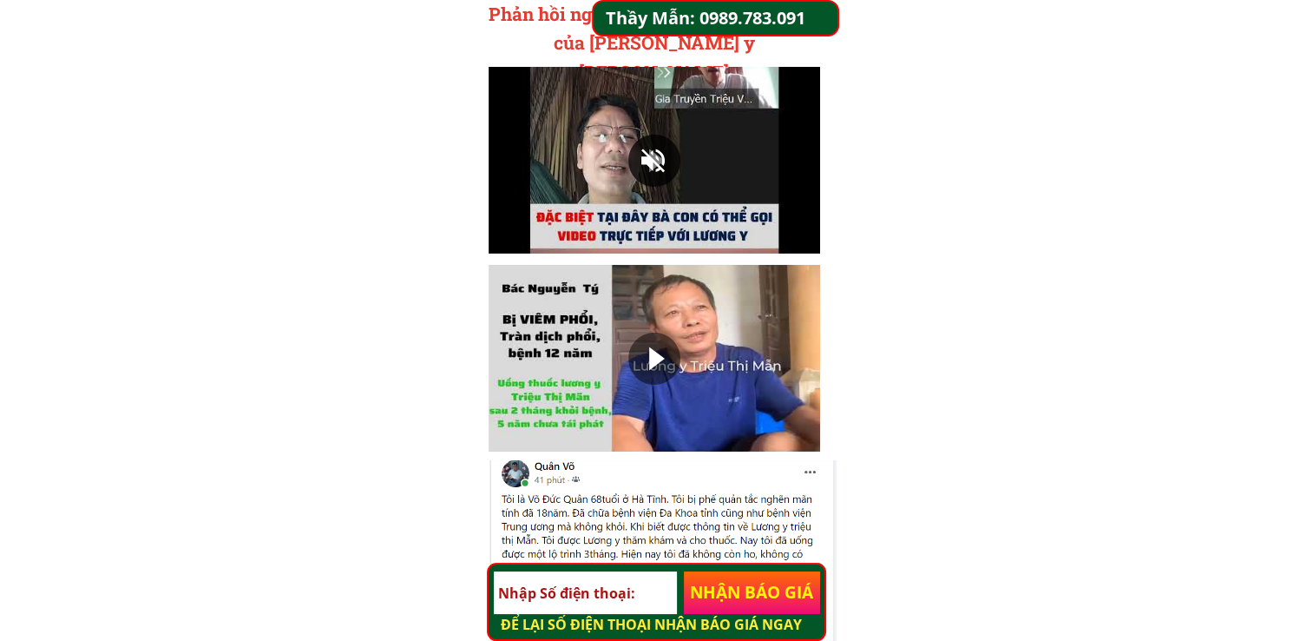
scroll to position [5846, 0]
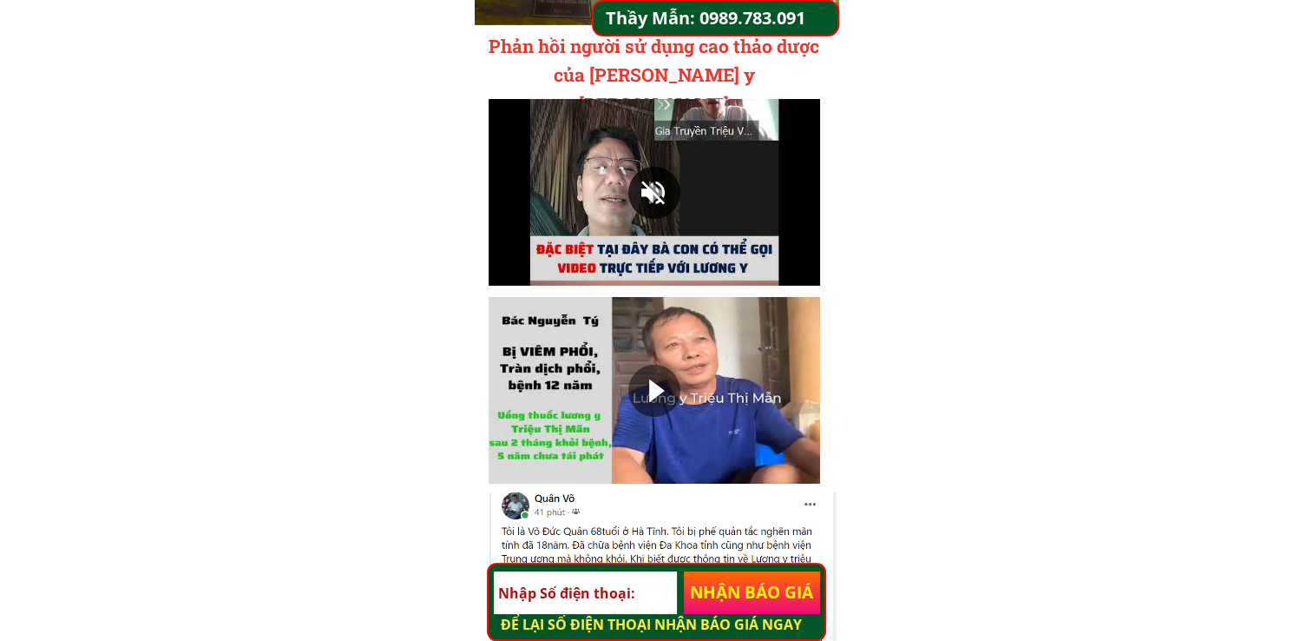
click at [643, 370] on div at bounding box center [654, 391] width 52 height 52
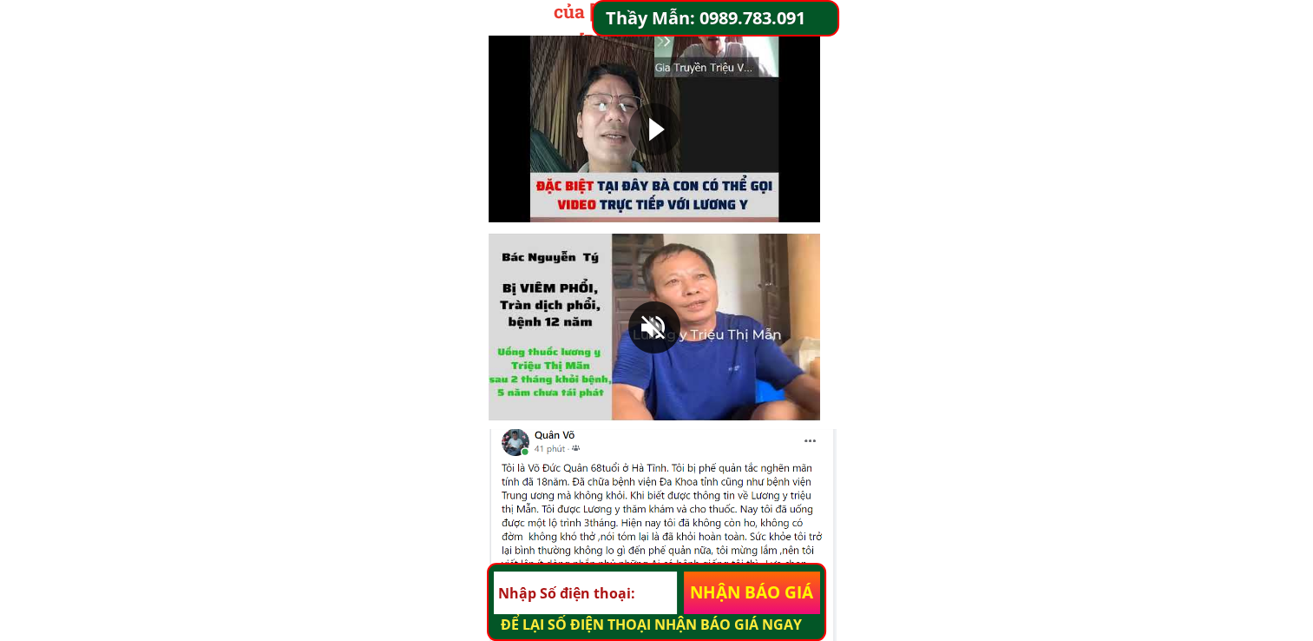
scroll to position [5932, 0]
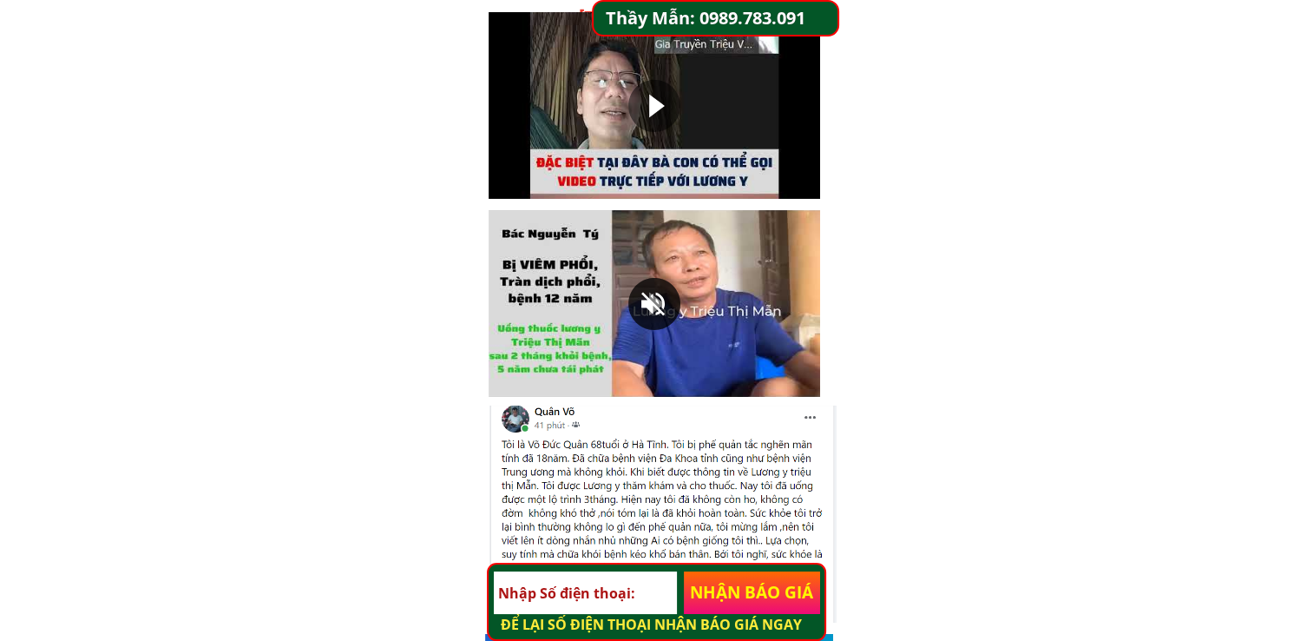
click at [647, 293] on div at bounding box center [654, 304] width 52 height 52
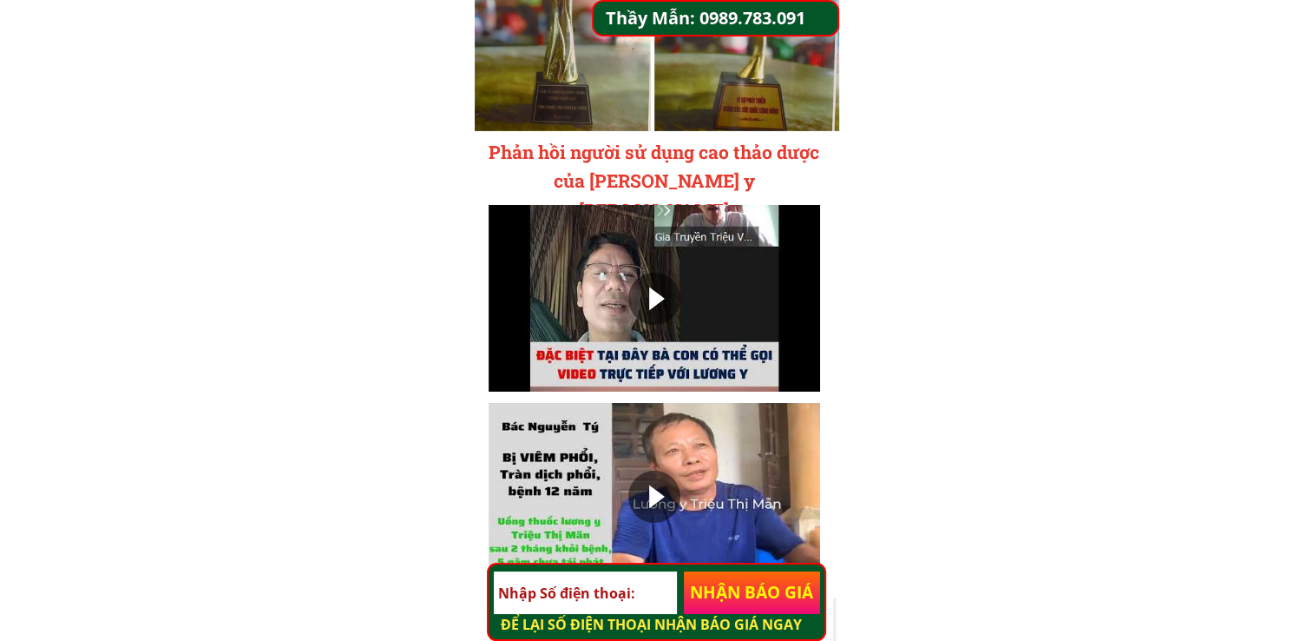
scroll to position [5759, 0]
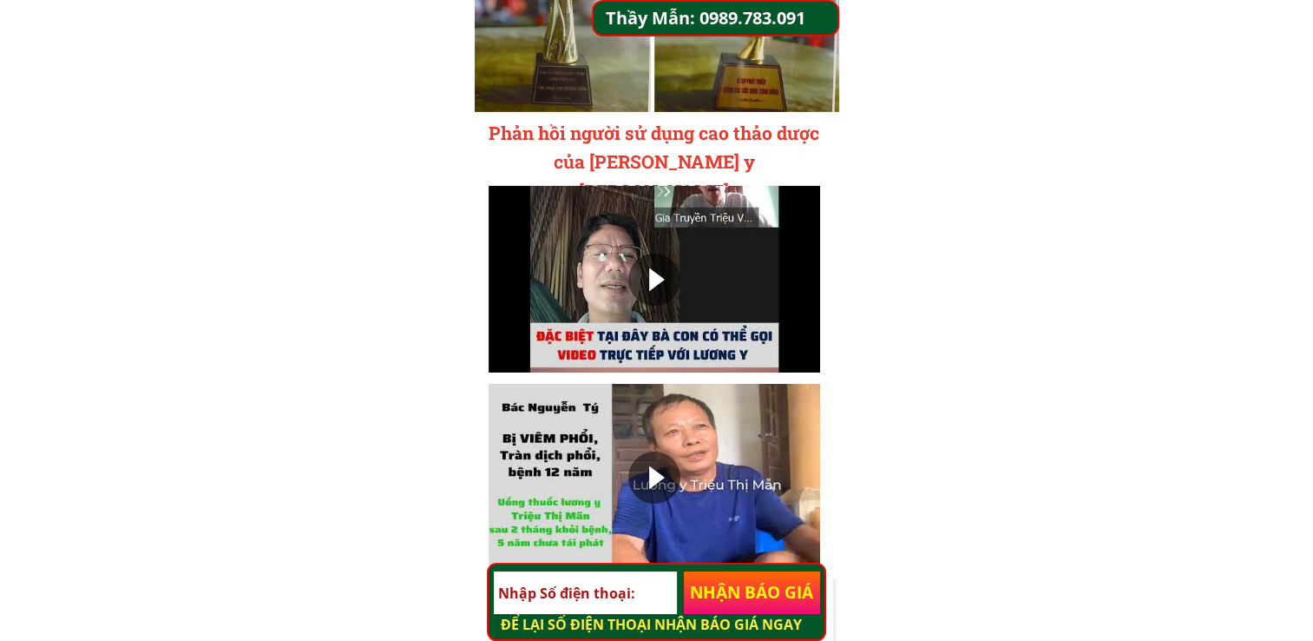
click at [654, 283] on div at bounding box center [654, 279] width 52 height 52
drag, startPoint x: 732, startPoint y: 252, endPoint x: 734, endPoint y: 275, distance: 23.6
click at [734, 275] on div at bounding box center [655, 279] width 332 height 187
